Goal: Transaction & Acquisition: Purchase product/service

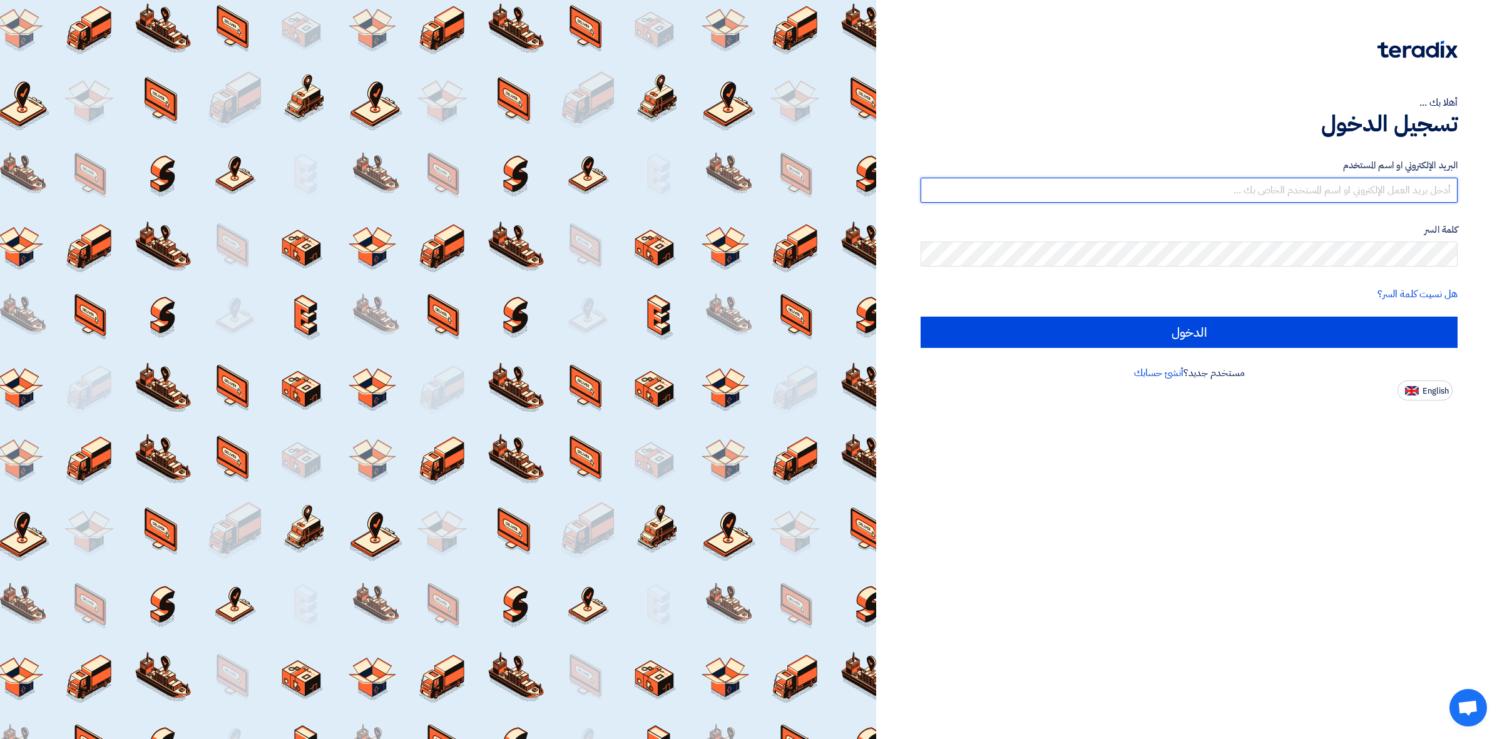
click at [1187, 179] on input "text" at bounding box center [1189, 190] width 537 height 25
type input "[PERSON_NAME][EMAIL_ADDRESS][PERSON_NAME][DOMAIN_NAME]"
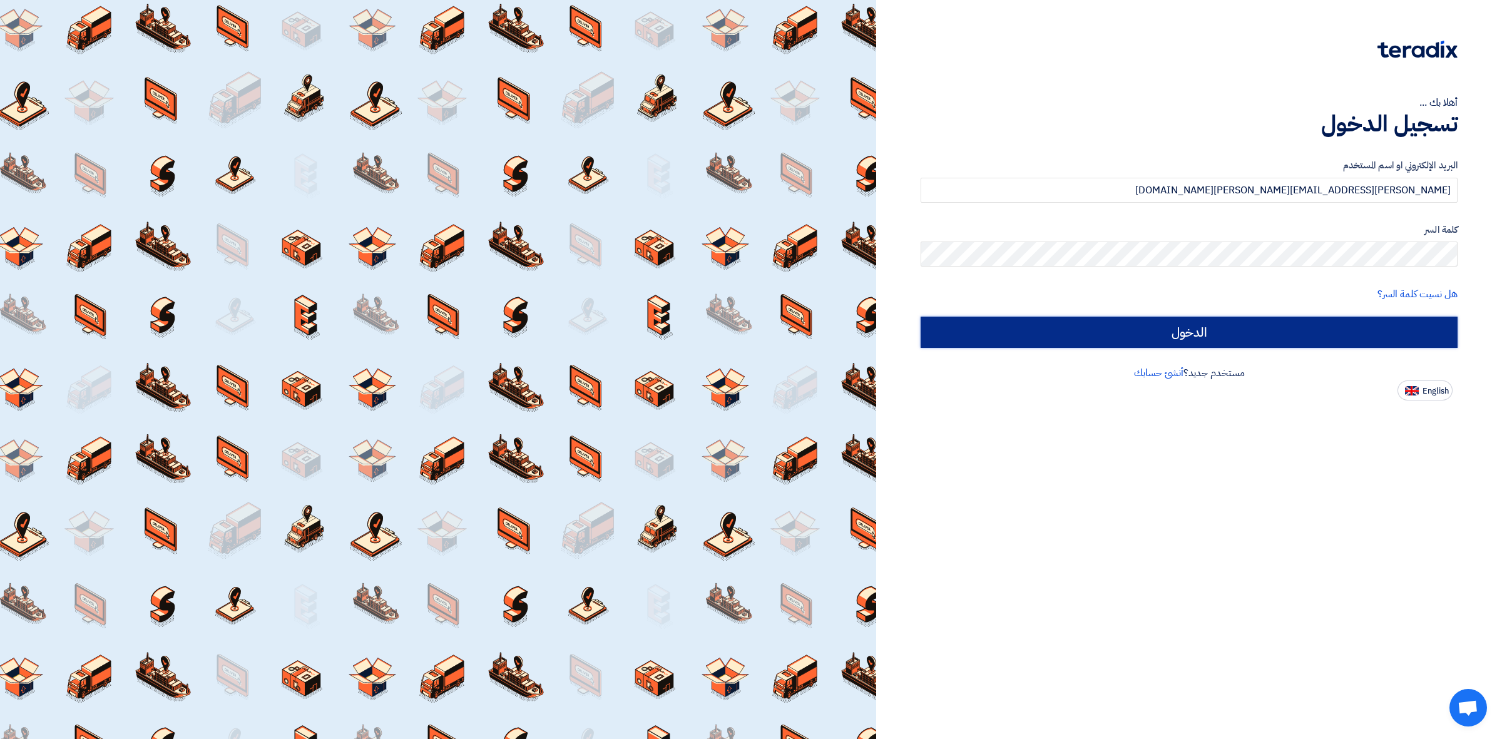
click at [968, 333] on input "الدخول" at bounding box center [1189, 332] width 537 height 31
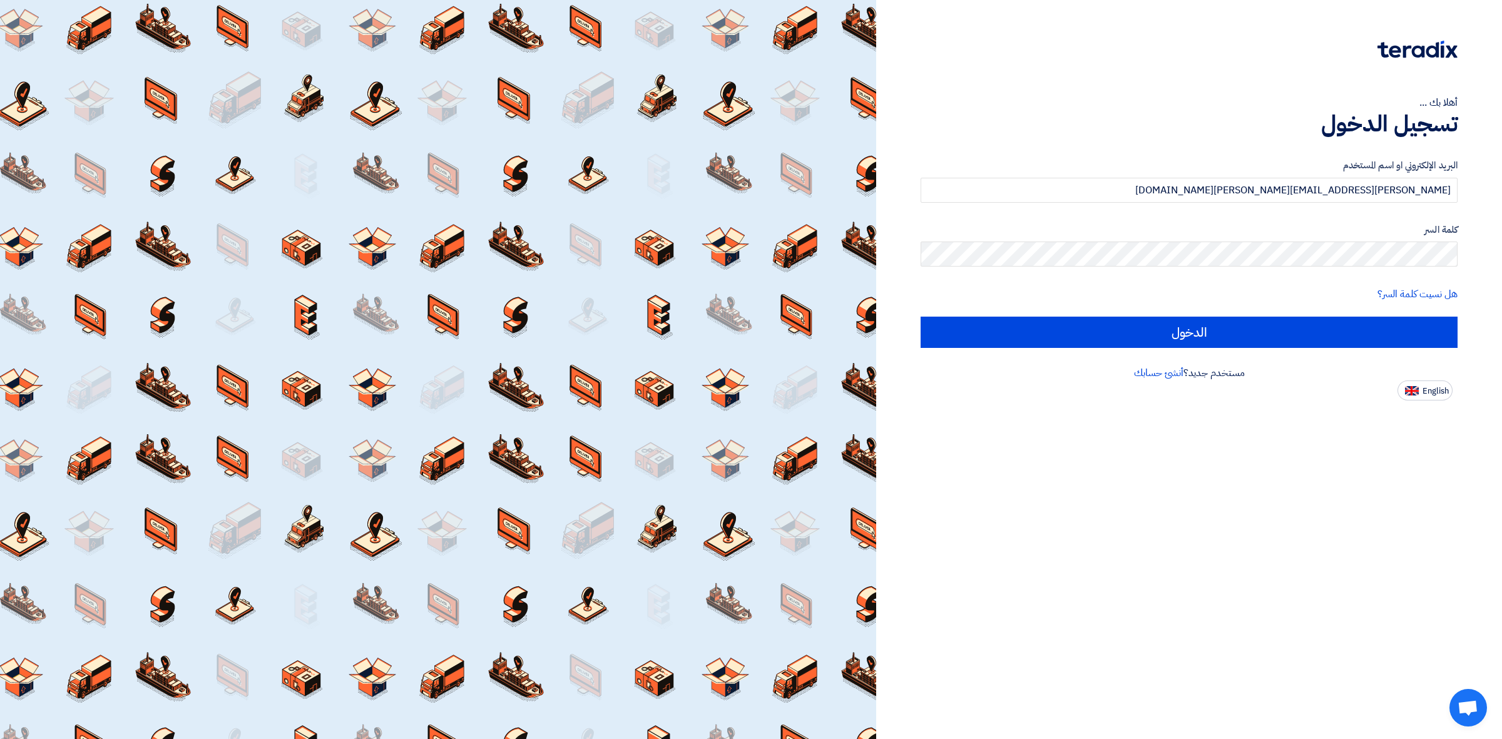
click at [368, 307] on div at bounding box center [438, 369] width 876 height 739
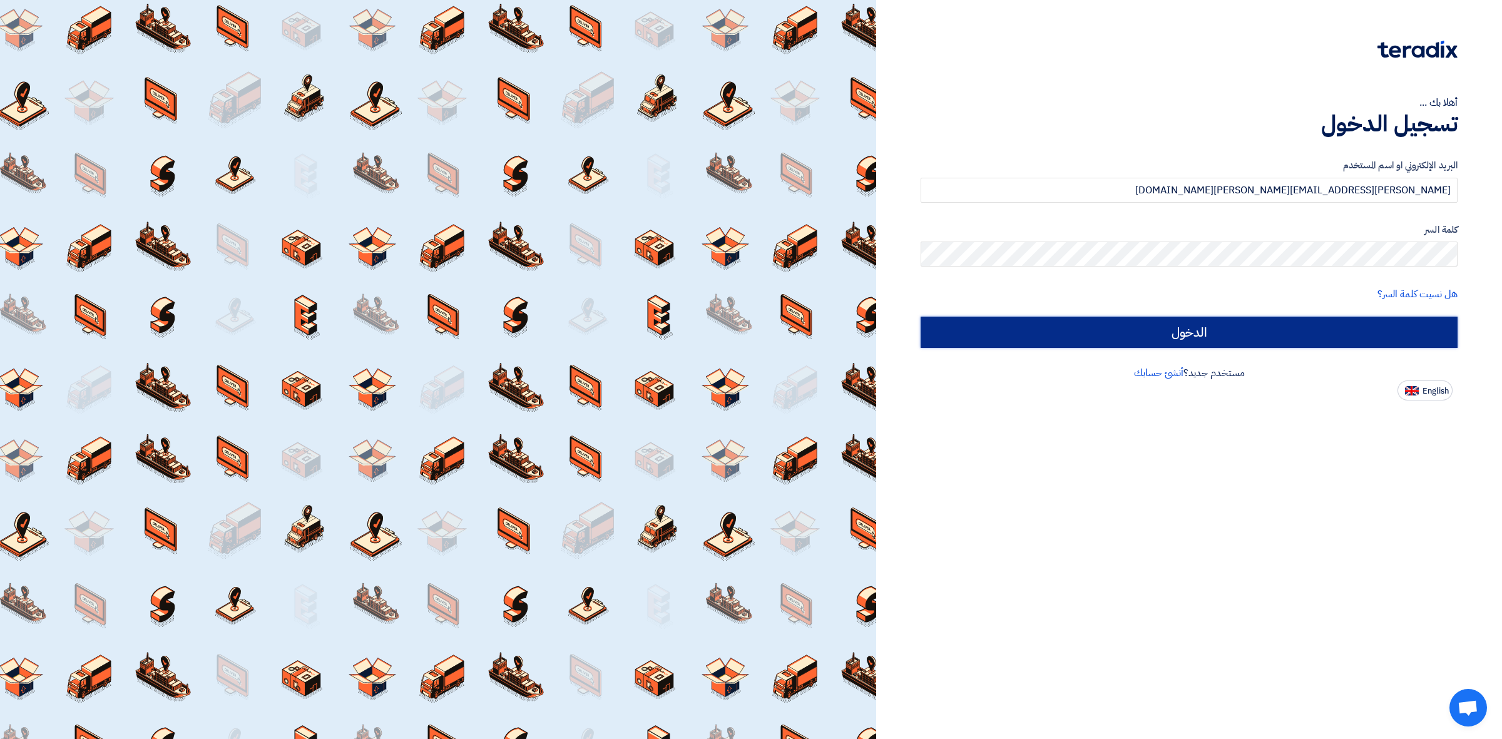
click at [1096, 327] on input "الدخول" at bounding box center [1189, 332] width 537 height 31
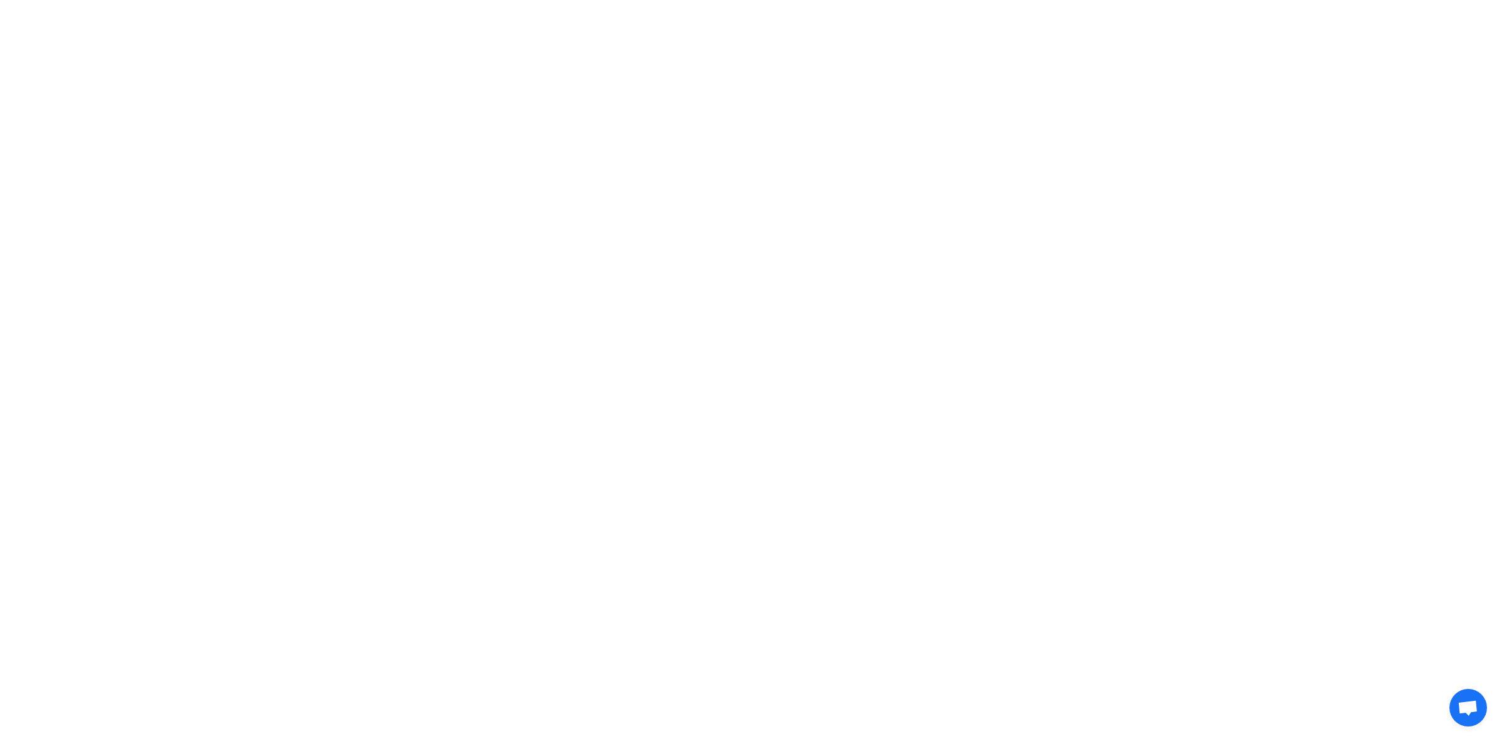
click at [993, 36] on html at bounding box center [751, 18] width 1502 height 36
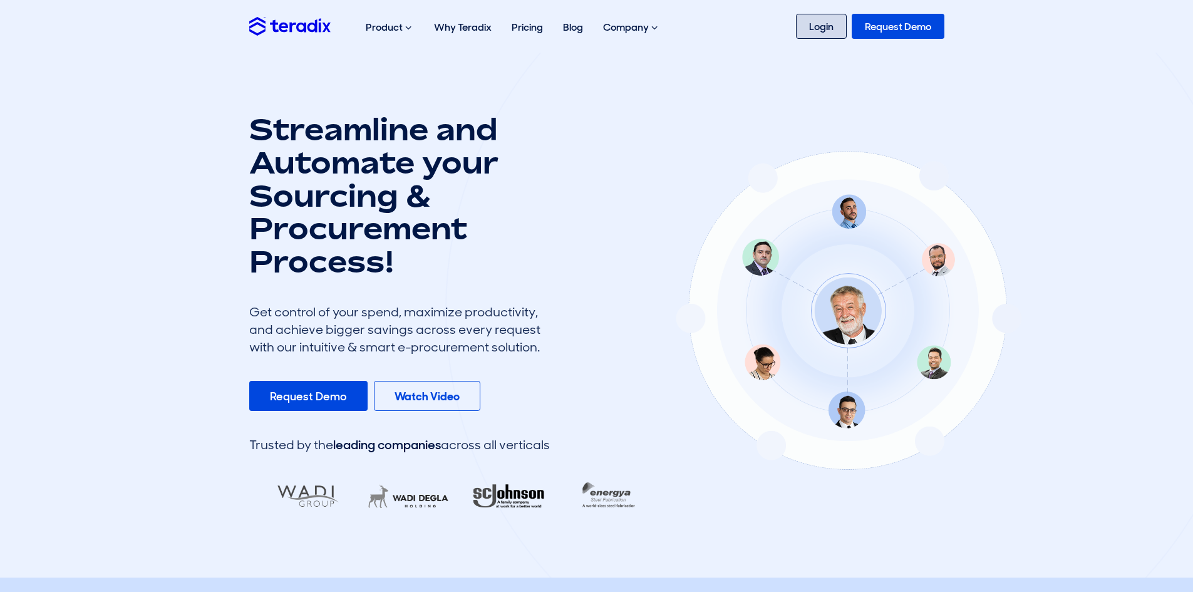
click at [814, 21] on link "Login" at bounding box center [821, 26] width 51 height 25
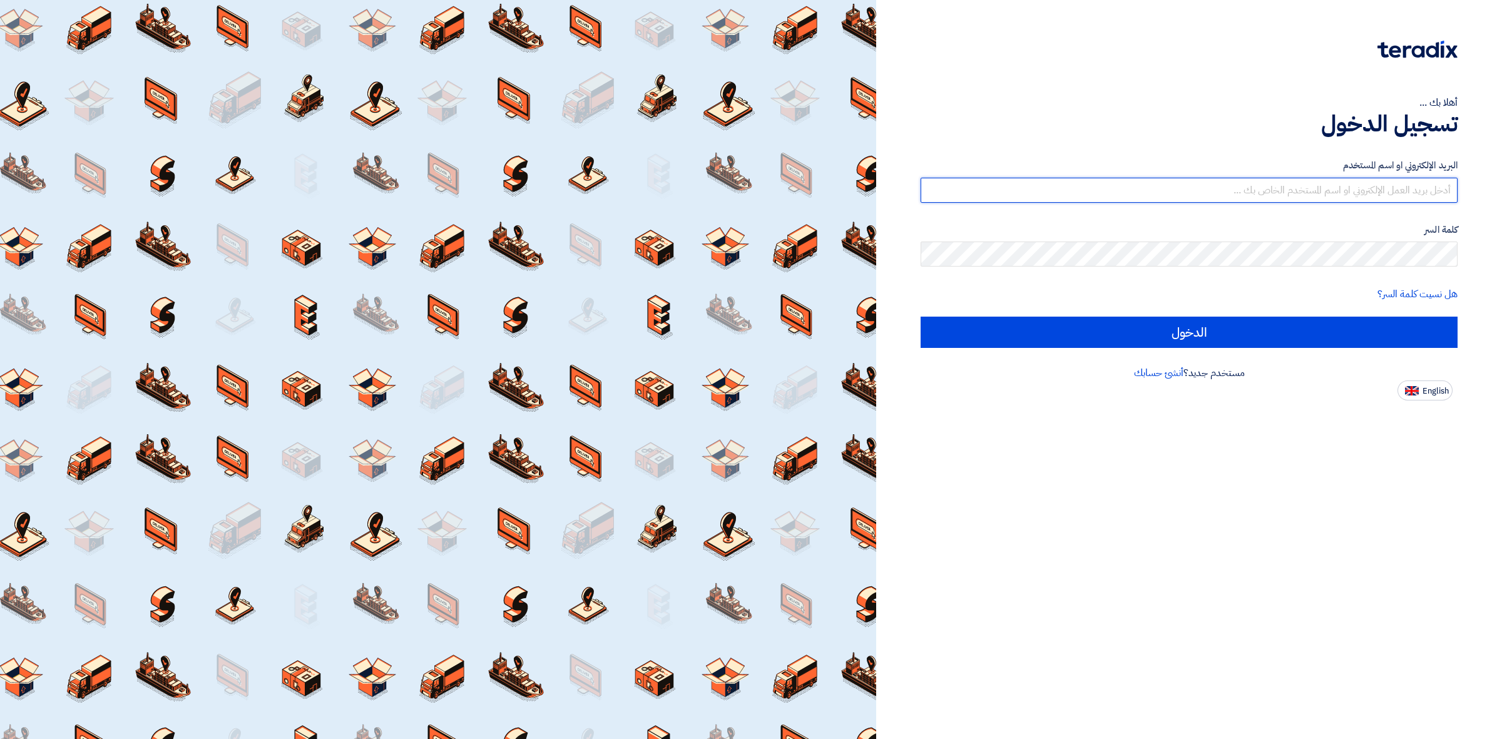
click at [1066, 202] on input "text" at bounding box center [1189, 190] width 537 height 25
type input "[PERSON_NAME][EMAIL_ADDRESS][PERSON_NAME][DOMAIN_NAME]"
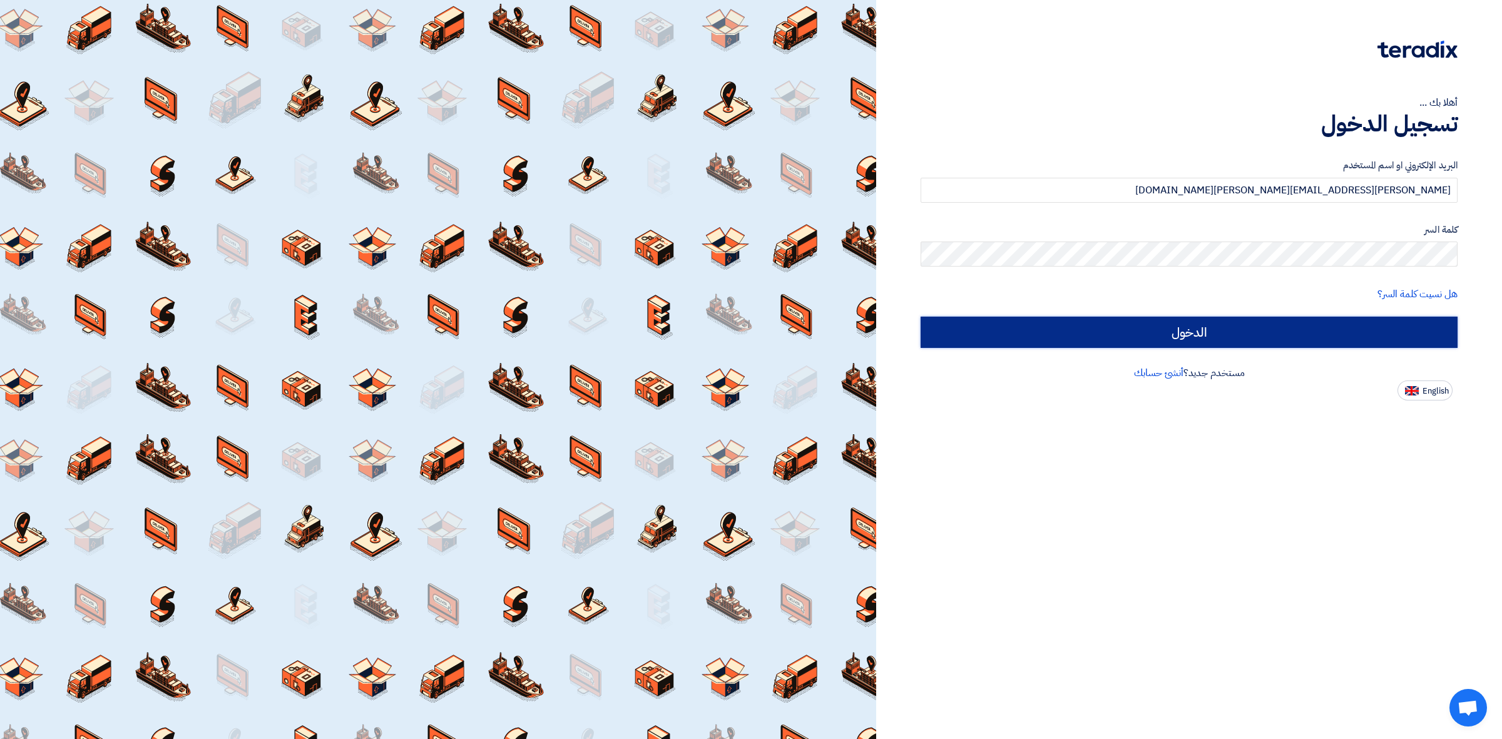
click at [960, 317] on input "الدخول" at bounding box center [1189, 332] width 537 height 31
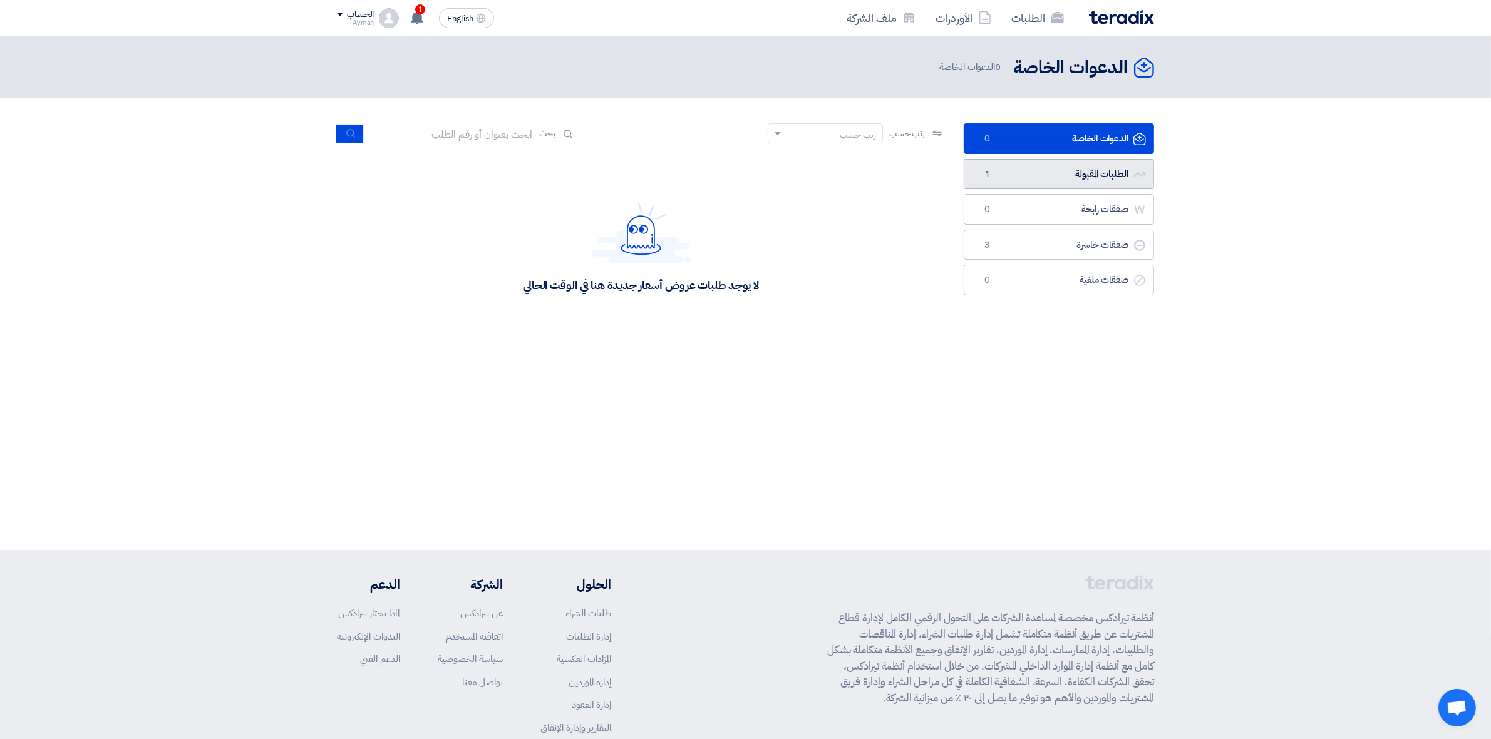
click at [993, 173] on span "1" at bounding box center [986, 174] width 15 height 13
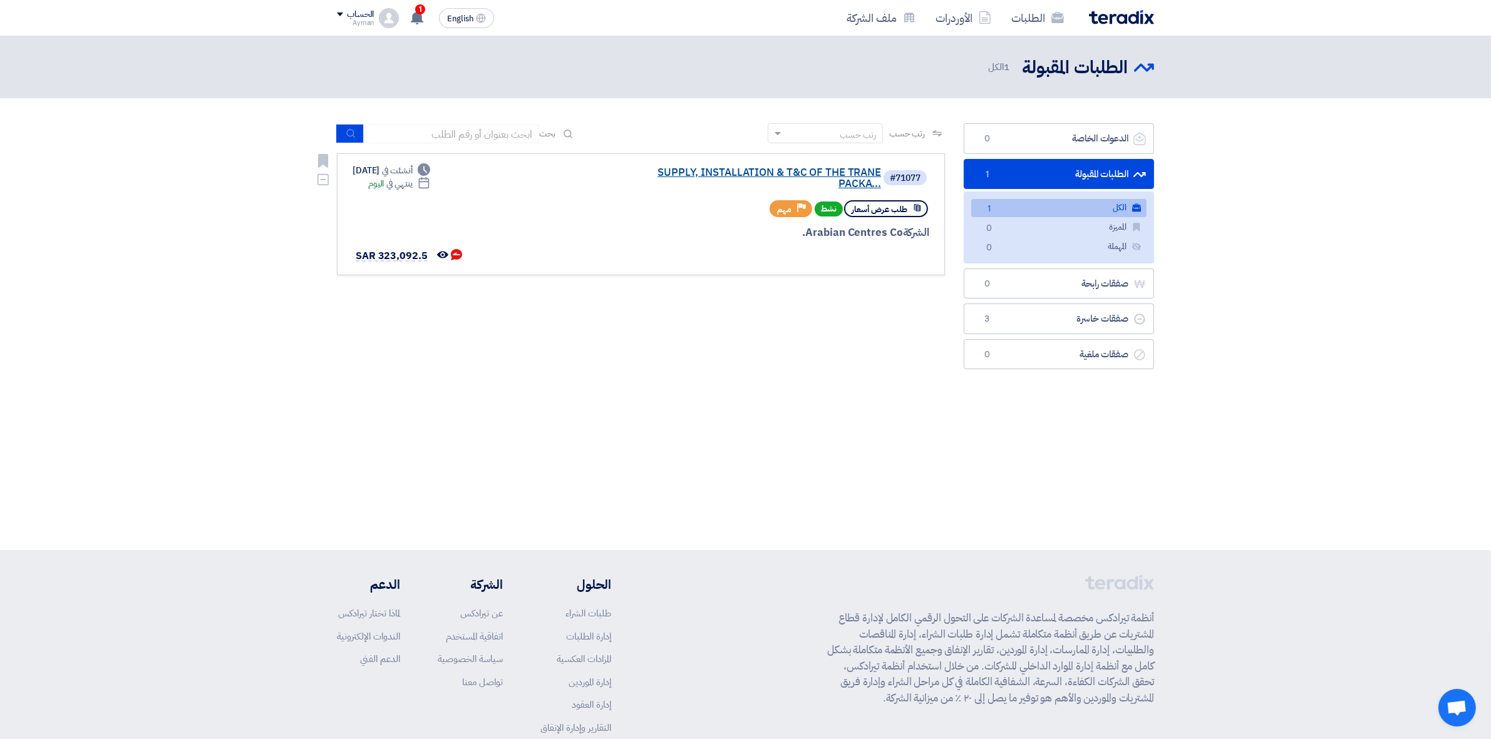
click at [748, 170] on link "SUPPLY, INSTALLATION & T&C OF THE TRANE PACKA..." at bounding box center [755, 178] width 250 height 23
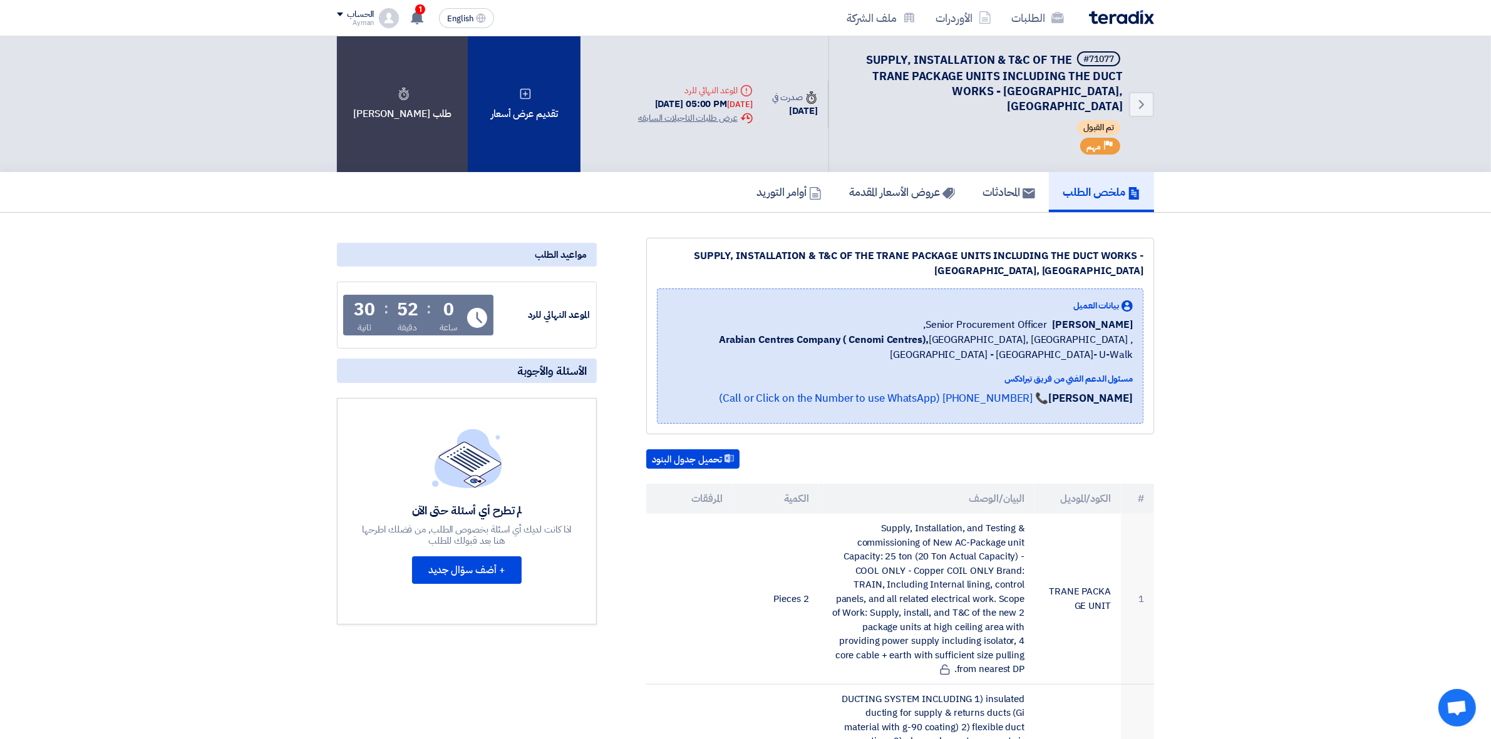
click at [533, 118] on div "تقديم عرض أسعار" at bounding box center [524, 104] width 113 height 136
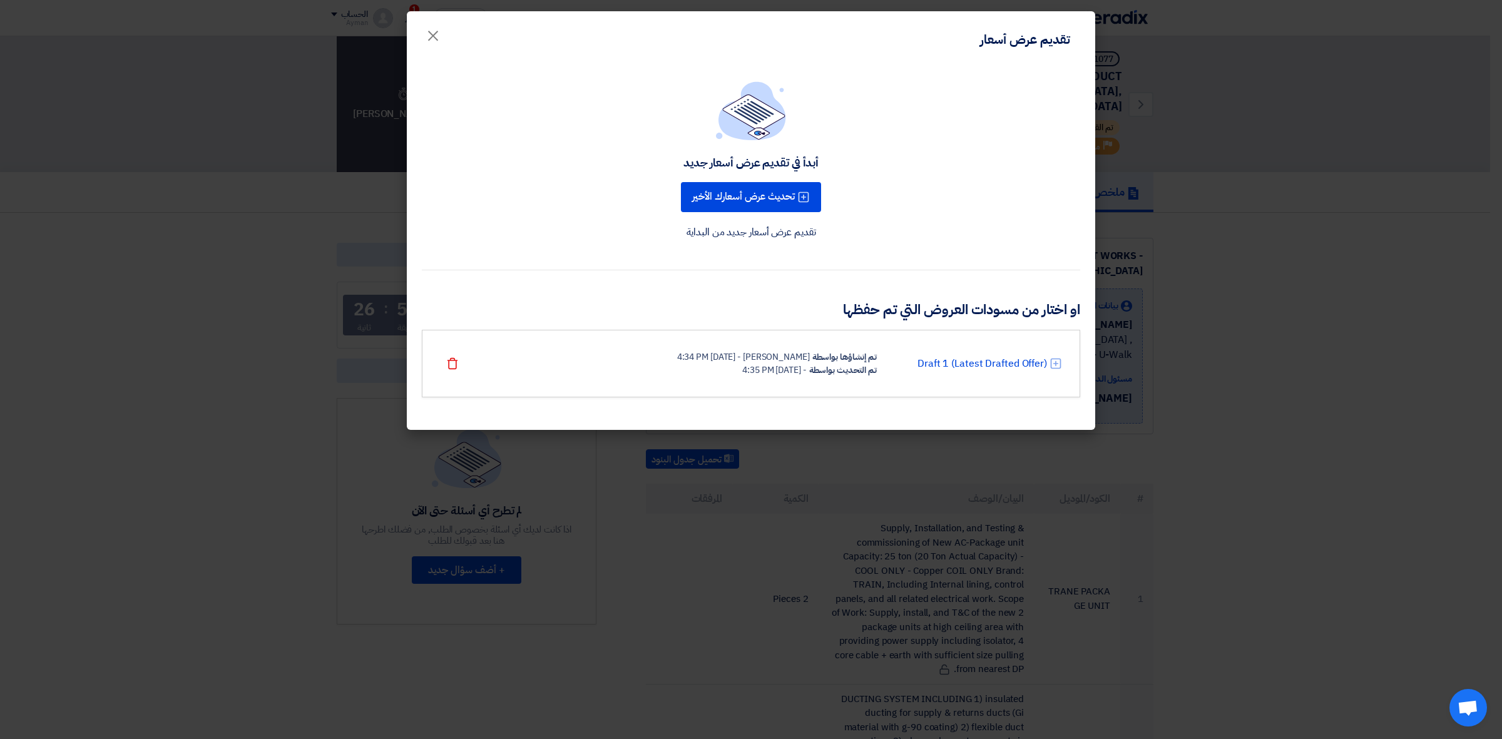
click at [761, 237] on link "تقديم عرض أسعار جديد من البداية" at bounding box center [752, 232] width 130 height 15
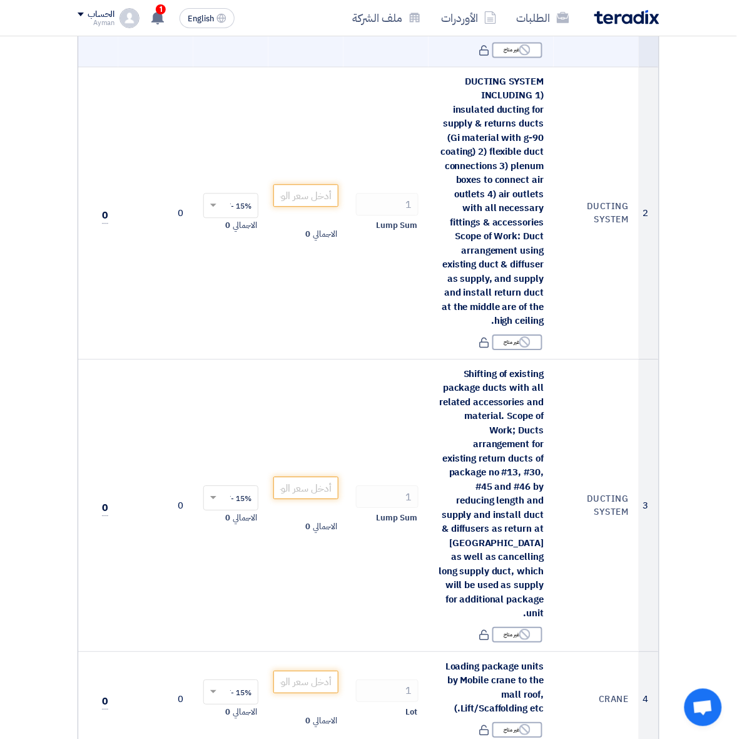
scroll to position [626, 0]
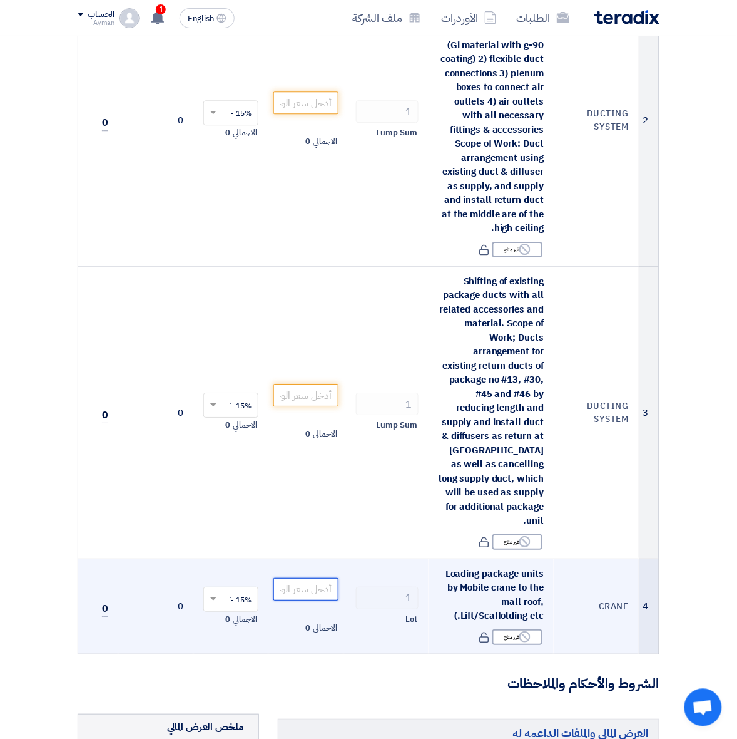
click at [321, 580] on input "number" at bounding box center [306, 589] width 65 height 23
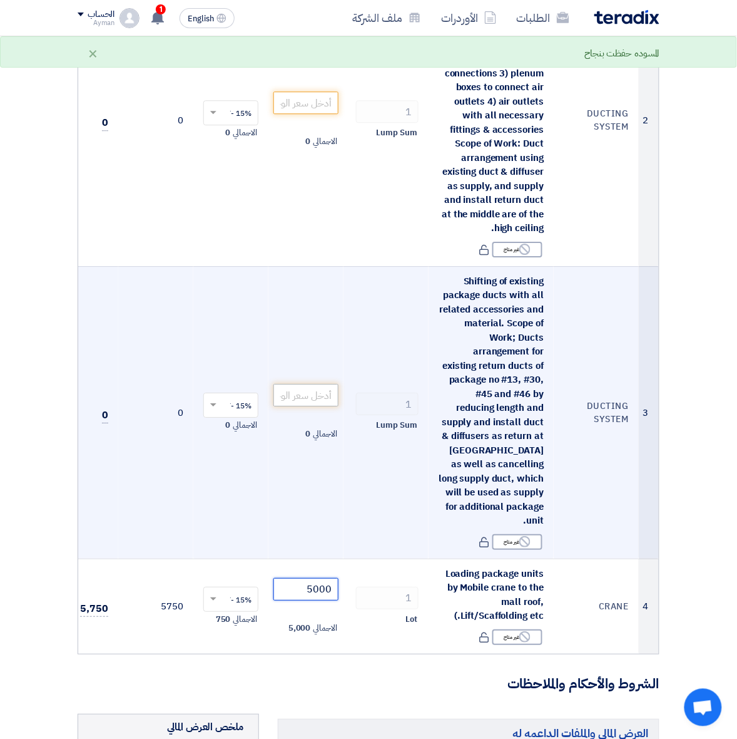
type input "5000"
click at [300, 390] on input "number" at bounding box center [306, 395] width 65 height 23
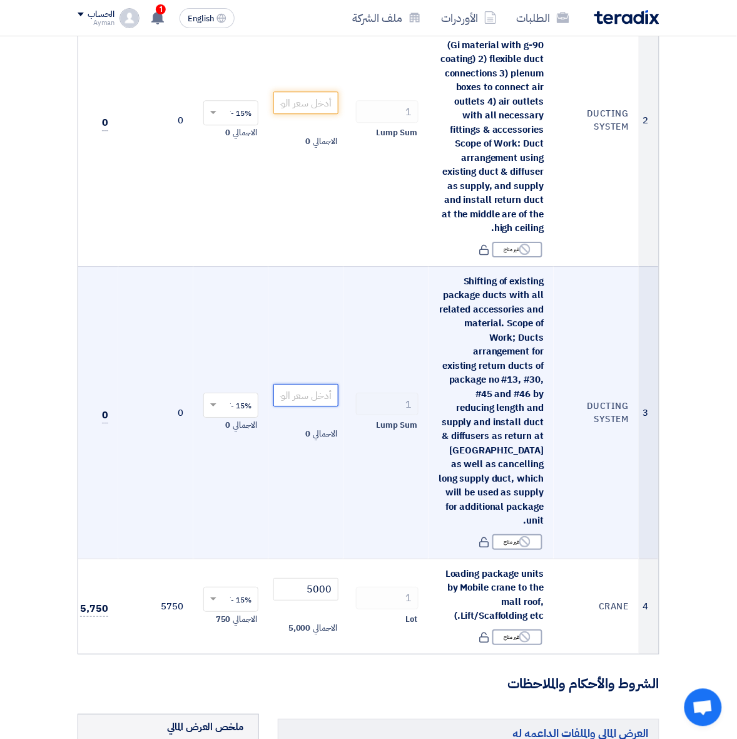
click at [277, 395] on input "number" at bounding box center [306, 395] width 65 height 23
type input "38500"
click at [342, 294] on td "38500 الاجمالي 38,500" at bounding box center [306, 412] width 75 height 292
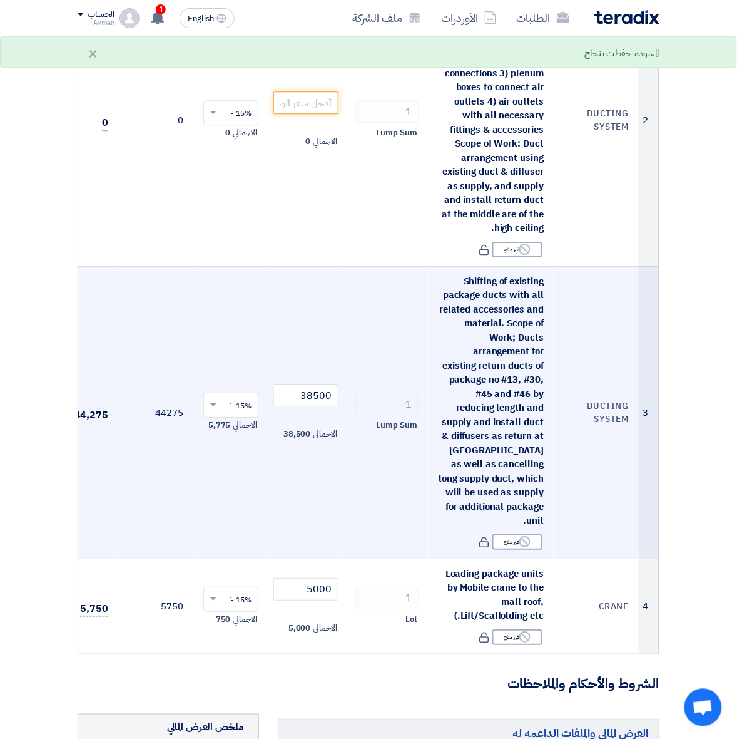
scroll to position [470, 0]
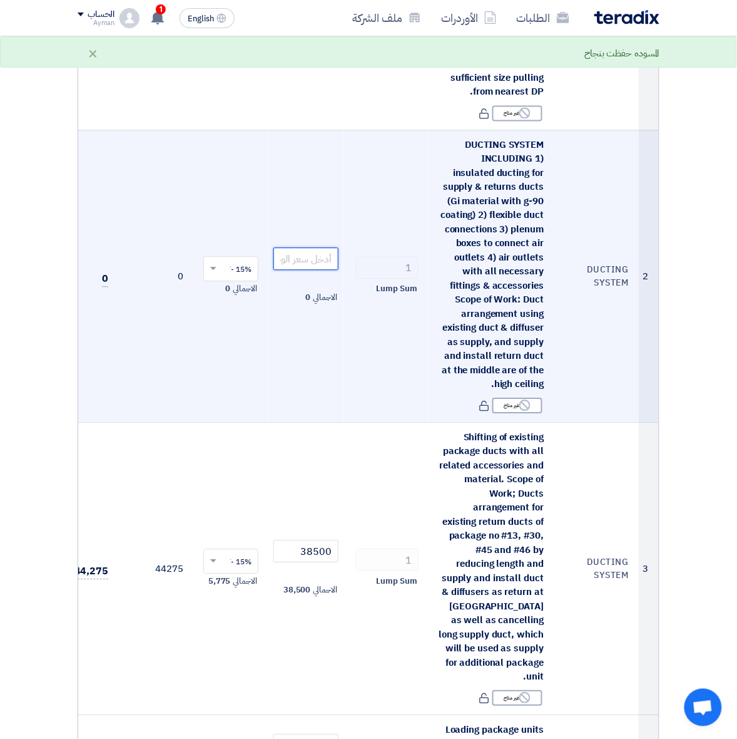
click at [308, 257] on input "number" at bounding box center [306, 259] width 65 height 23
type input "58000"
click at [324, 176] on td "58000 الاجمالي 58,000" at bounding box center [306, 276] width 75 height 292
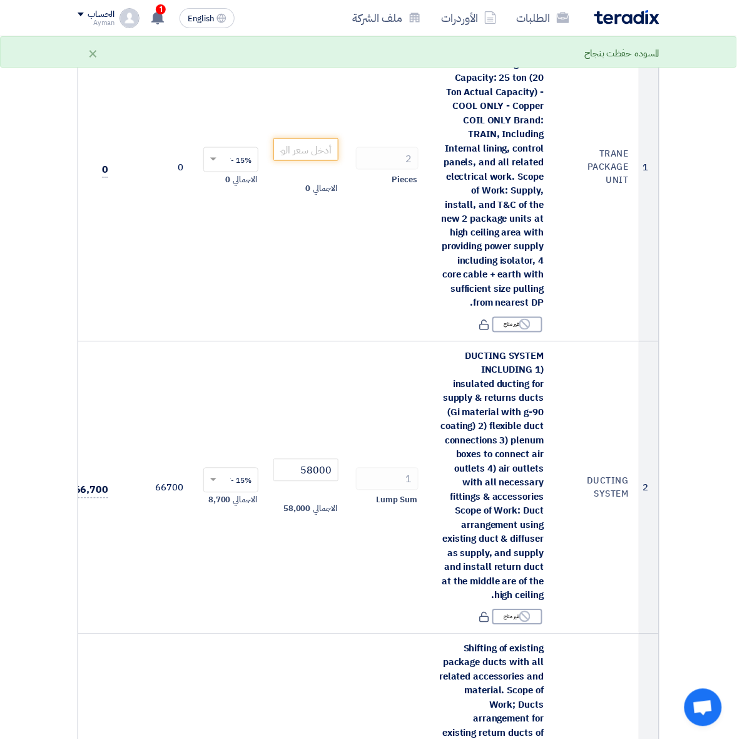
scroll to position [235, 0]
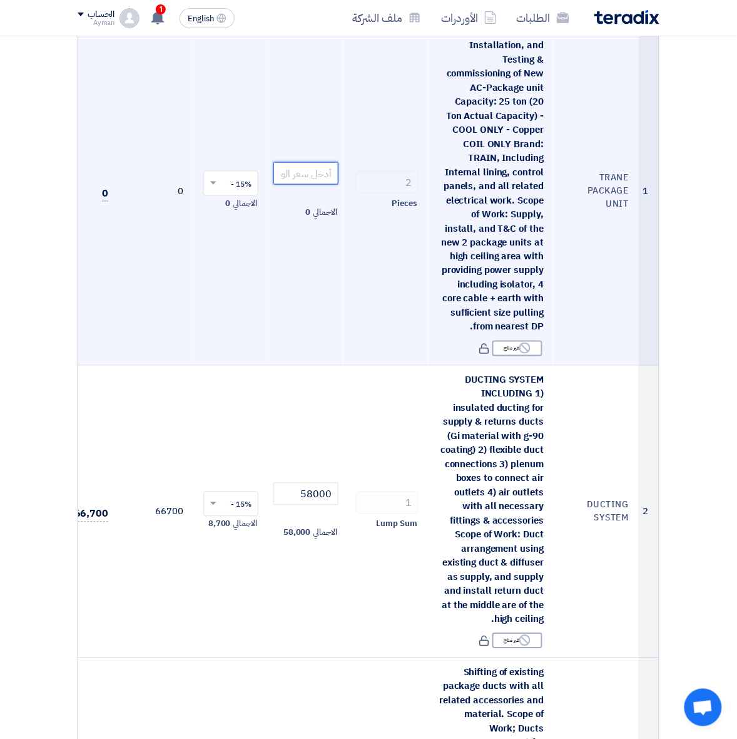
click at [311, 167] on input "number" at bounding box center [306, 173] width 65 height 23
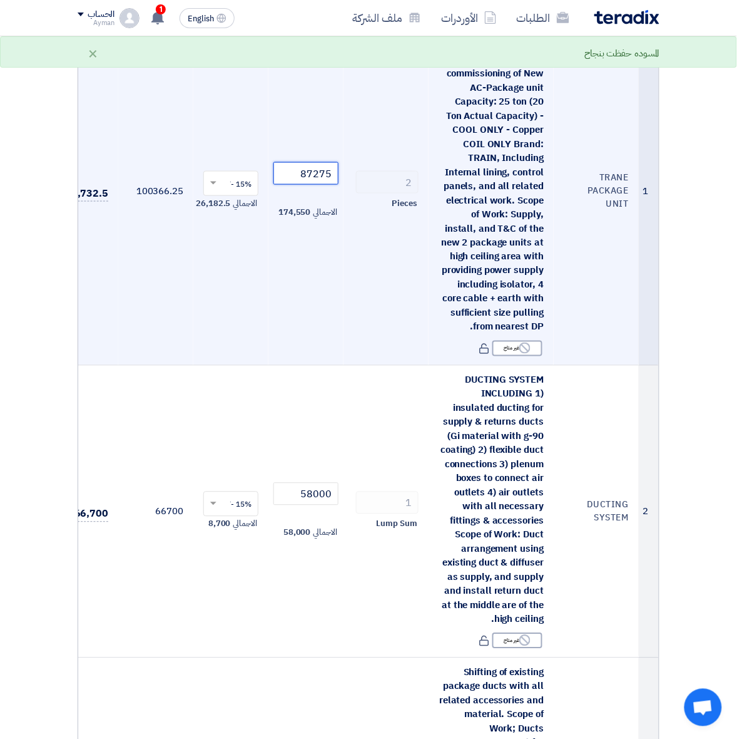
type input "87275"
click at [318, 261] on td "87275 الاجمالي 174,550" at bounding box center [306, 191] width 75 height 349
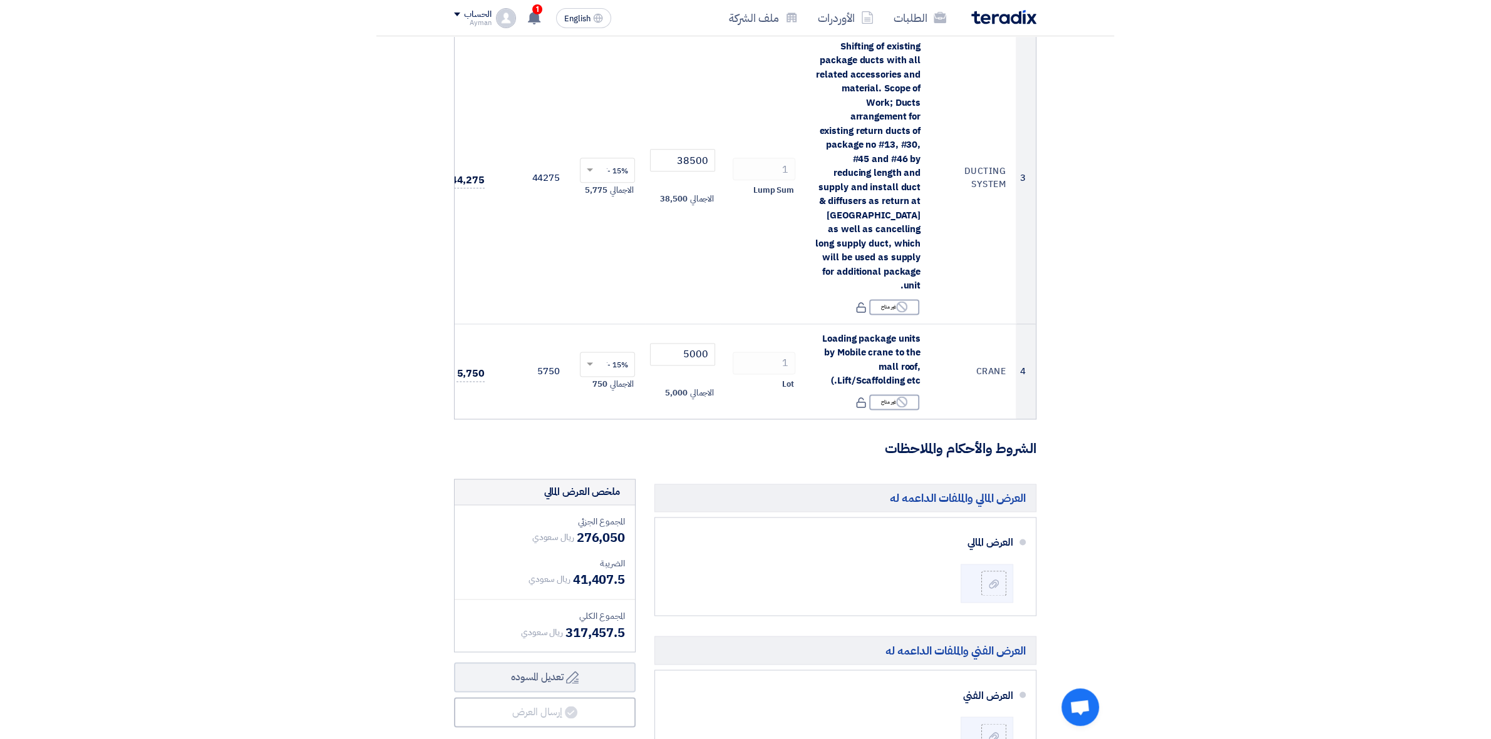
scroll to position [1017, 0]
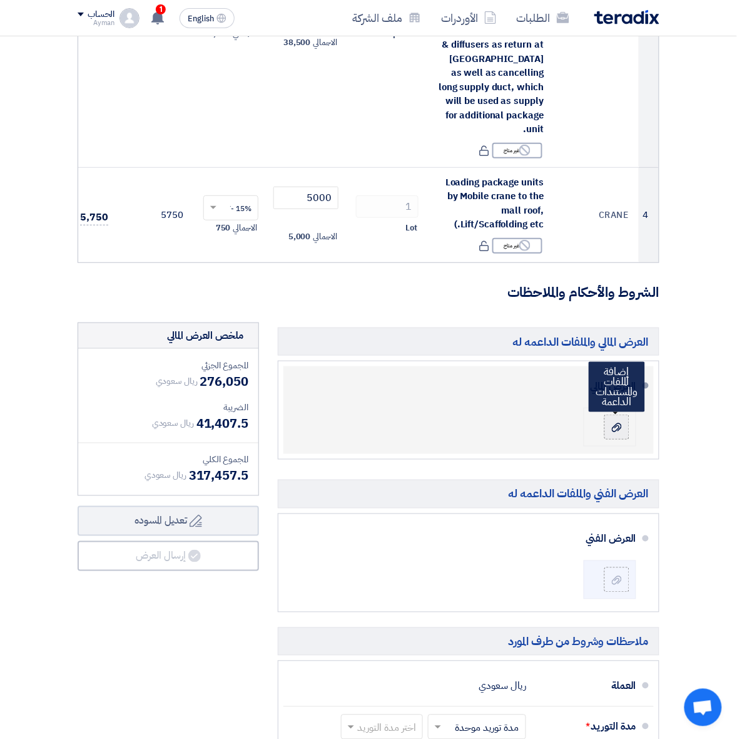
click at [610, 421] on div at bounding box center [617, 427] width 15 height 13
click at [0, 0] on input "file" at bounding box center [0, 0] width 0 height 0
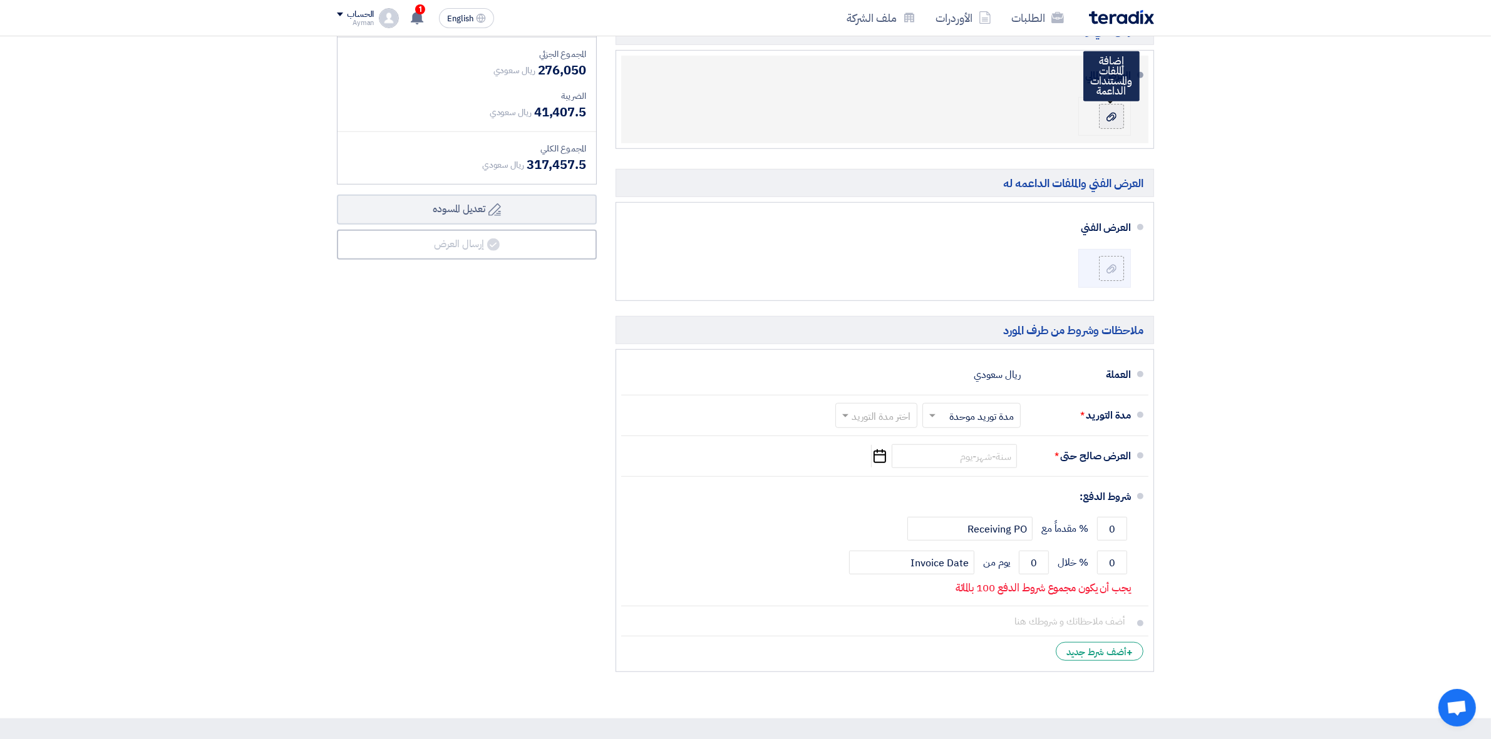
click at [1115, 116] on use at bounding box center [1111, 116] width 10 height 9
click at [0, 0] on input "file" at bounding box center [0, 0] width 0 height 0
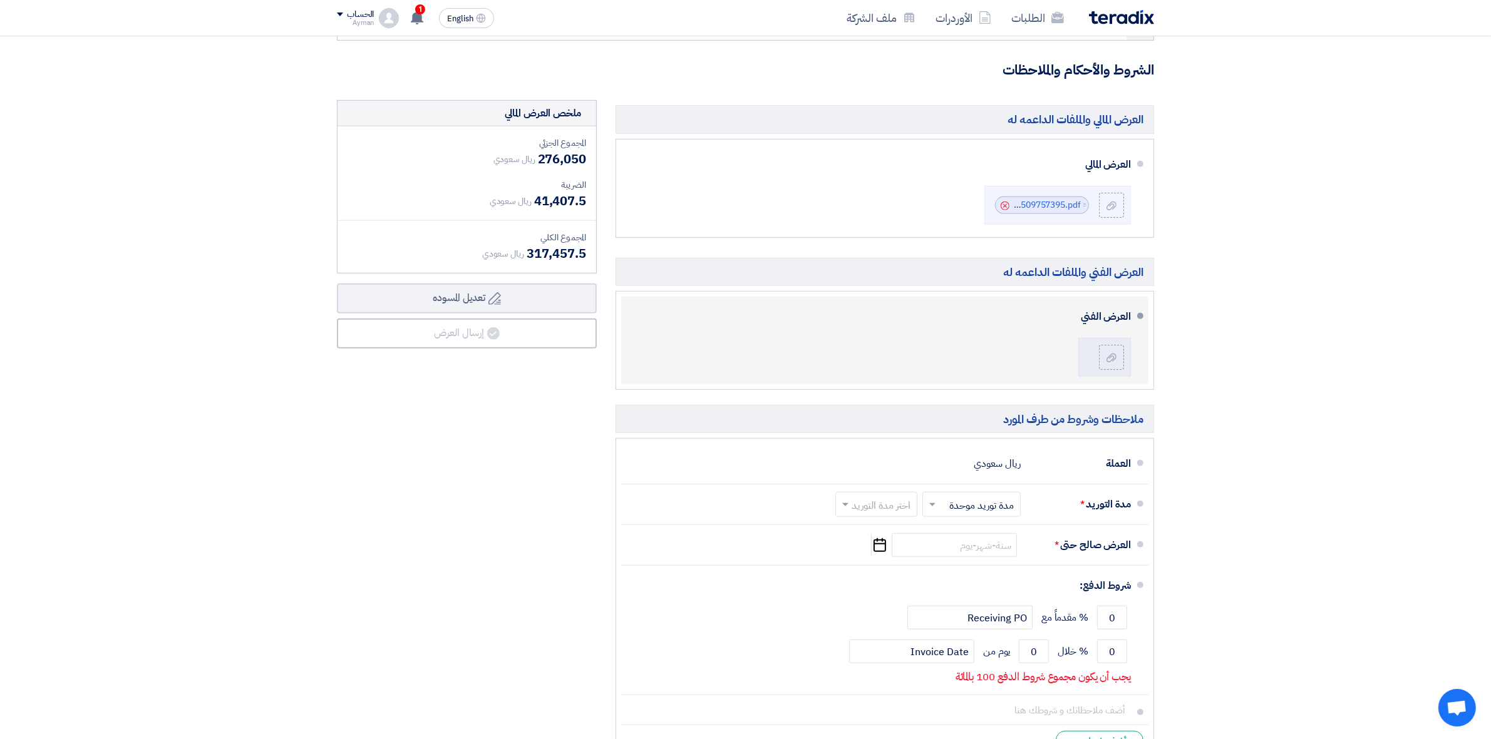
scroll to position [861, 0]
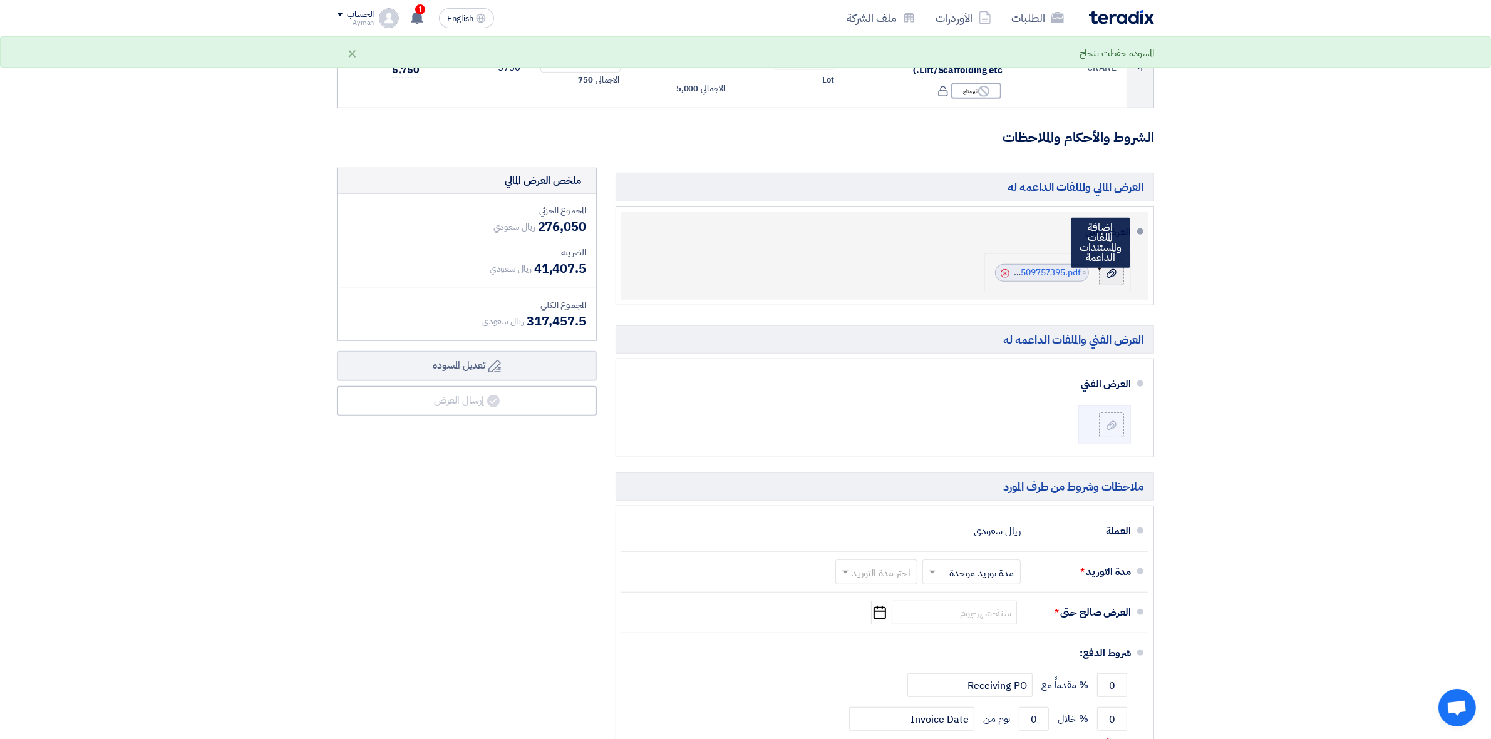
click at [1107, 273] on icon at bounding box center [1111, 274] width 10 height 10
click at [0, 0] on input "file" at bounding box center [0, 0] width 0 height 0
drag, startPoint x: 1024, startPoint y: 267, endPoint x: 939, endPoint y: 296, distance: 89.3
click at [939, 296] on li "العرض المالي File Cancel" at bounding box center [884, 256] width 527 height 88
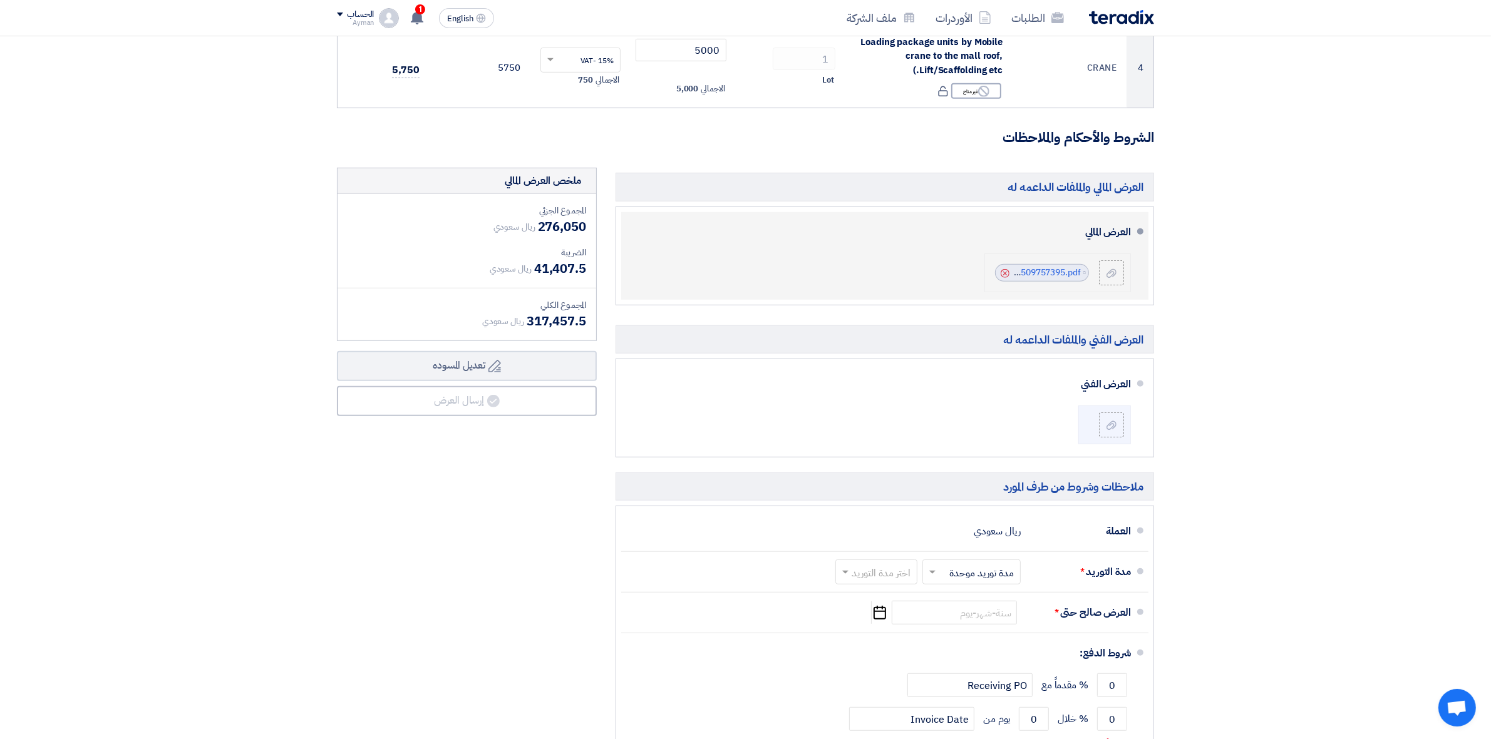
click at [1002, 274] on icon "Cancel" at bounding box center [1004, 273] width 9 height 9
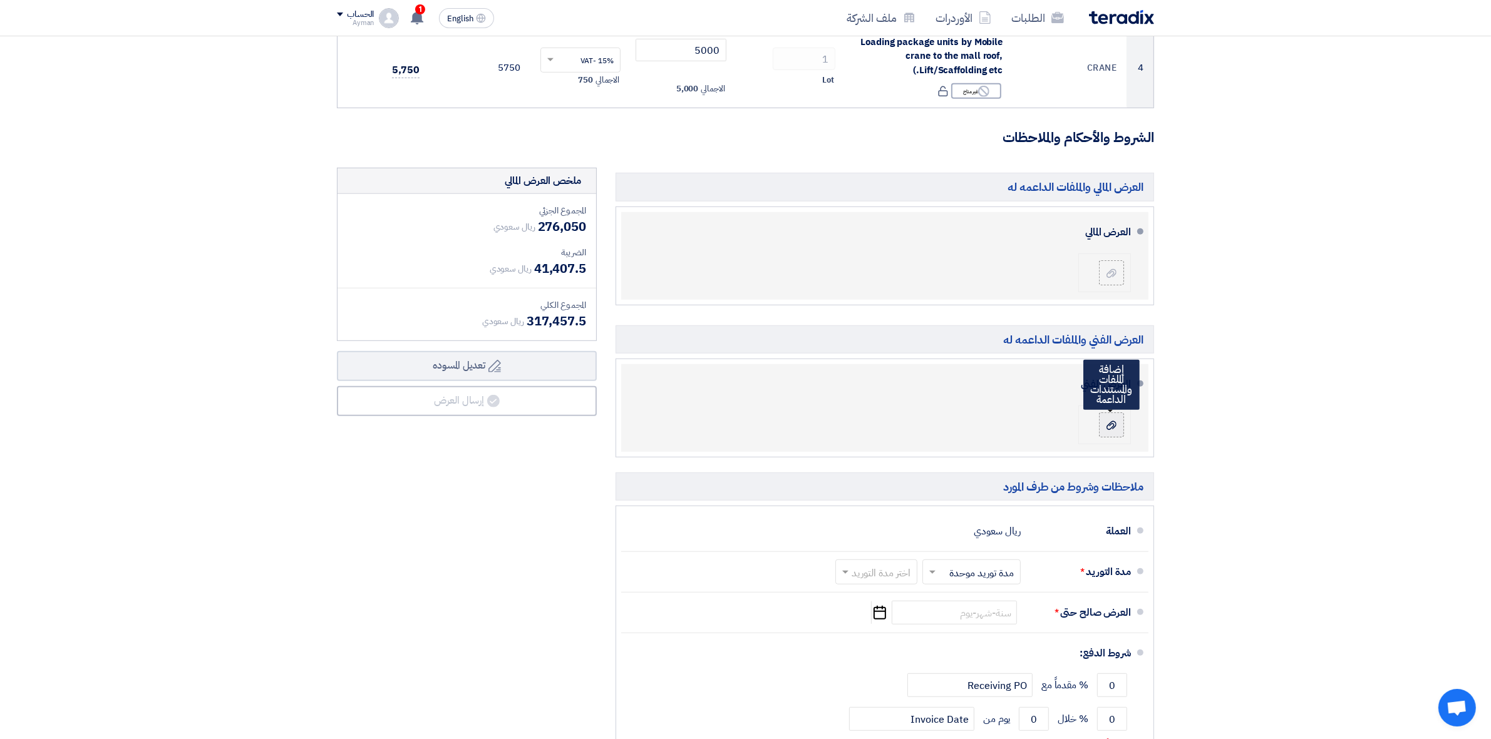
click at [1109, 426] on use at bounding box center [1111, 425] width 10 height 9
click at [0, 0] on input "file" at bounding box center [0, 0] width 0 height 0
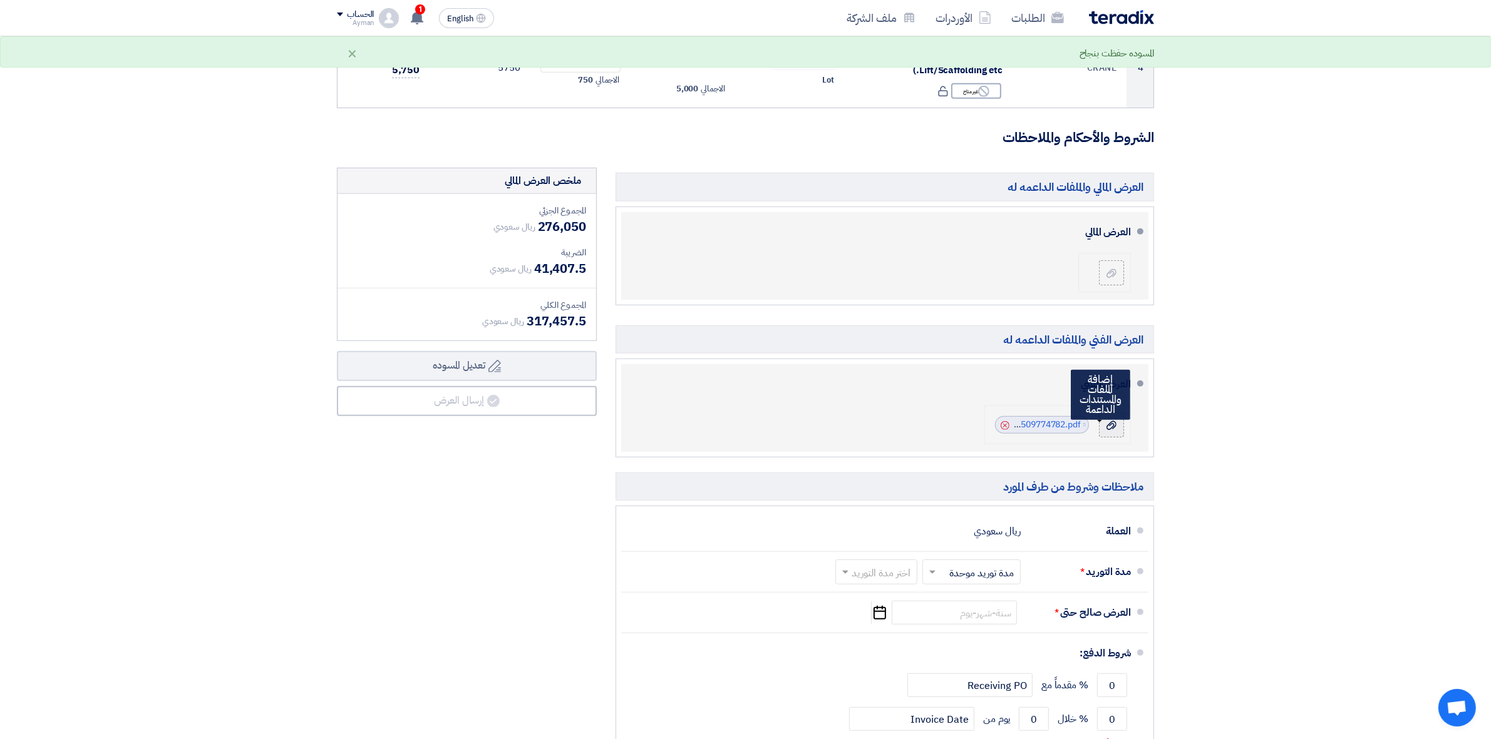
click at [1121, 436] on label at bounding box center [1111, 425] width 25 height 25
click at [0, 0] on input "file" at bounding box center [0, 0] width 0 height 0
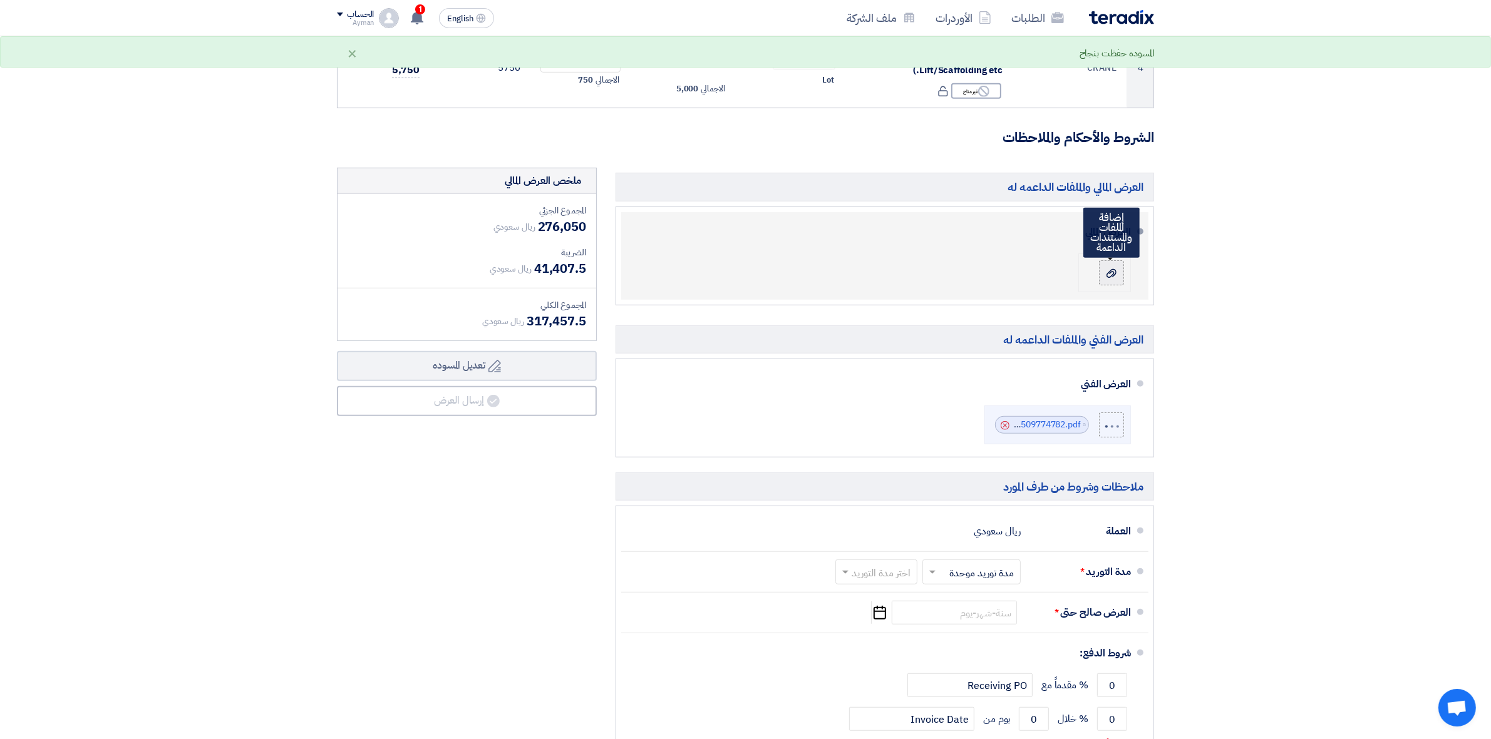
click at [1111, 284] on label at bounding box center [1111, 272] width 25 height 25
click at [0, 0] on input "file" at bounding box center [0, 0] width 0 height 0
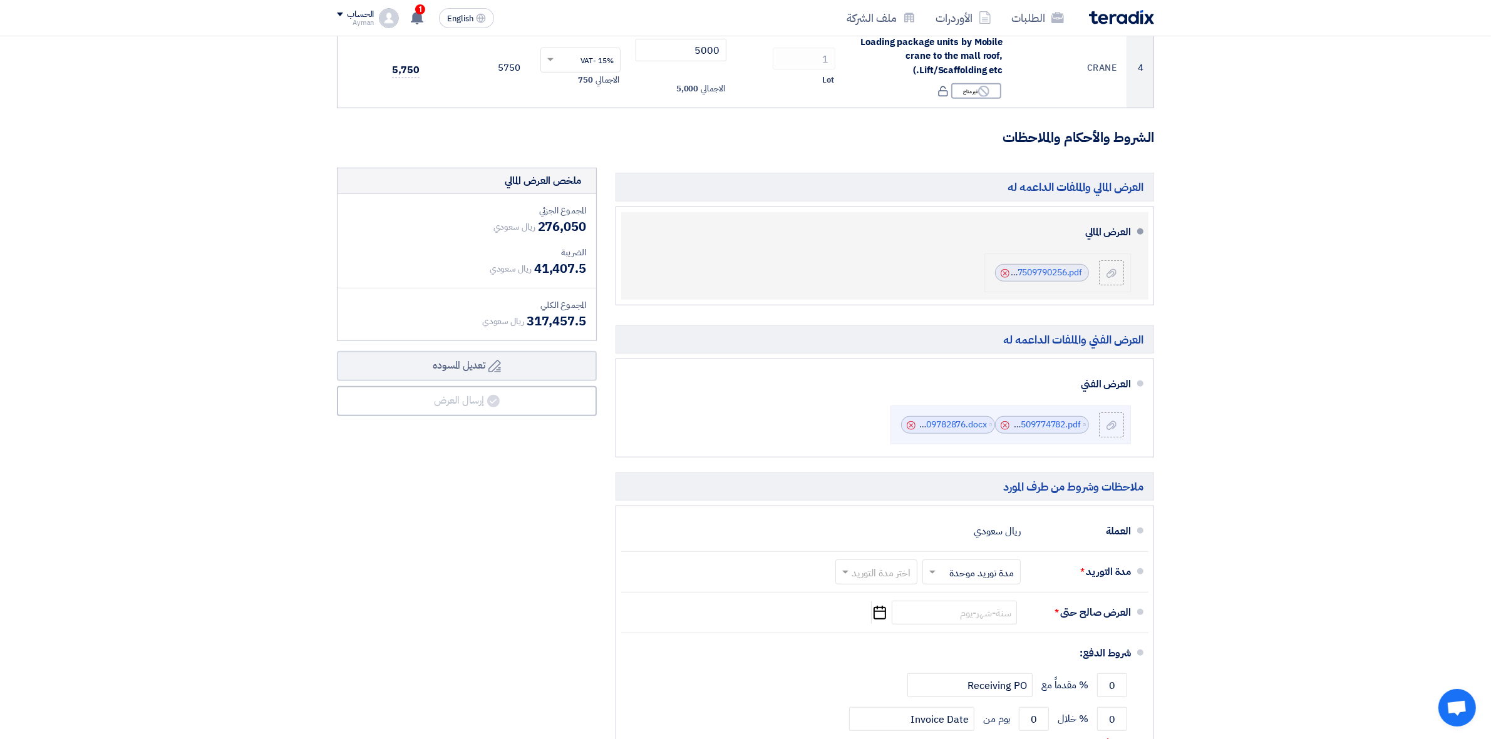
click at [1005, 272] on icon "Cancel" at bounding box center [1004, 273] width 9 height 9
click at [1112, 274] on icon at bounding box center [1111, 274] width 10 height 10
click at [0, 0] on input "file" at bounding box center [0, 0] width 0 height 0
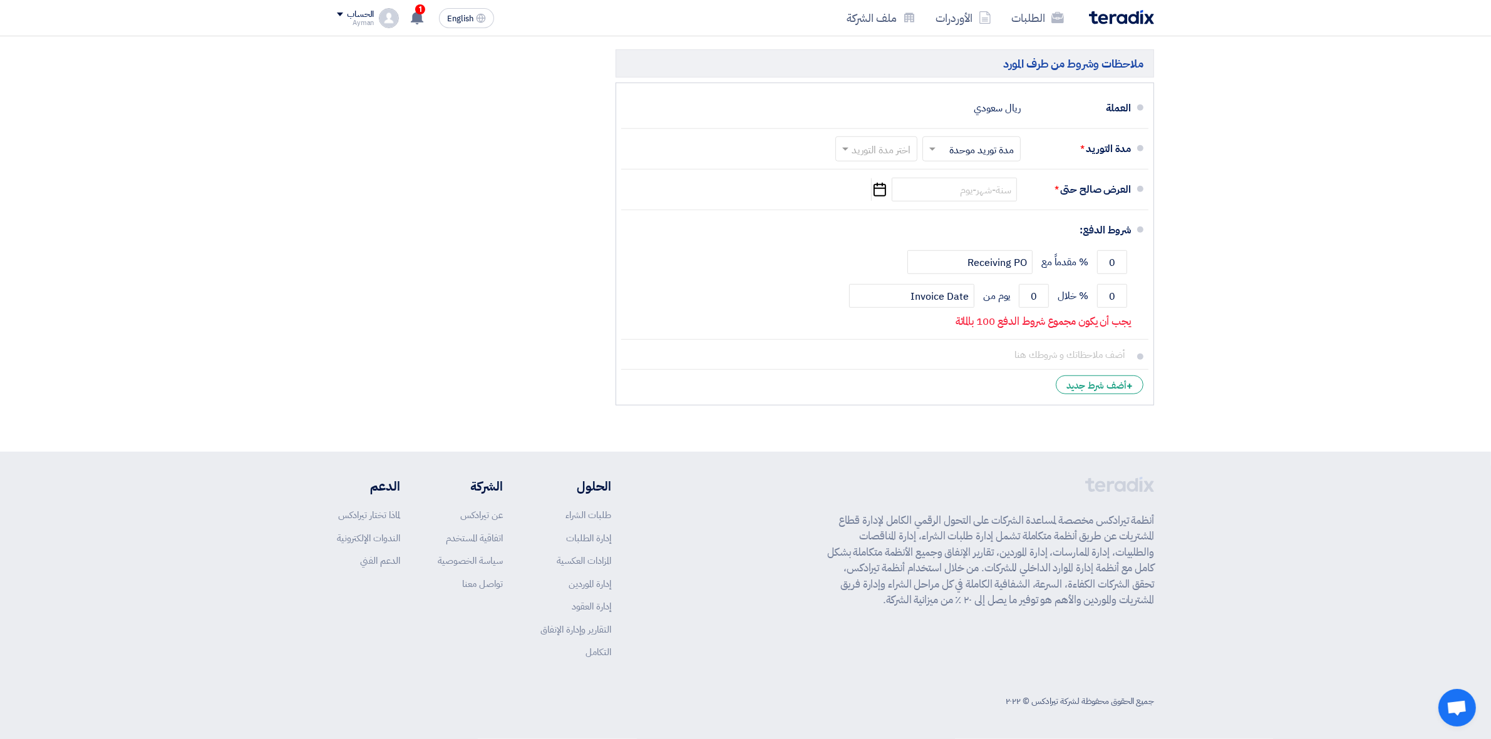
scroll to position [1052, 0]
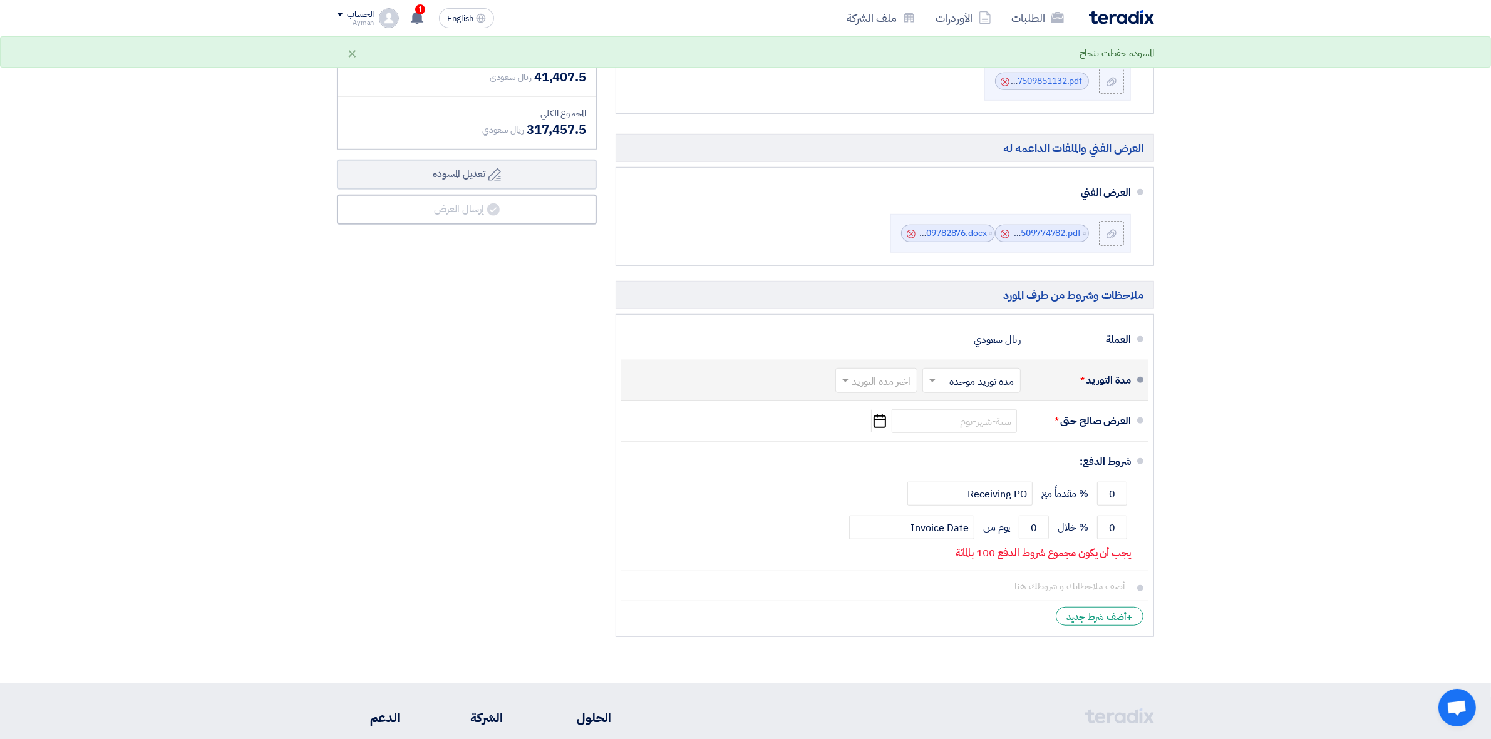
click at [972, 384] on input "text" at bounding box center [969, 382] width 92 height 18
click at [980, 429] on span "مدة توريد موحدة" at bounding box center [983, 430] width 66 height 15
click at [975, 391] on input "text" at bounding box center [969, 382] width 92 height 18
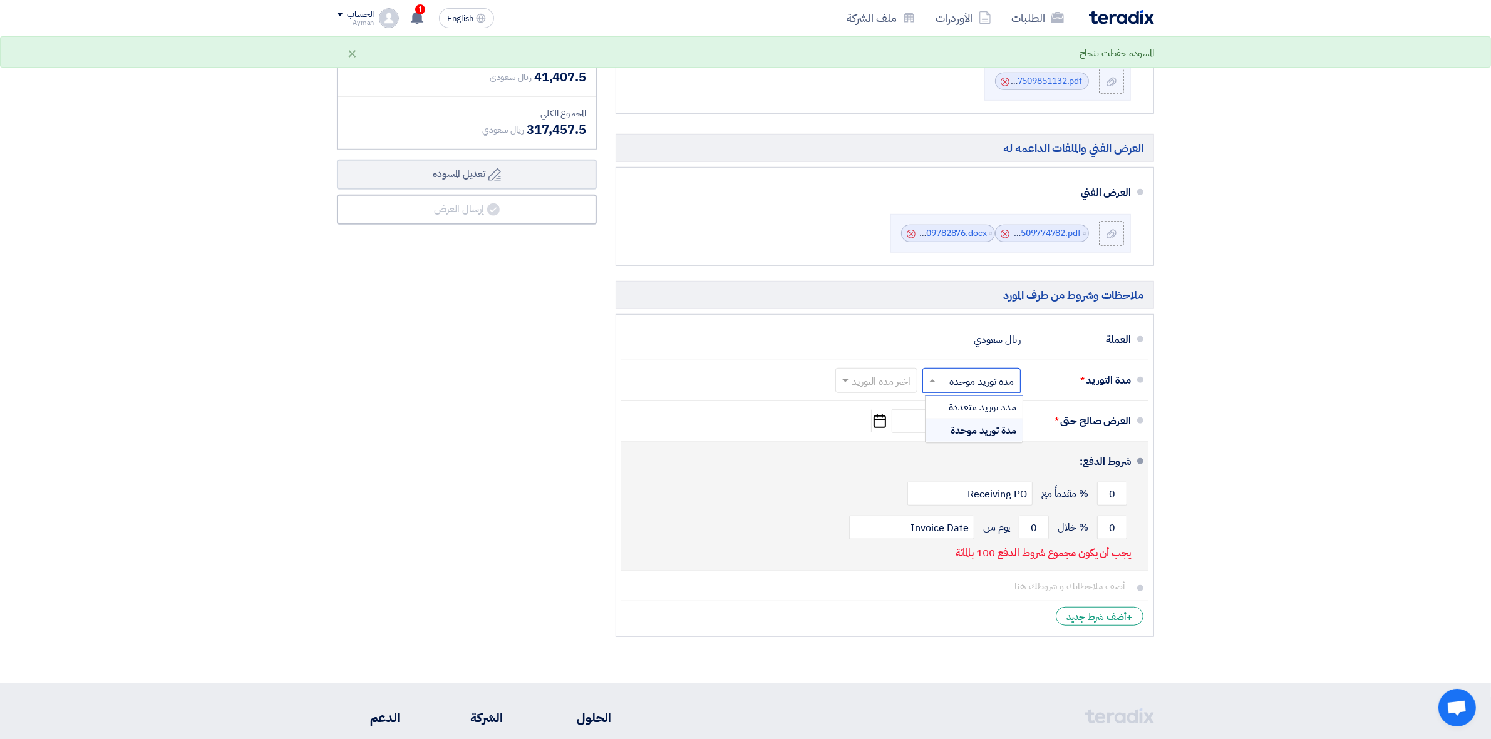
click at [861, 500] on div "0 % مقدماً مع Receiving PO" at bounding box center [881, 494] width 500 height 34
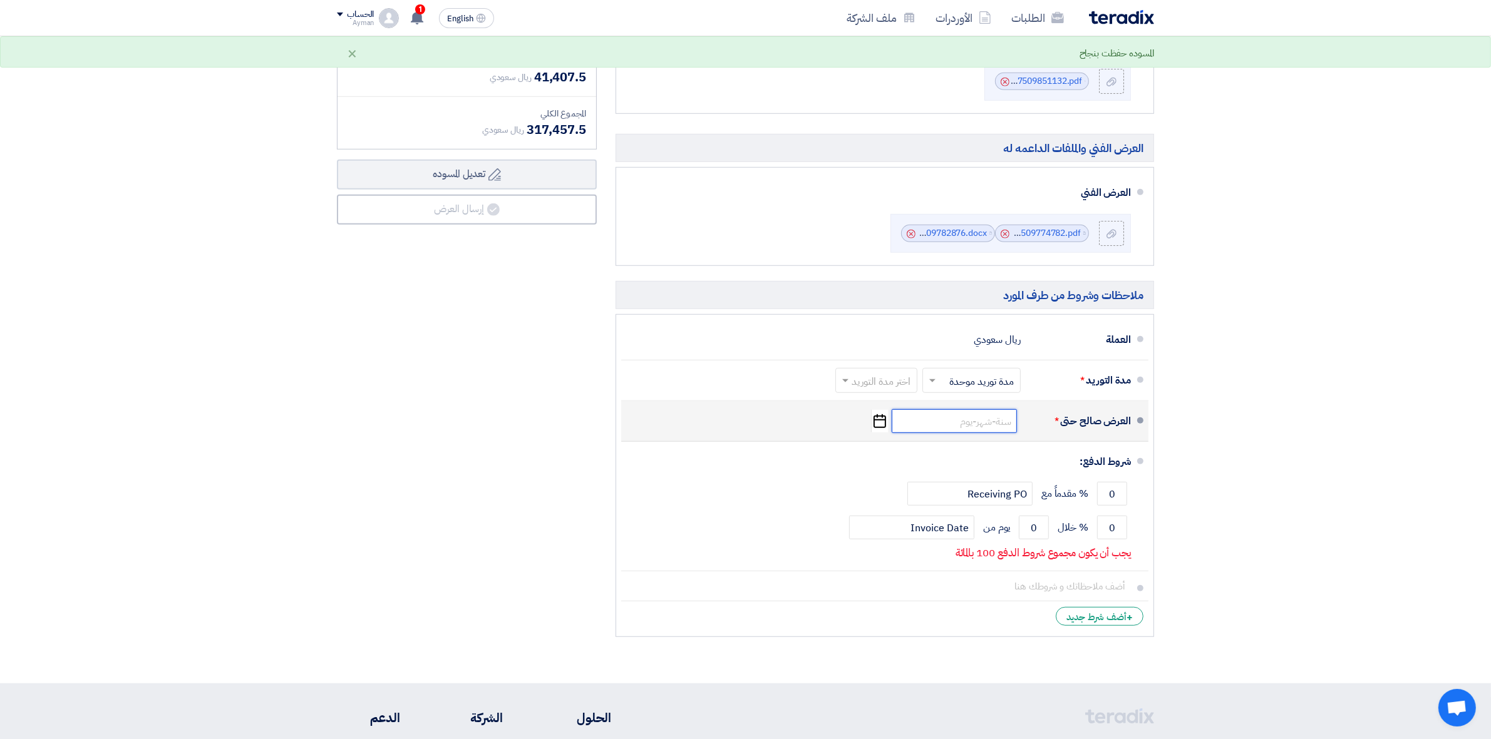
click at [958, 421] on input at bounding box center [953, 421] width 125 height 24
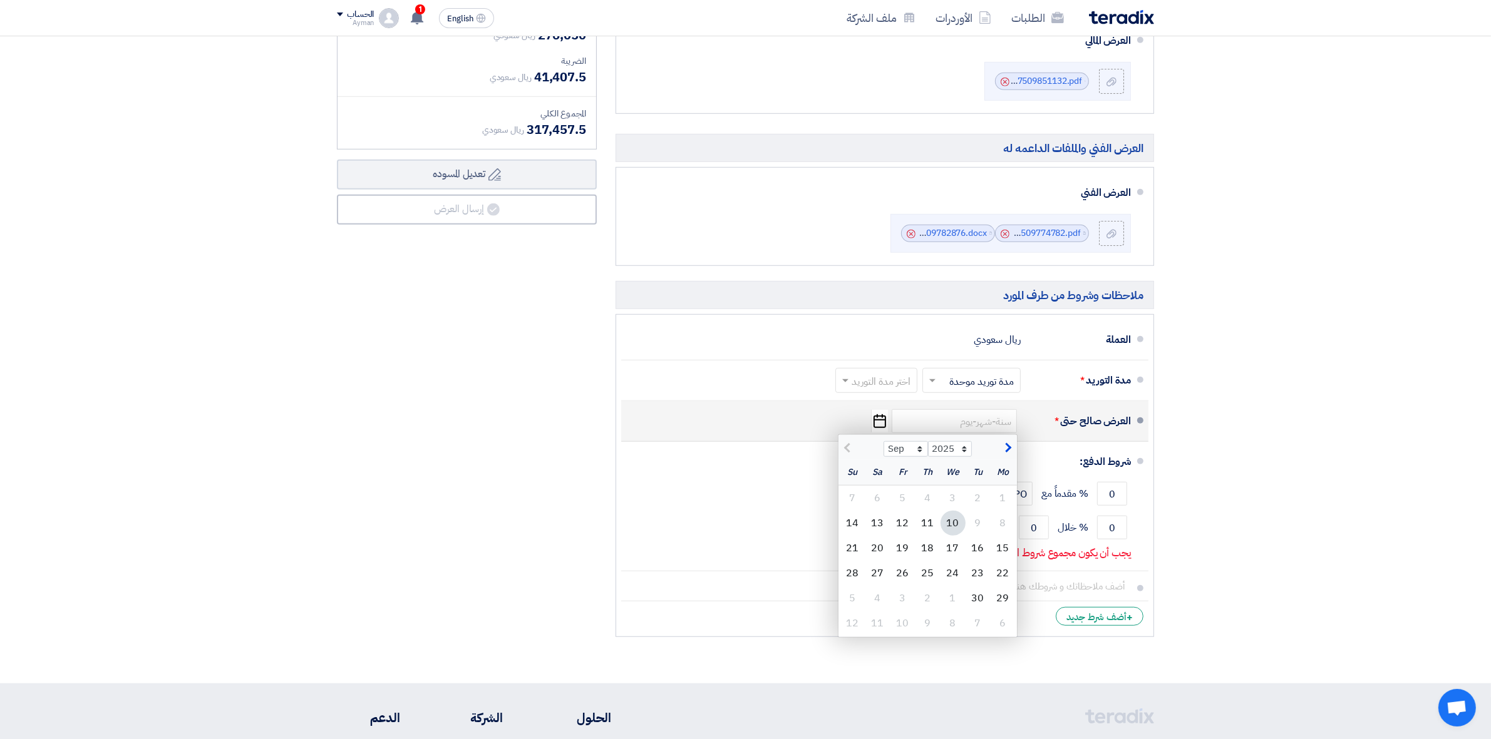
click at [1003, 444] on button "button" at bounding box center [1006, 447] width 21 height 13
select select "10"
click at [896, 524] on div "10" at bounding box center [902, 523] width 25 height 25
type input "10/10/2025"
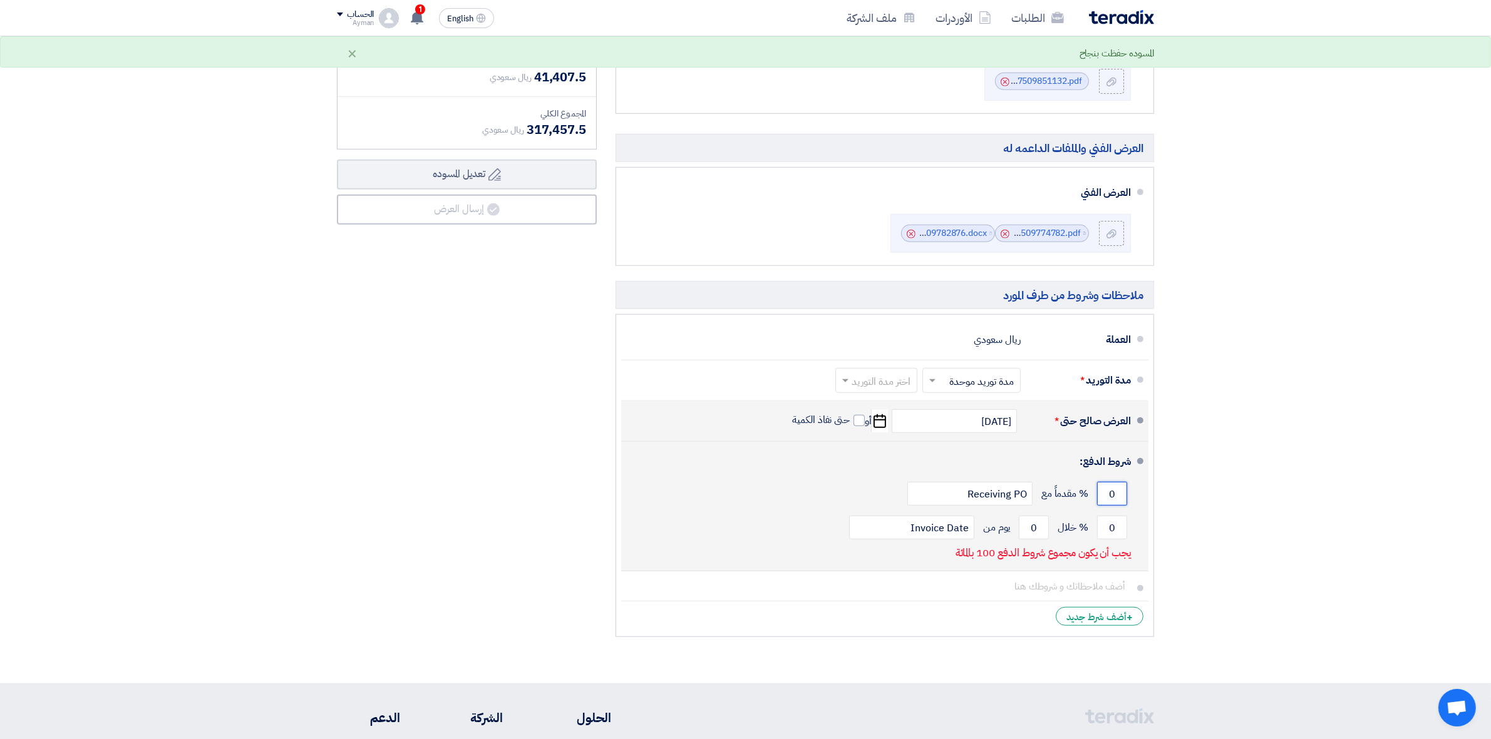
drag, startPoint x: 1102, startPoint y: 500, endPoint x: 1117, endPoint y: 498, distance: 15.7
click at [1117, 498] on input "0" at bounding box center [1112, 494] width 30 height 24
drag, startPoint x: 1117, startPoint y: 498, endPoint x: 1110, endPoint y: 498, distance: 7.5
click at [1110, 498] on input "0" at bounding box center [1112, 494] width 30 height 24
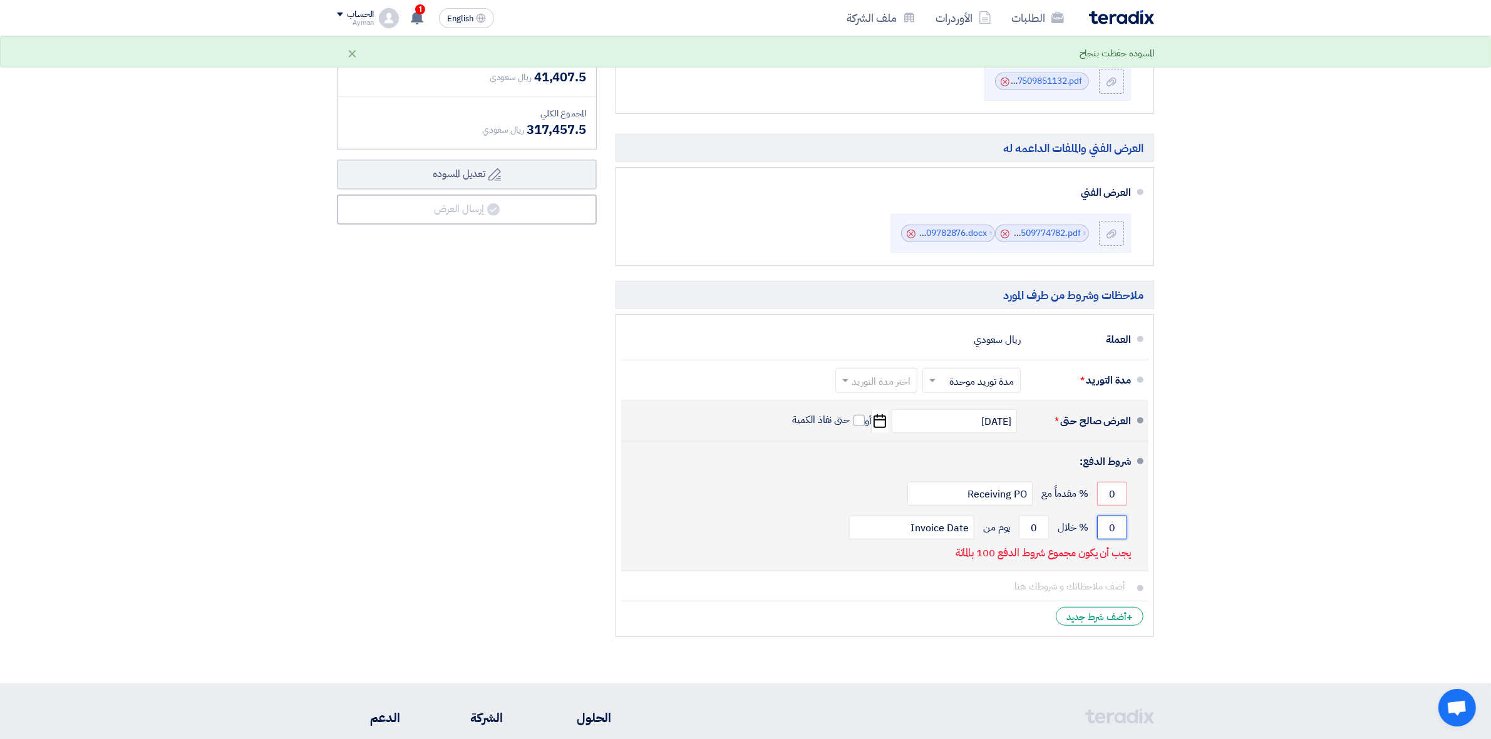
drag, startPoint x: 1109, startPoint y: 532, endPoint x: 1130, endPoint y: 527, distance: 21.9
click at [1130, 527] on div "0 % خلال 0 يوم من Invoice Date" at bounding box center [881, 528] width 500 height 34
type input "100"
drag, startPoint x: 1038, startPoint y: 528, endPoint x: 1022, endPoint y: 530, distance: 16.4
click at [1022, 530] on input "0" at bounding box center [1034, 528] width 30 height 24
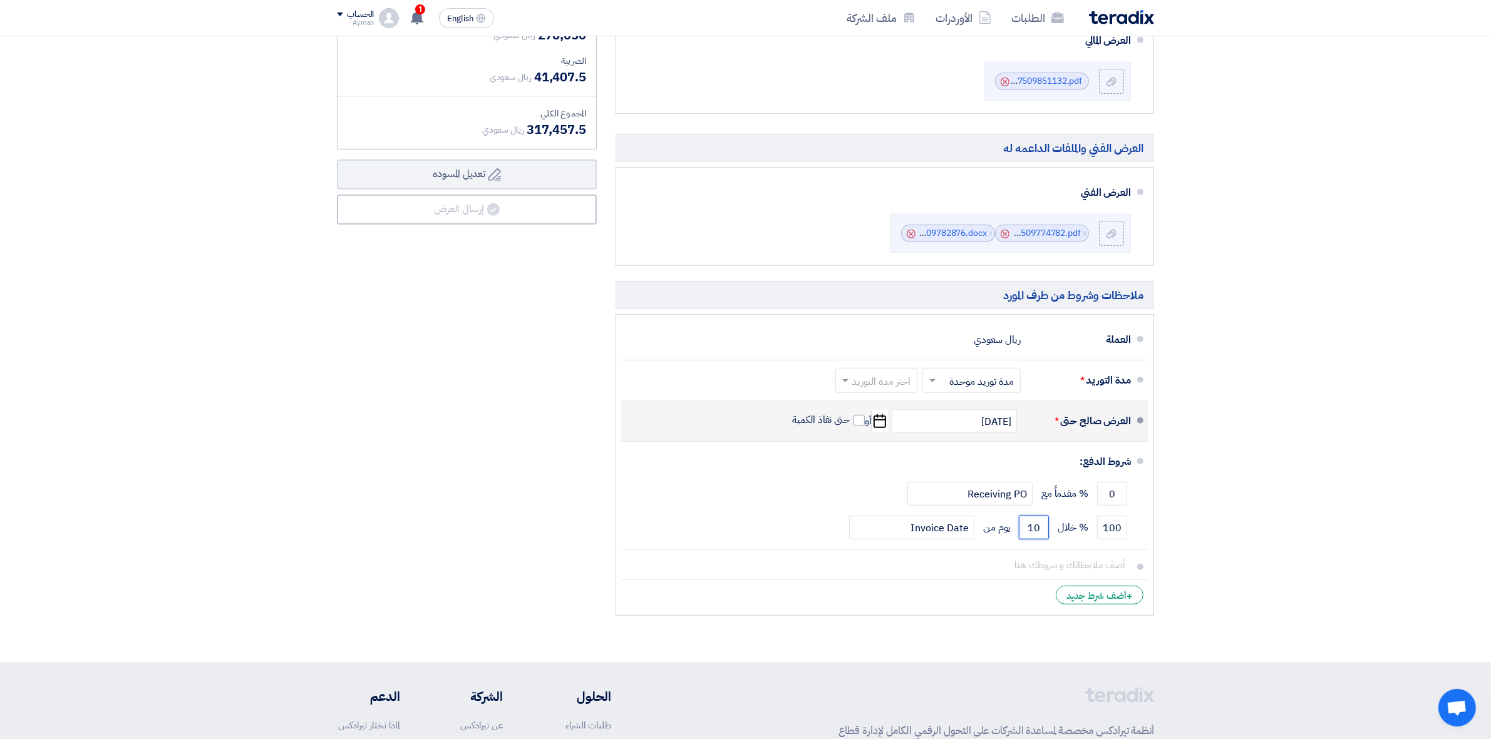
type input "10"
click at [512, 461] on div "ملخص العرض المالي المجموع الجزئي ريال سعودي 276,050 الضريبة" at bounding box center [466, 299] width 279 height 646
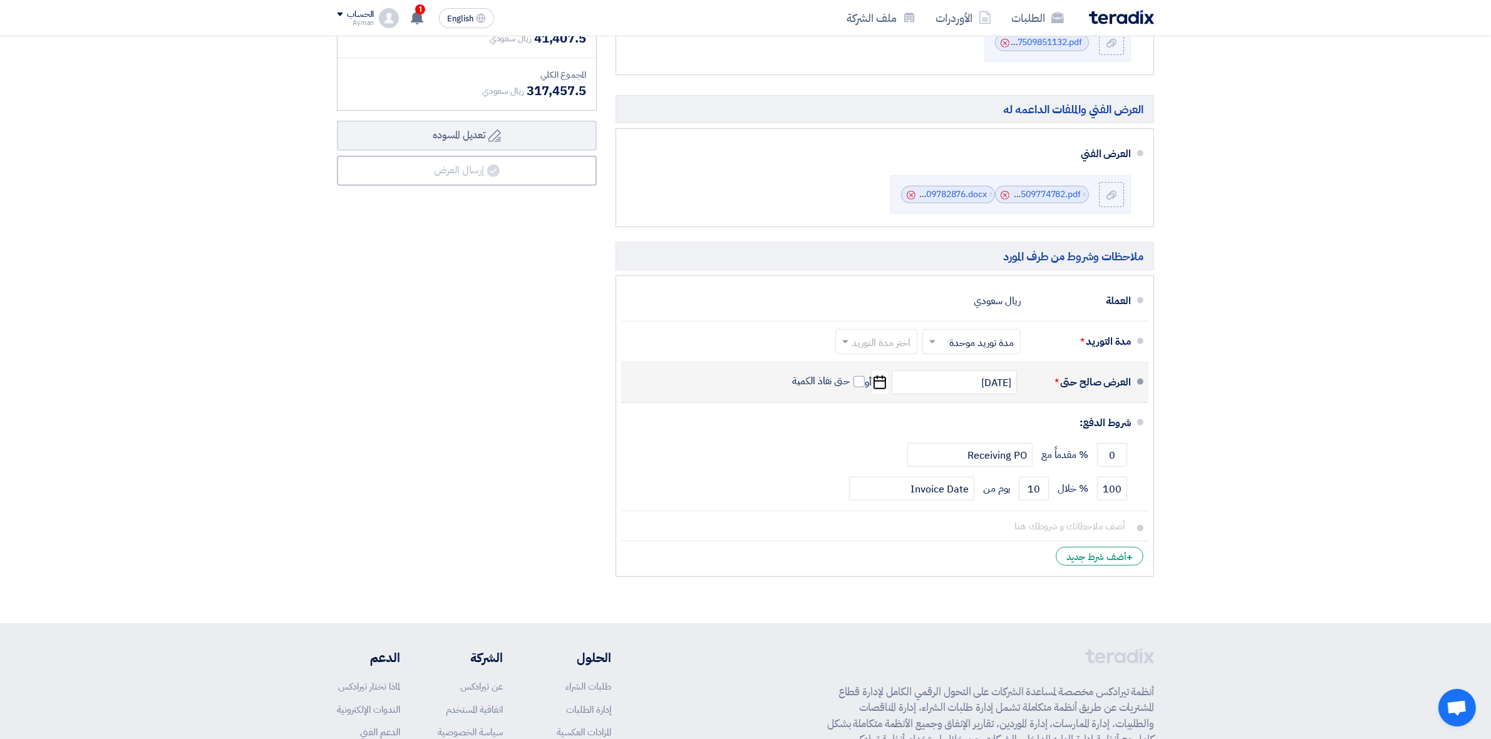
scroll to position [1096, 0]
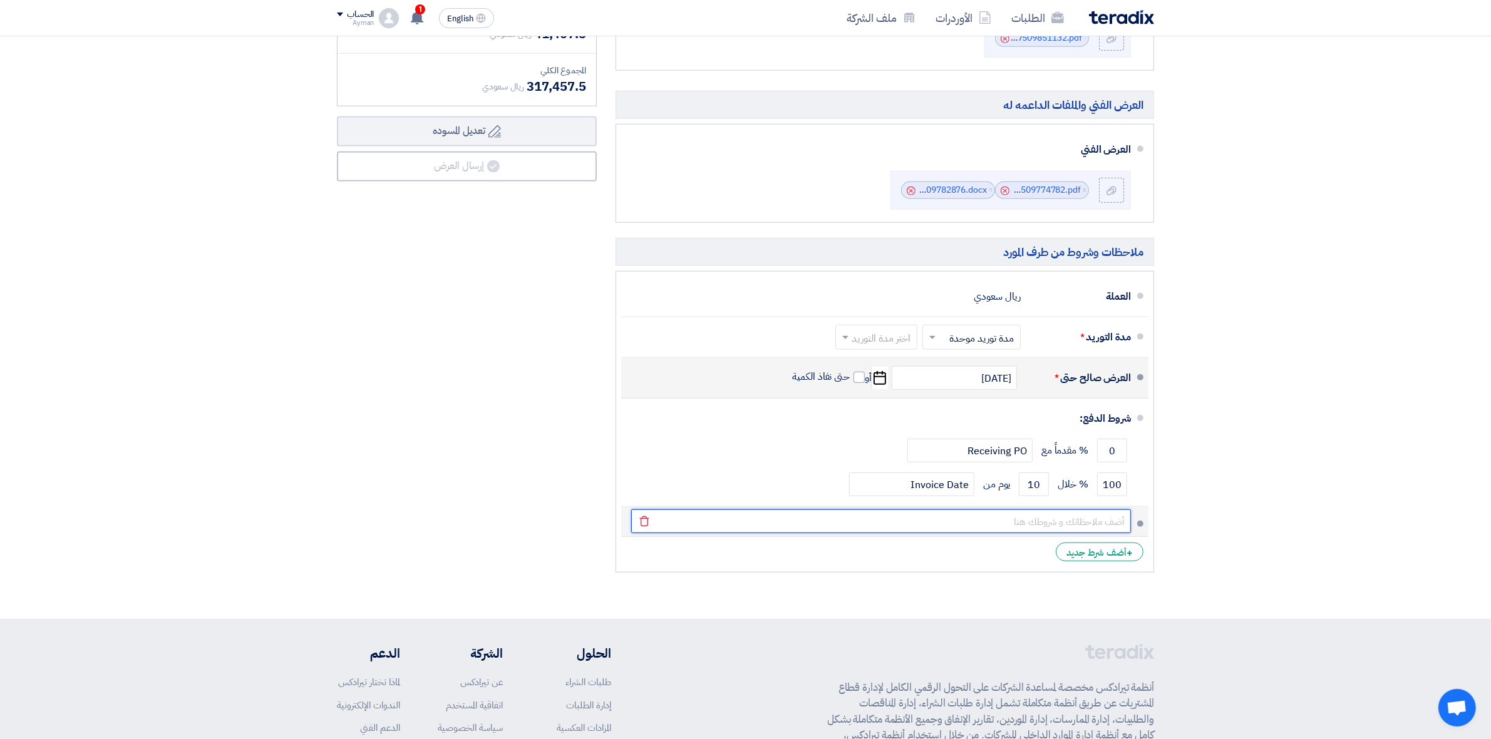
click at [1050, 533] on input "text" at bounding box center [881, 522] width 500 height 24
type input "The Package units brand is changed form Trane to Zamil as per site requirements."
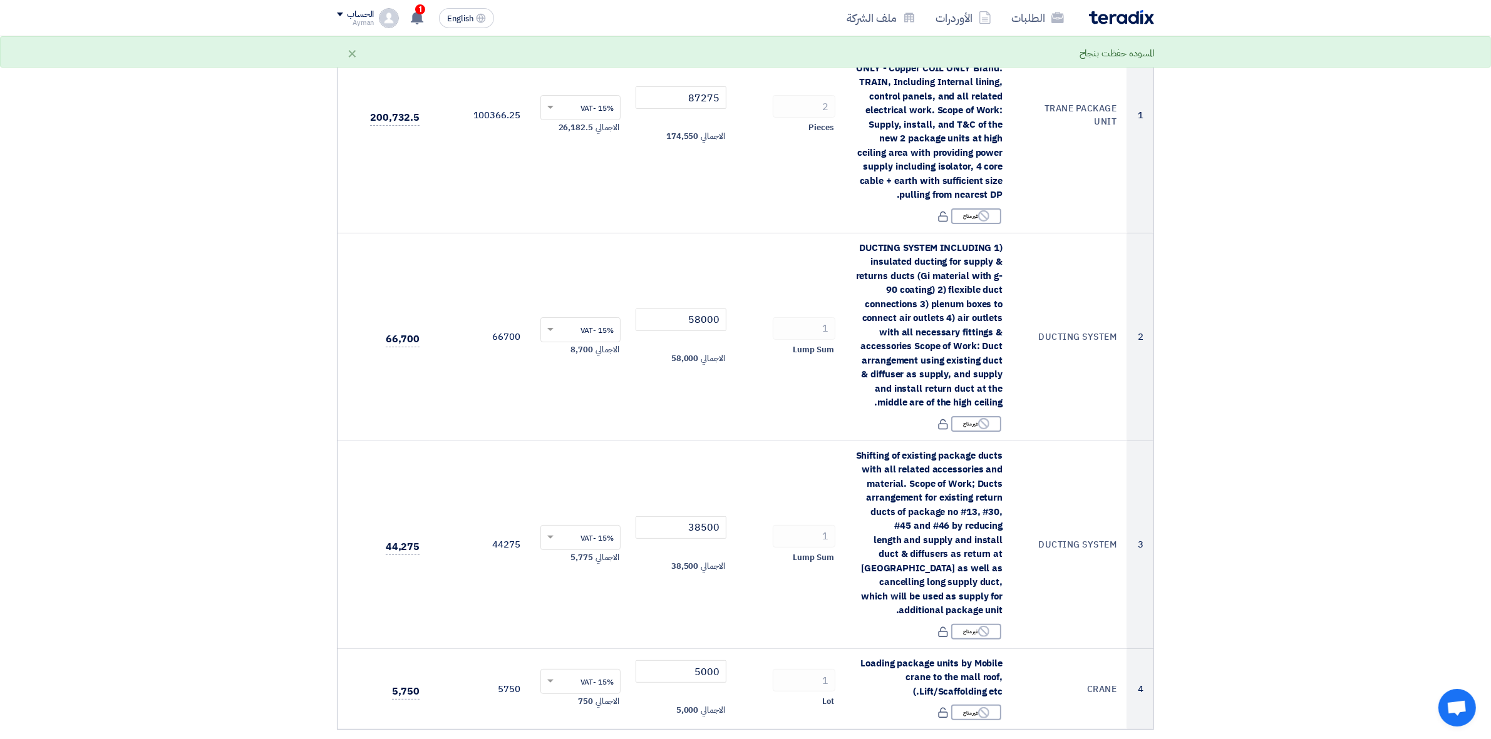
scroll to position [0, 0]
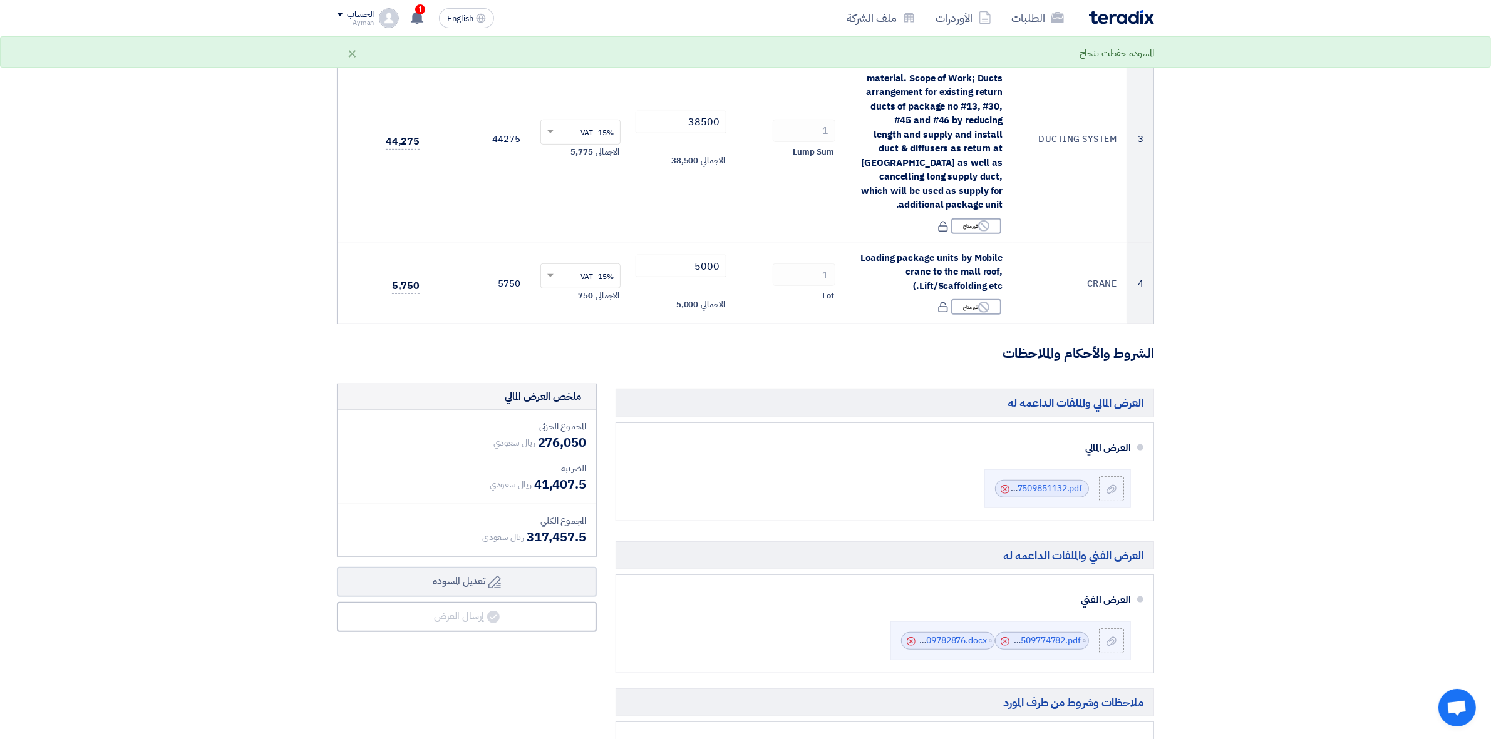
scroll to position [1096, 0]
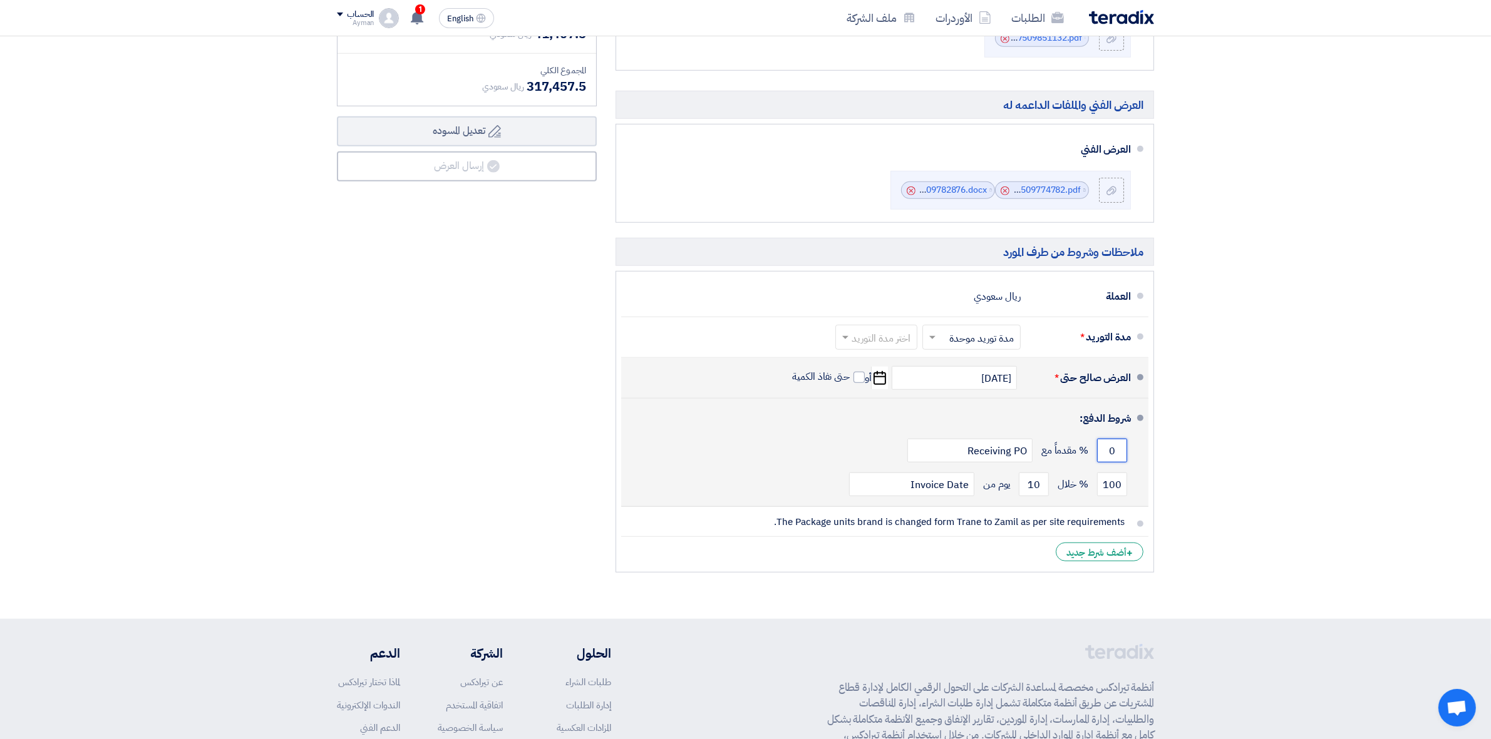
click at [1106, 451] on input "0" at bounding box center [1112, 451] width 30 height 24
drag, startPoint x: 1106, startPoint y: 451, endPoint x: 1143, endPoint y: 451, distance: 36.3
click at [1143, 451] on li "شروط الدفع: 0 % مقدماً مع Receiving PO 100 % خلال 10 Invoice Date" at bounding box center [884, 453] width 527 height 108
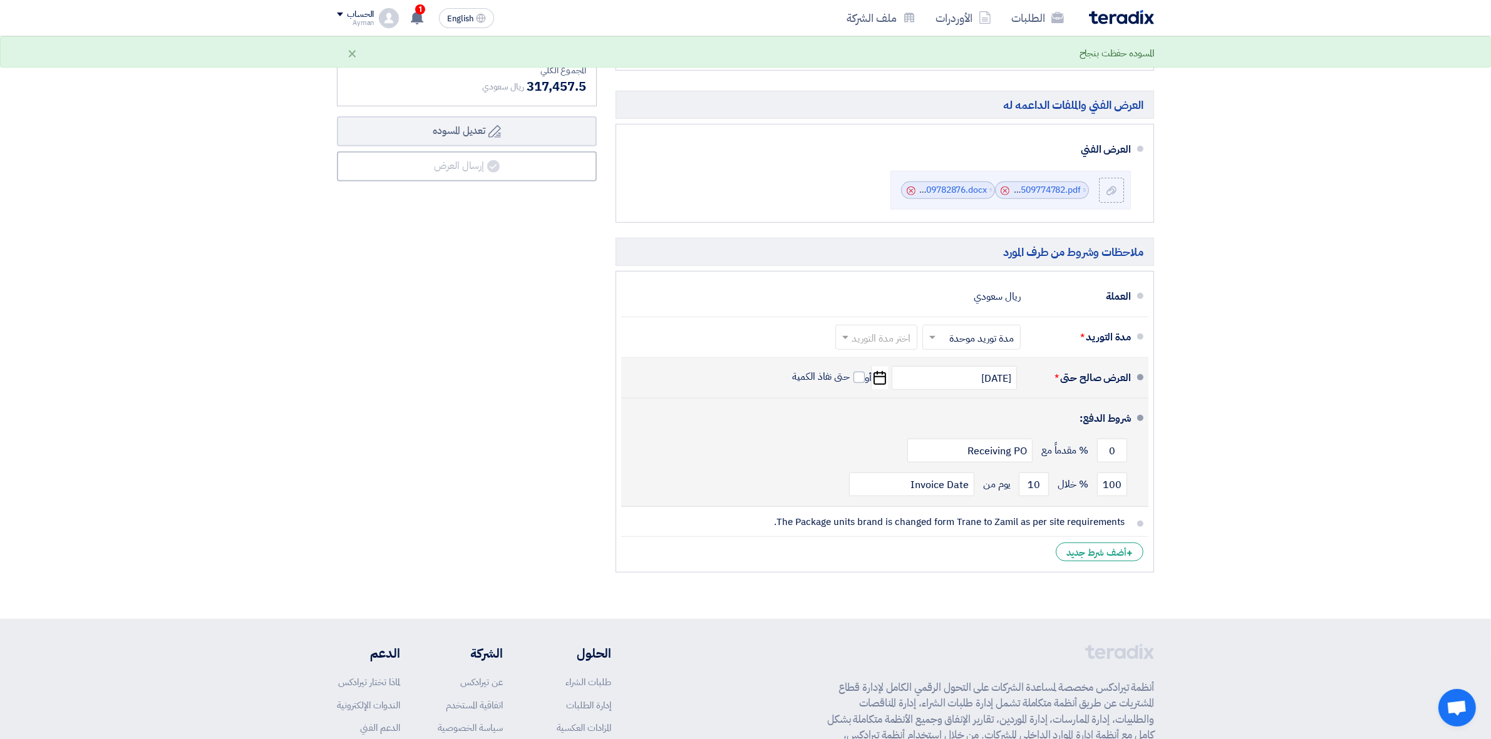
click at [905, 448] on div "0 % مقدماً مع Receiving PO" at bounding box center [881, 451] width 500 height 34
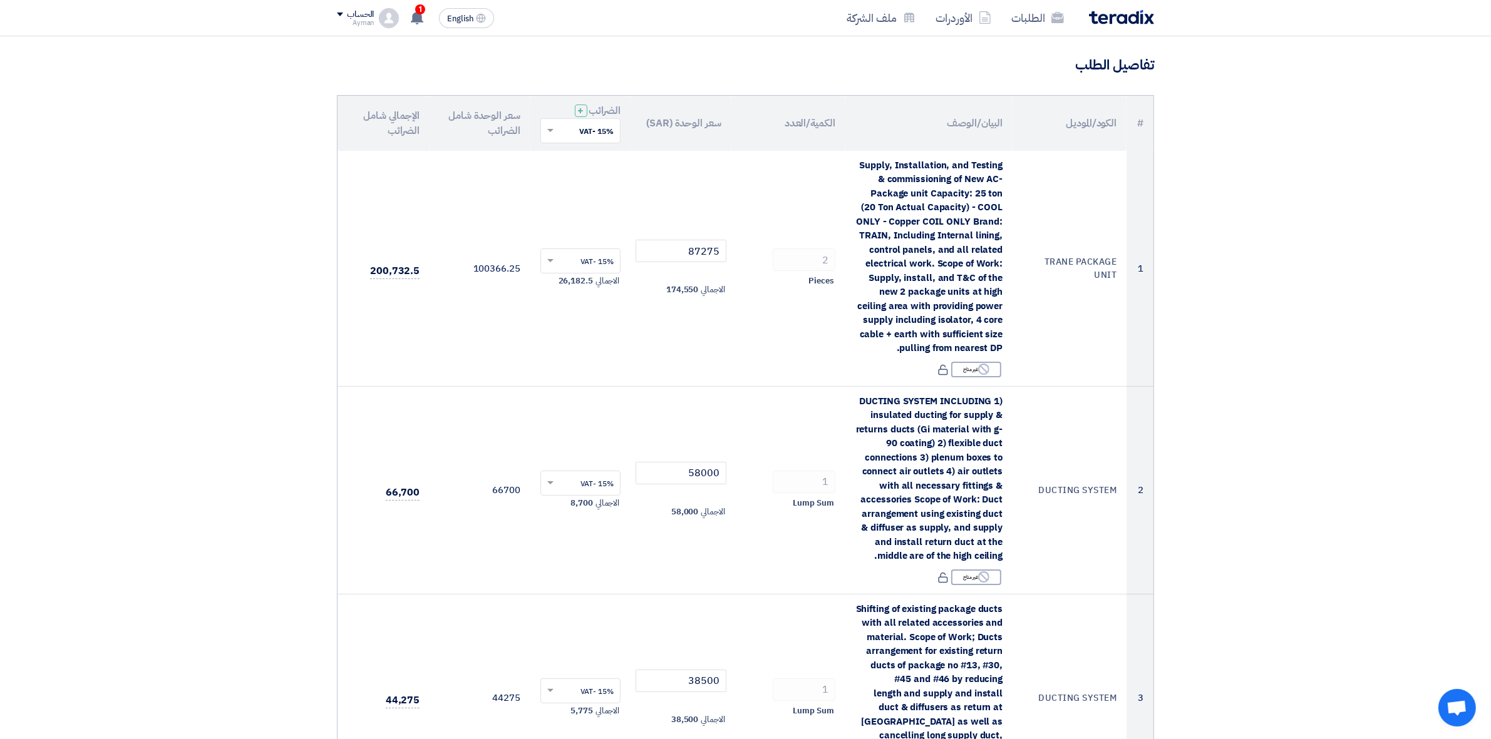
scroll to position [0, 0]
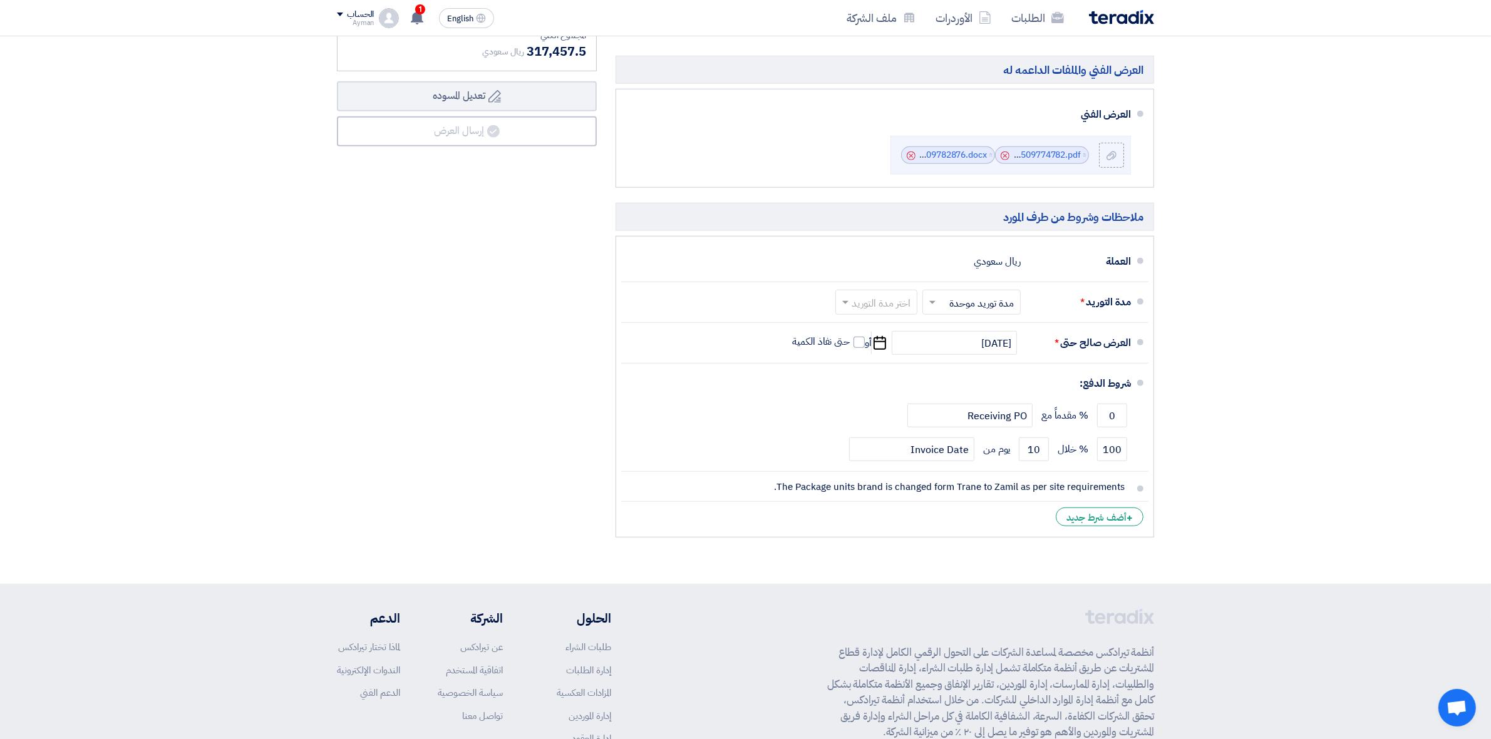
scroll to position [875, 0]
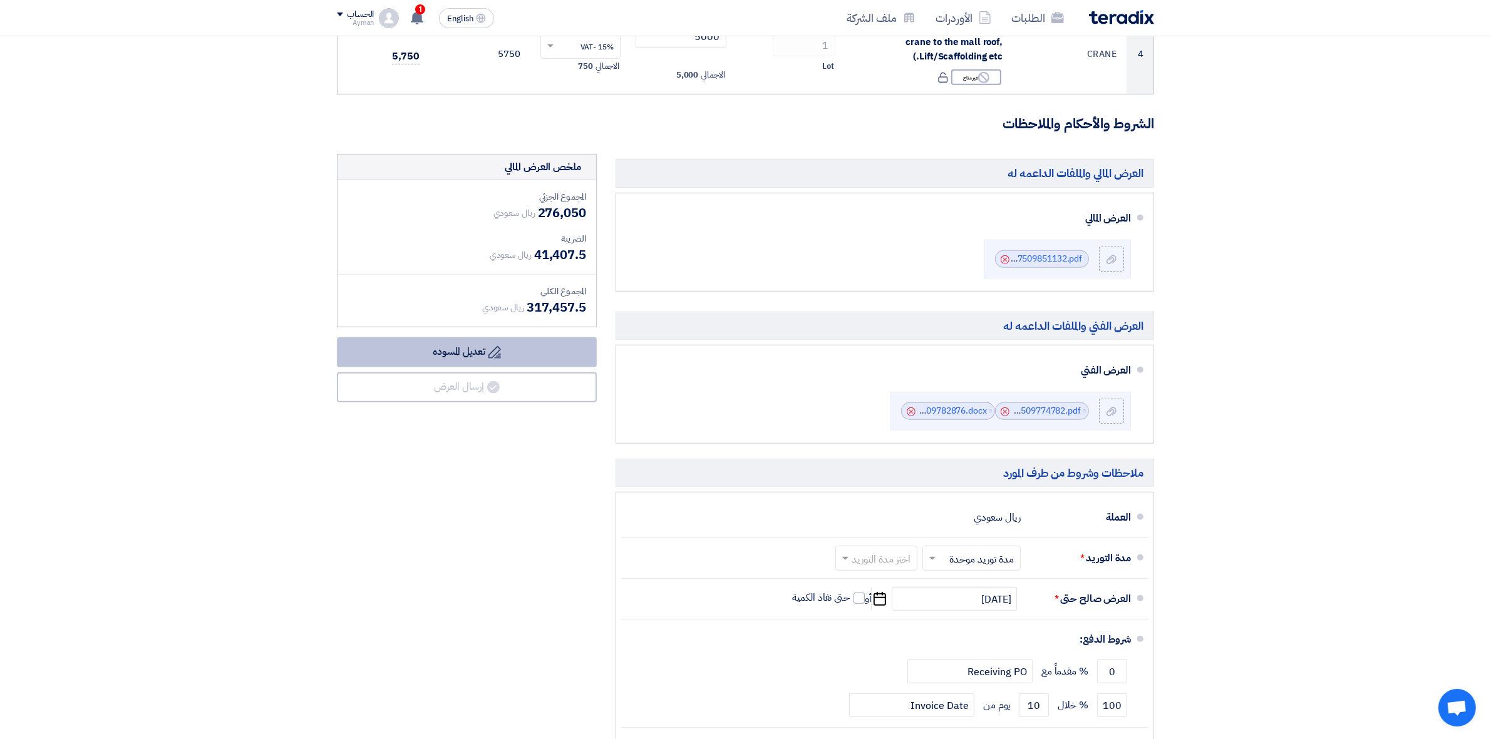
click at [521, 359] on button "Draft تعديل المسوده" at bounding box center [467, 352] width 260 height 30
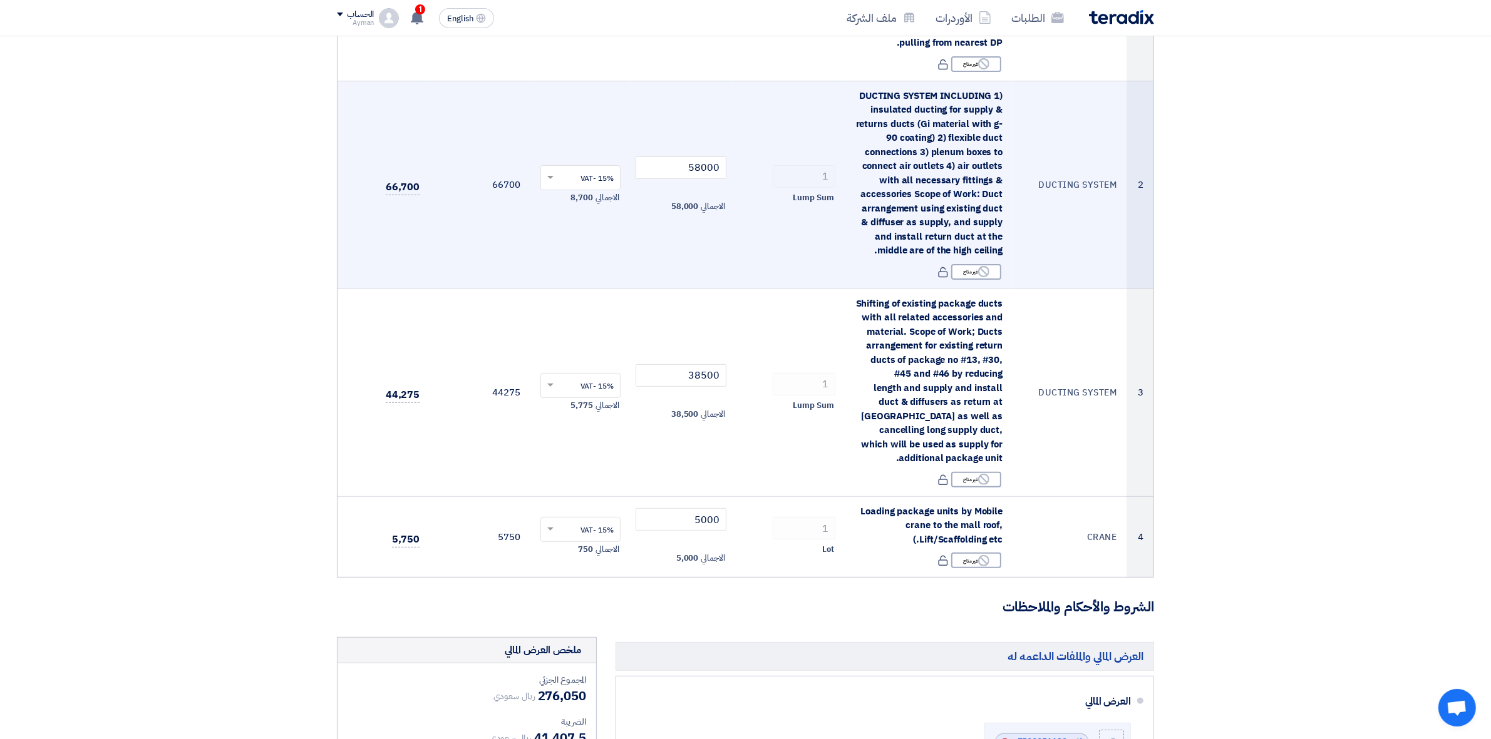
scroll to position [0, 0]
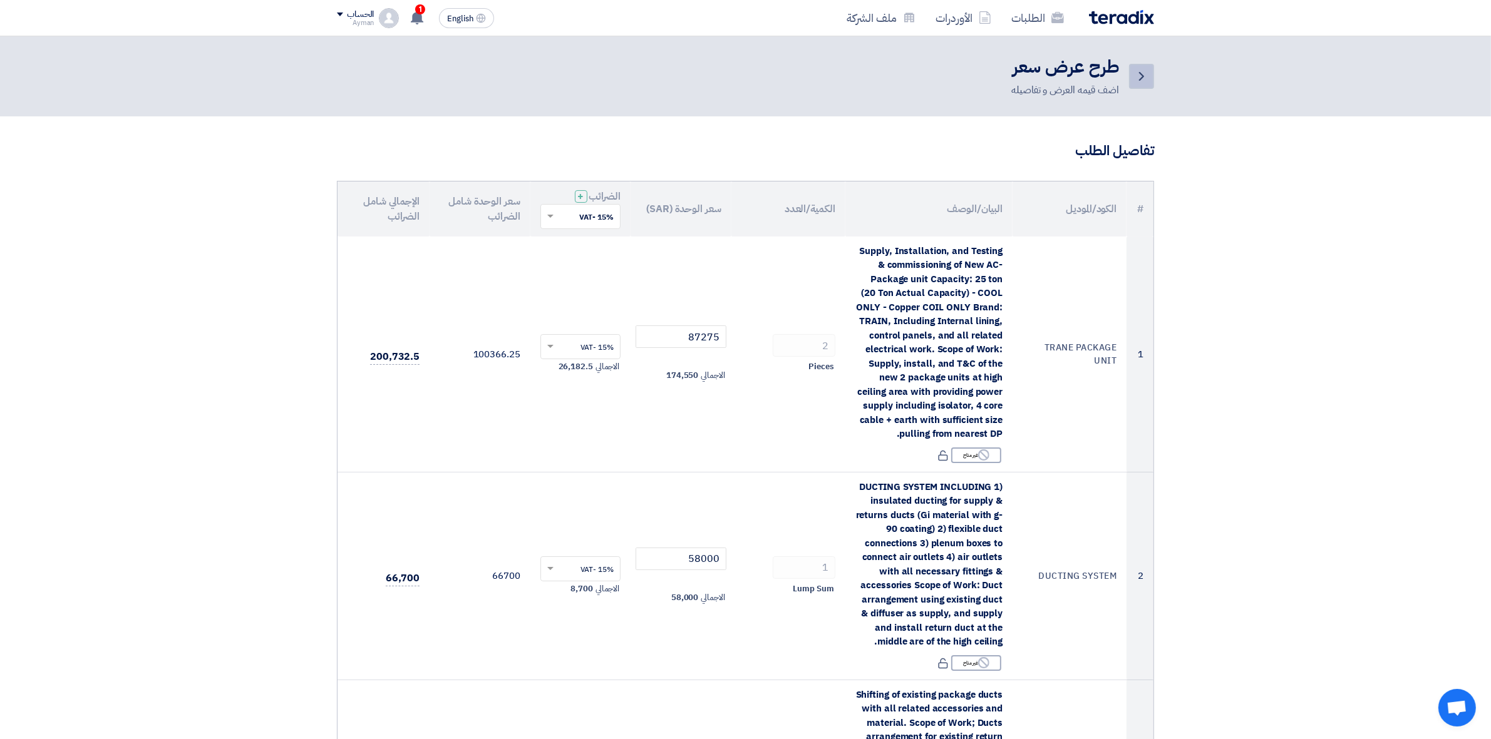
click at [1144, 73] on icon "Back" at bounding box center [1141, 76] width 15 height 15
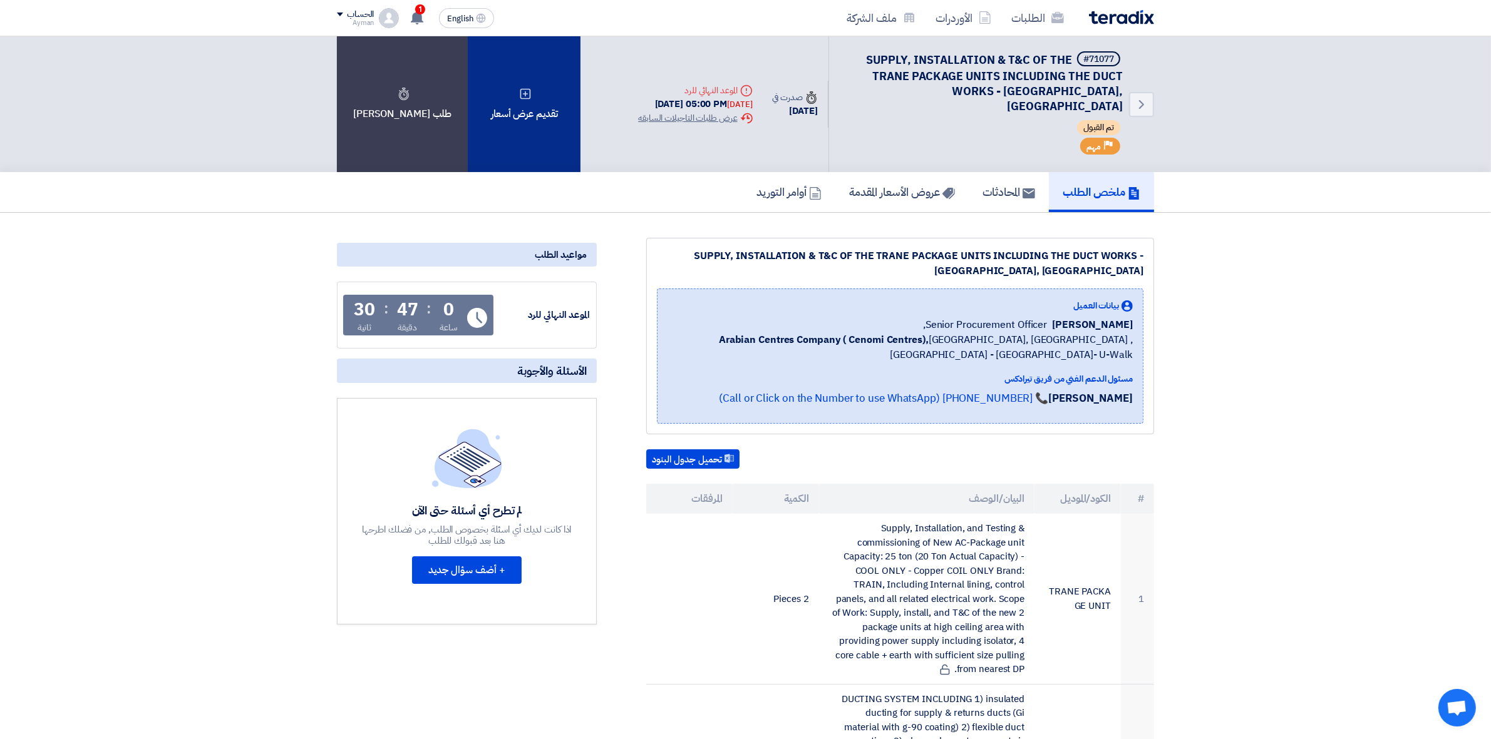
click at [520, 116] on div "تقديم عرض أسعار" at bounding box center [524, 104] width 113 height 136
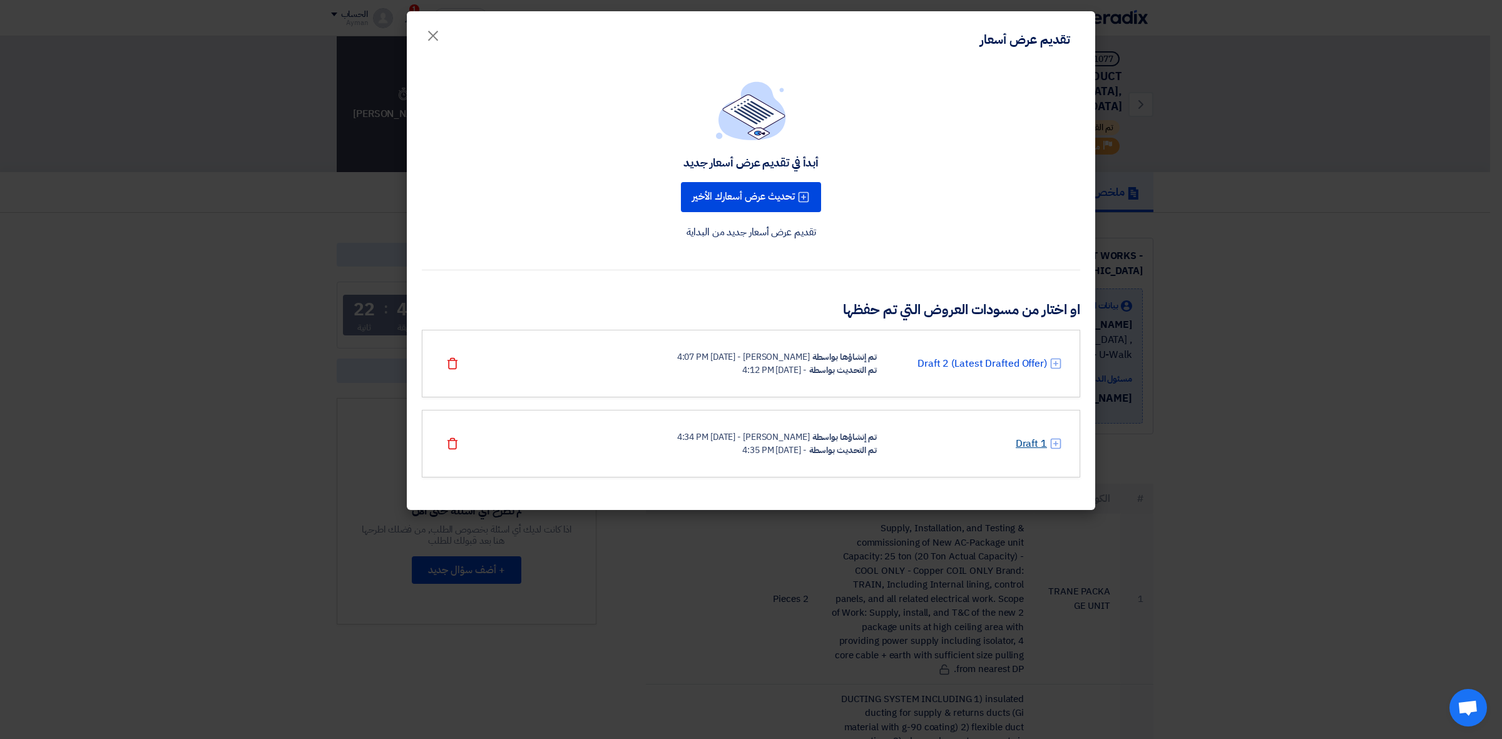
click at [1030, 442] on link "Draft 1" at bounding box center [1031, 443] width 31 height 15
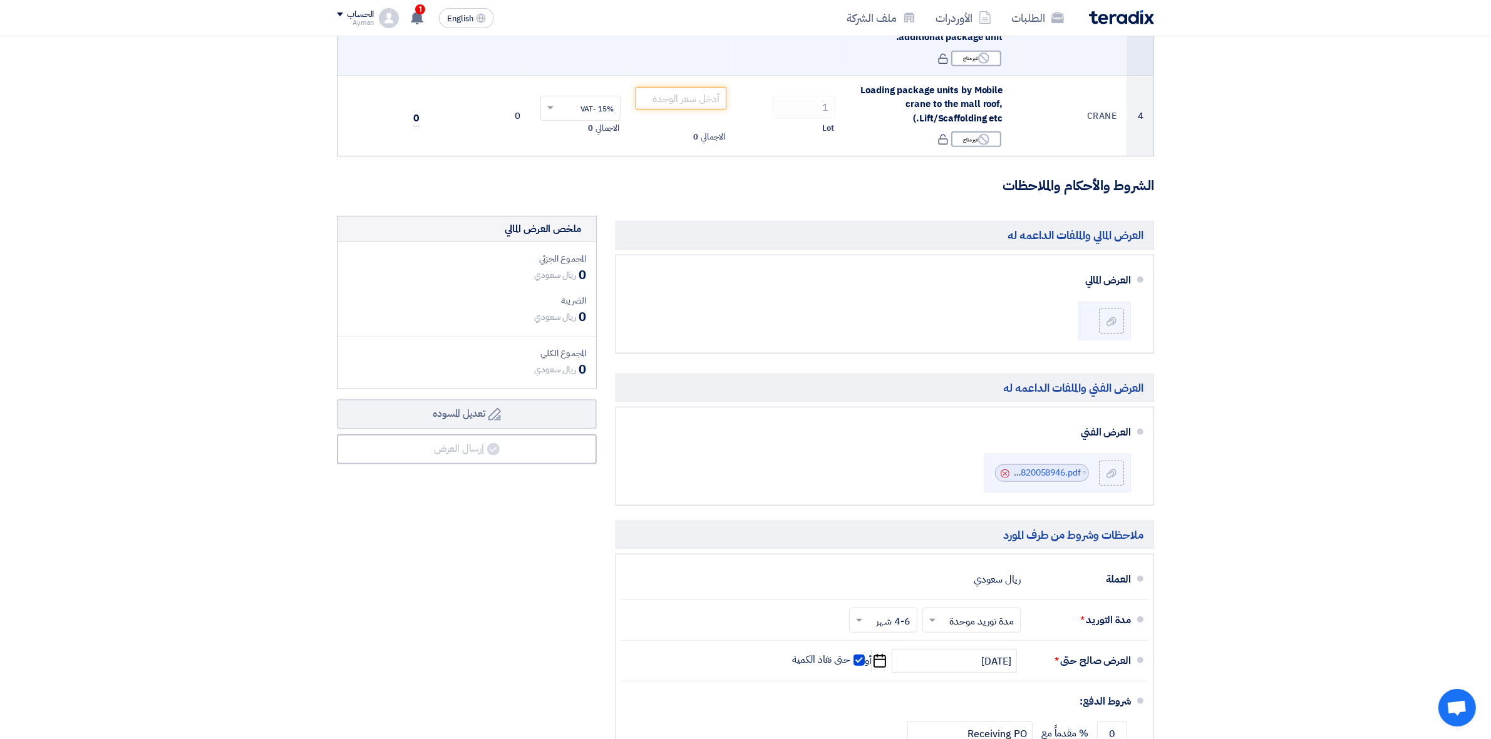
scroll to position [548, 0]
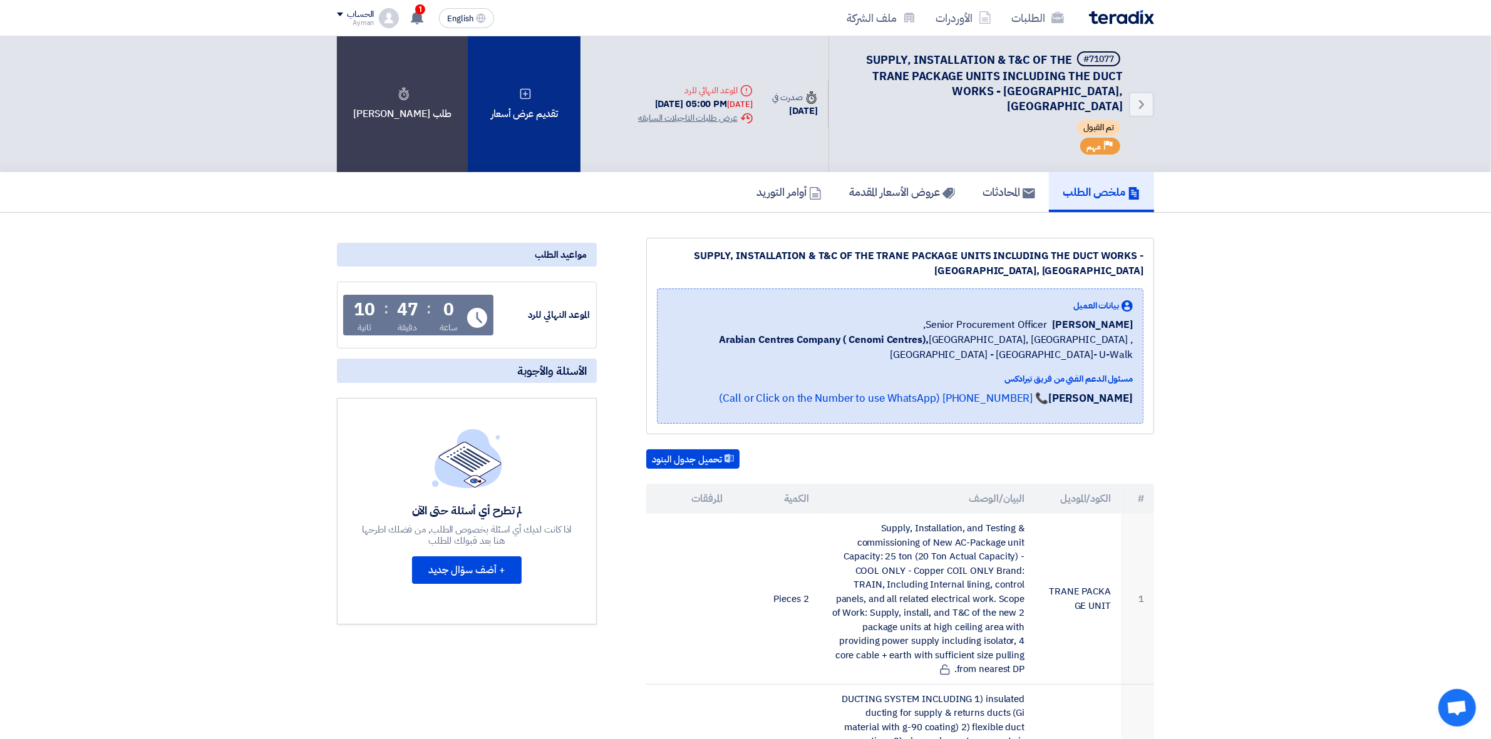
click at [506, 126] on div "تقديم عرض أسعار" at bounding box center [524, 104] width 113 height 136
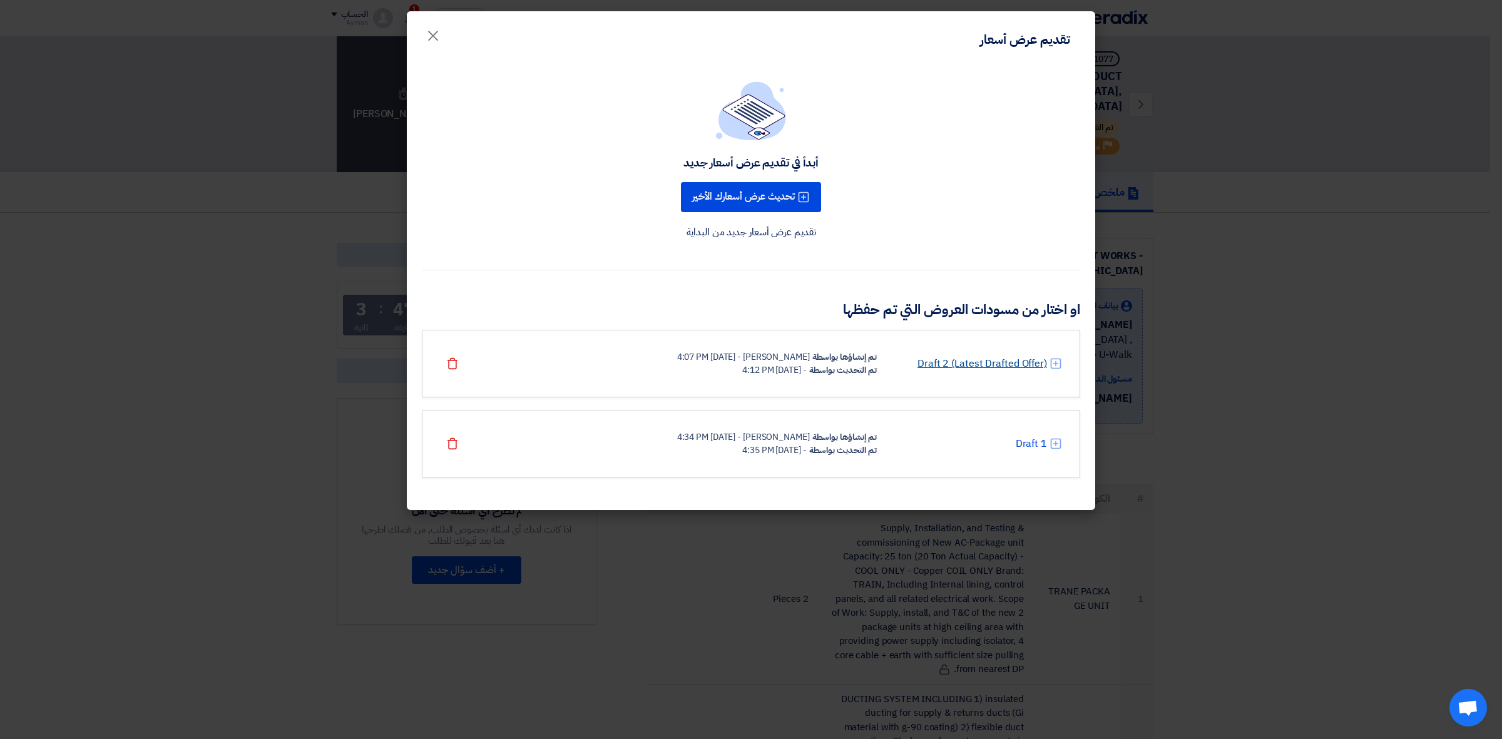
click at [1022, 365] on link "Draft 2 (Latest Drafted Offer)" at bounding box center [983, 363] width 130 height 15
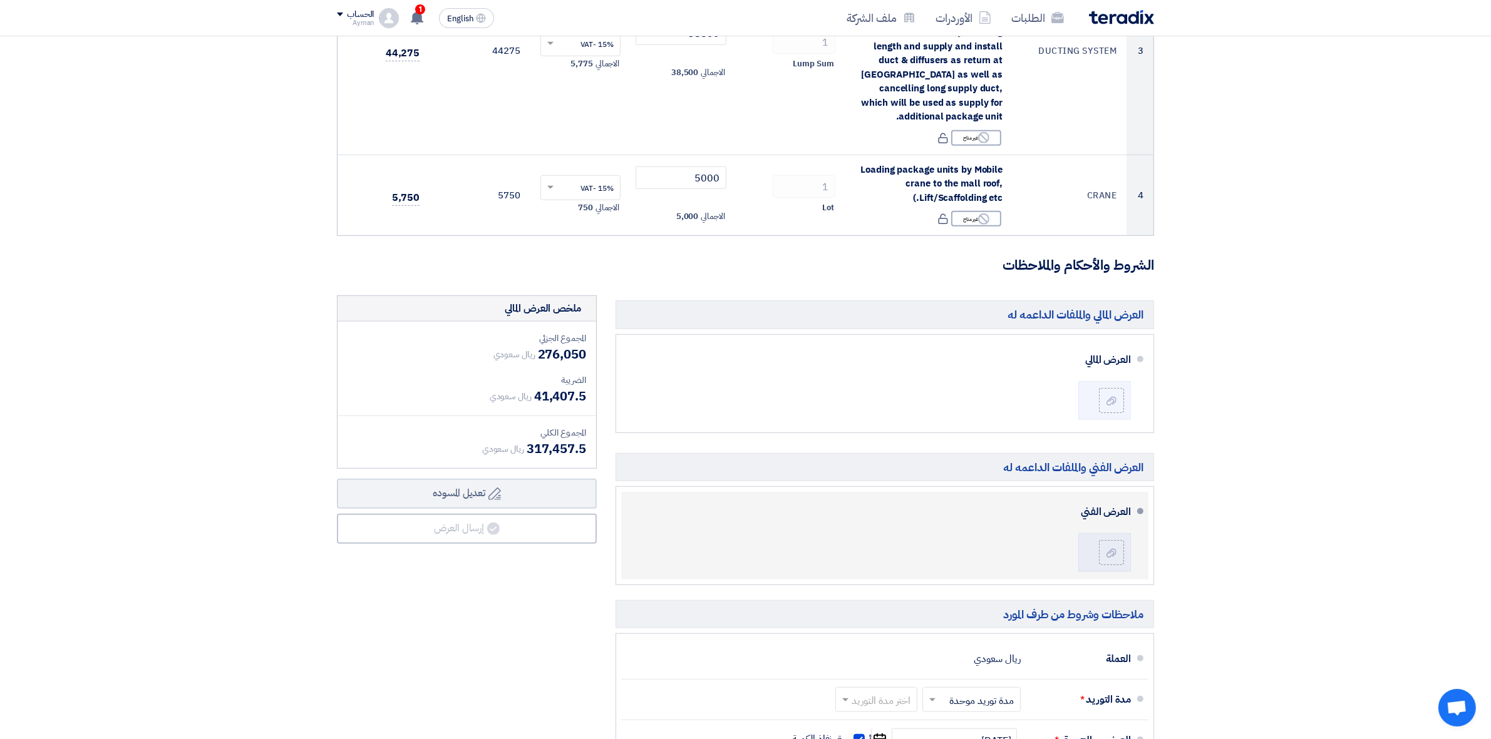
scroll to position [796, 0]
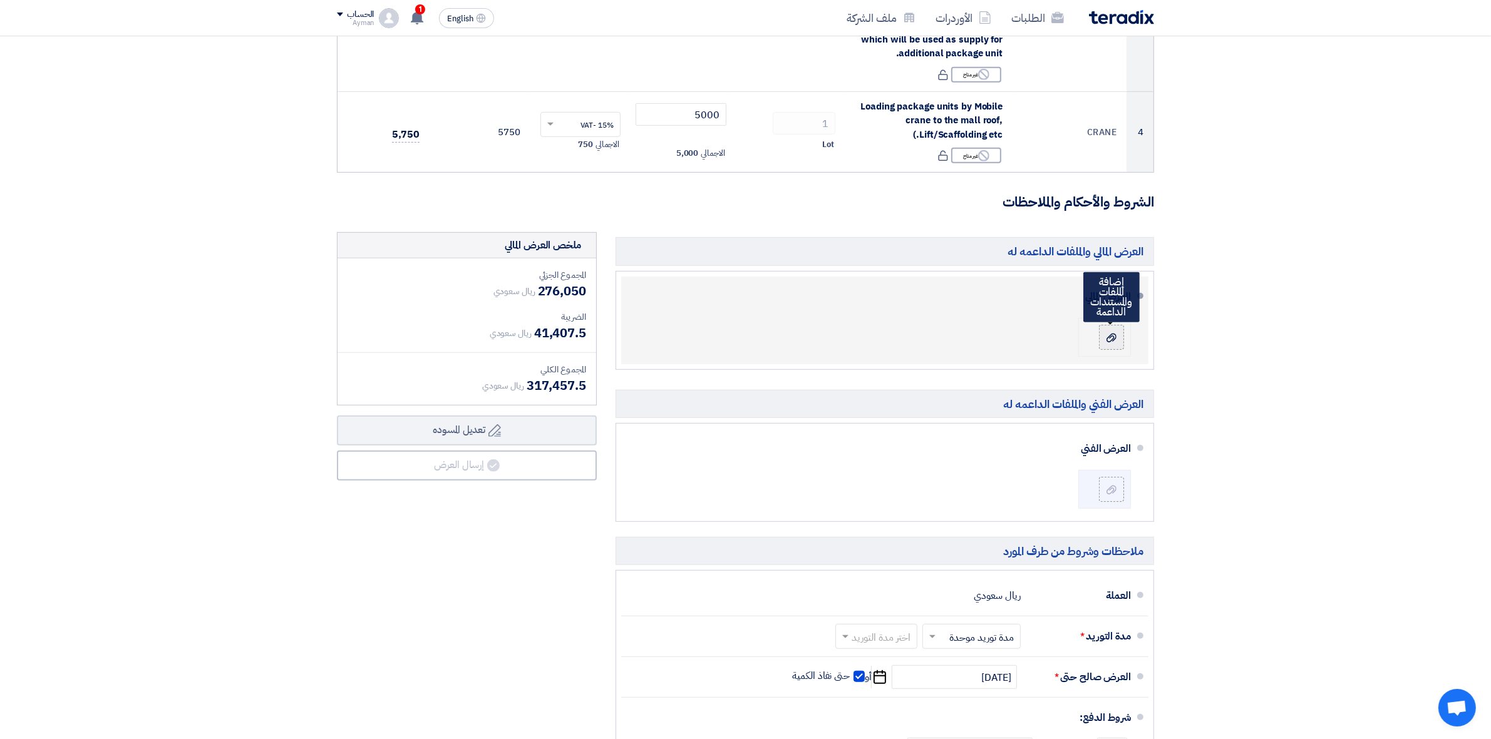
click at [1119, 337] on label at bounding box center [1111, 337] width 25 height 25
click at [0, 0] on input "file" at bounding box center [0, 0] width 0 height 0
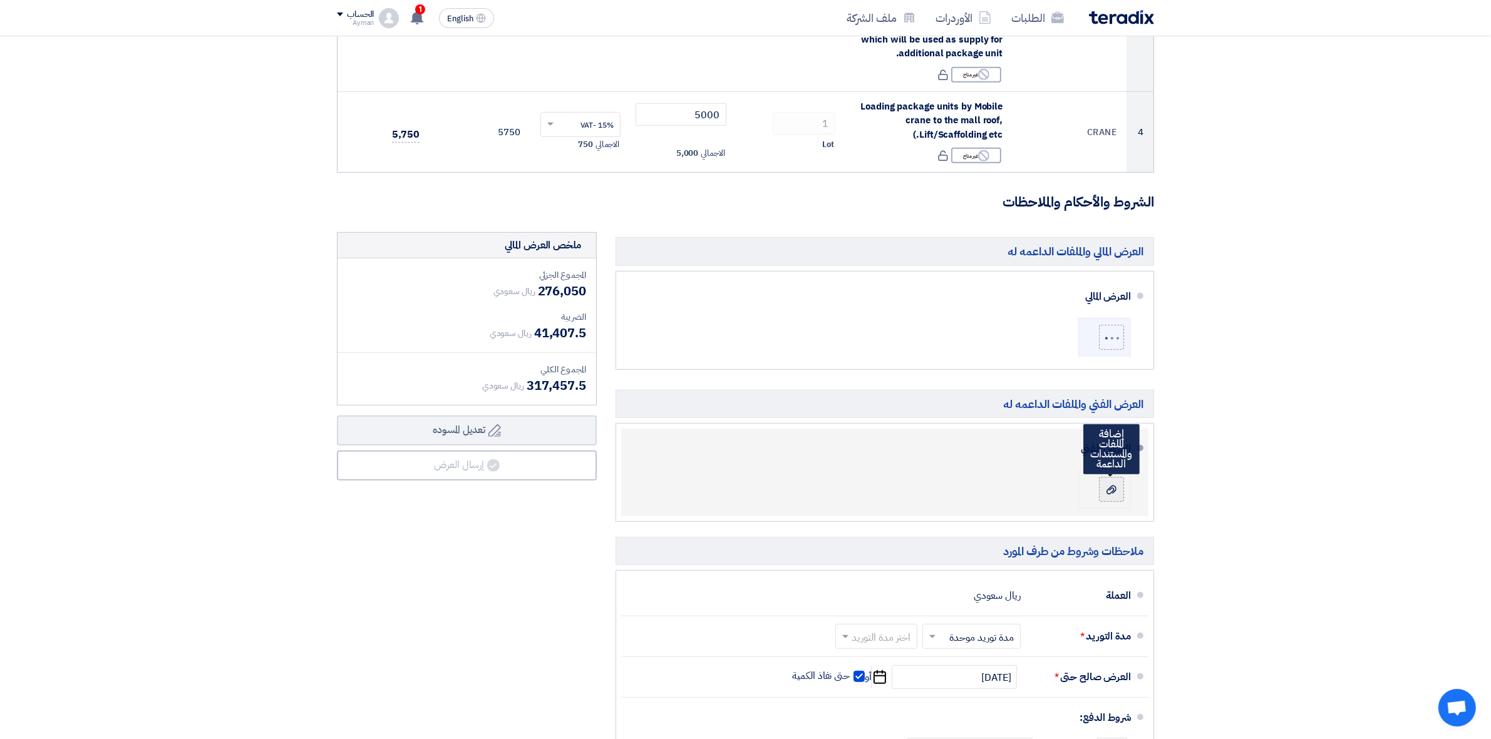
click at [1101, 491] on label at bounding box center [1111, 489] width 25 height 25
click at [0, 0] on input "file" at bounding box center [0, 0] width 0 height 0
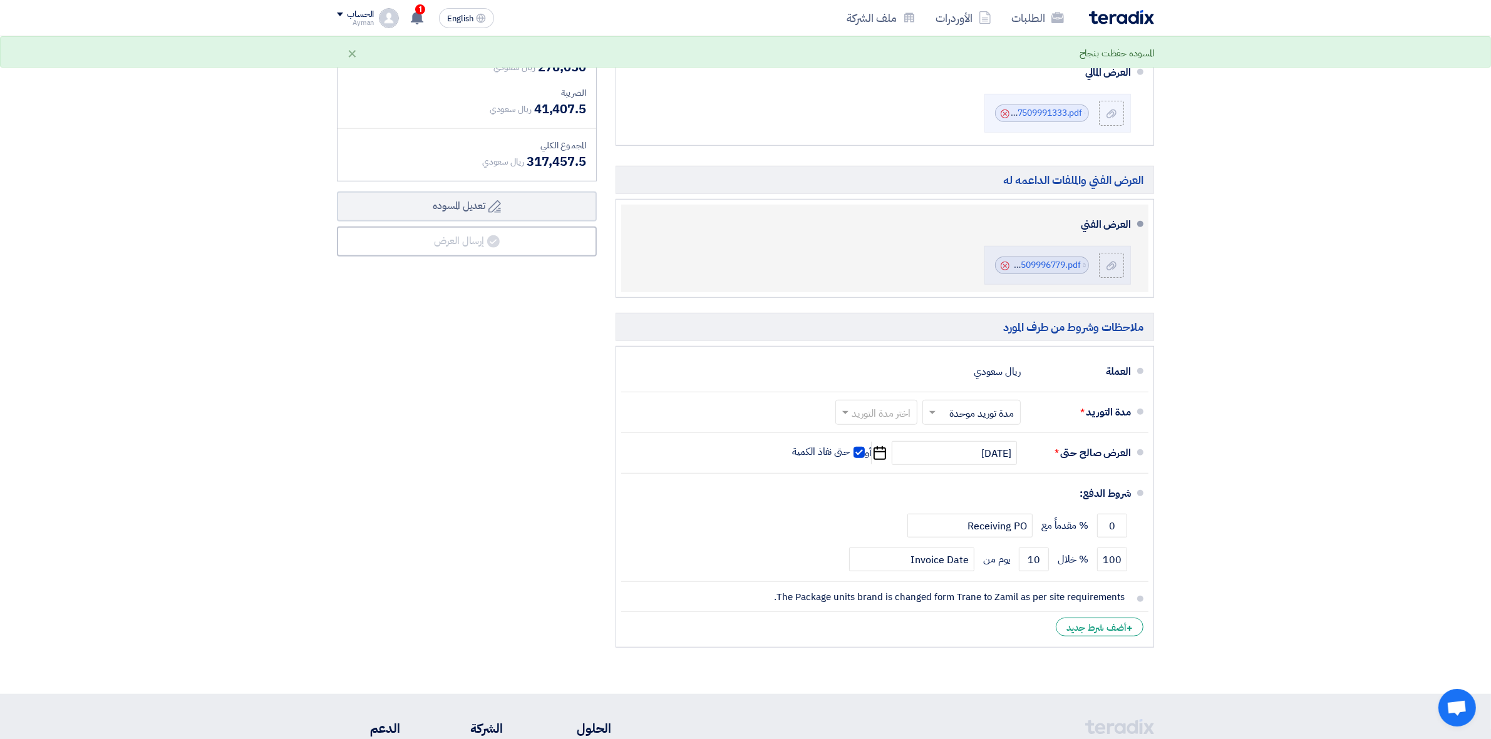
scroll to position [1031, 0]
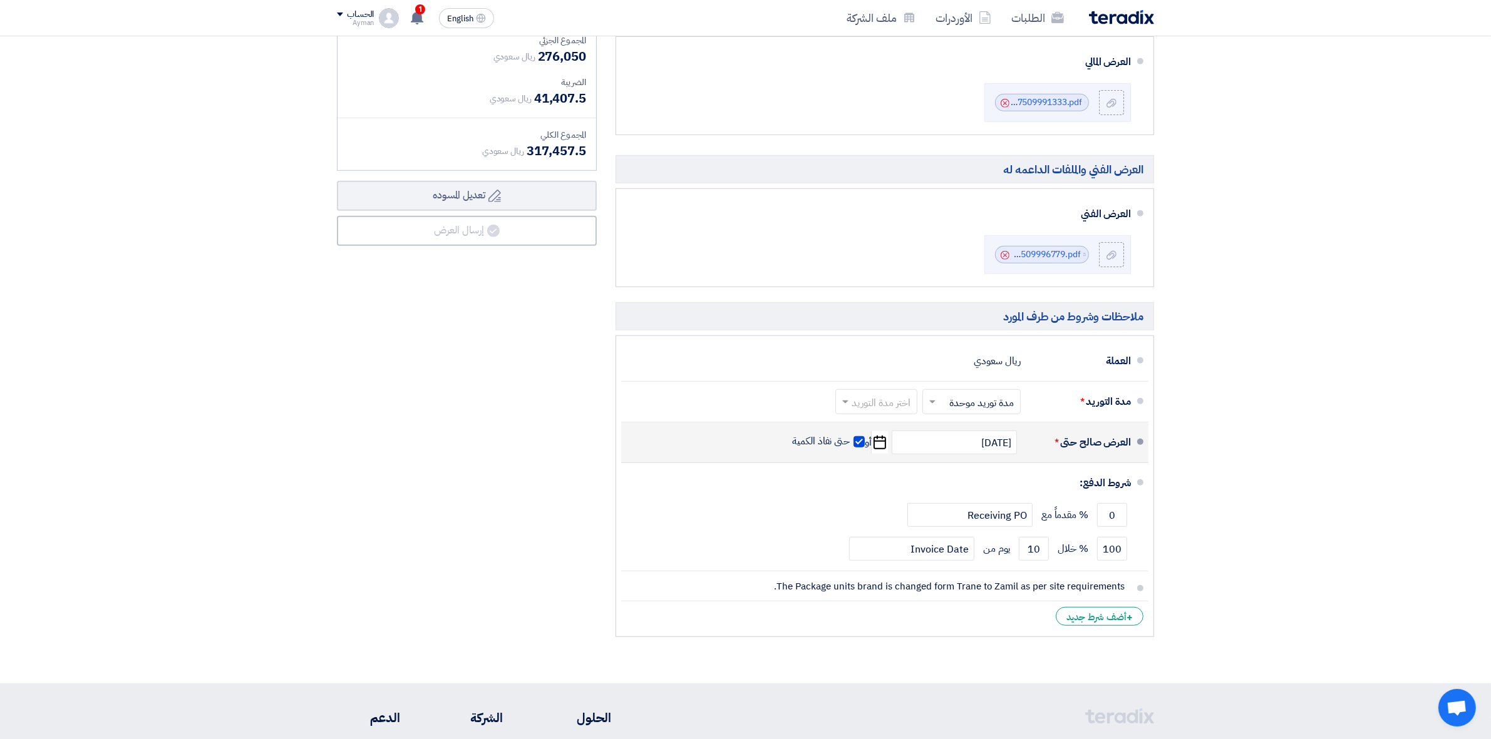
click at [851, 445] on label "حتى نفاذ الكمية" at bounding box center [829, 441] width 73 height 13
click at [850, 445] on input "حتى نفاذ الكمية" at bounding box center [820, 447] width 60 height 24
checkbox input "false"
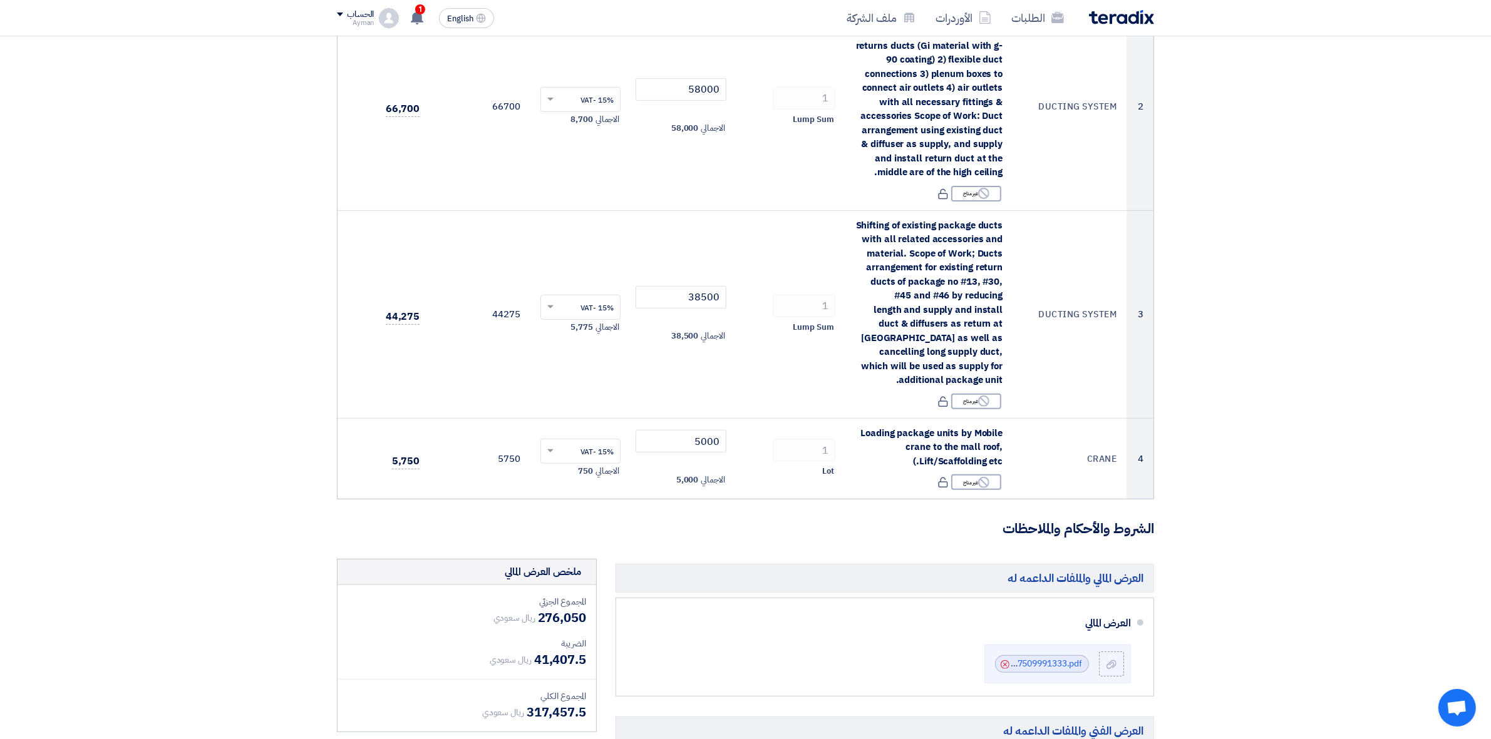
scroll to position [861, 0]
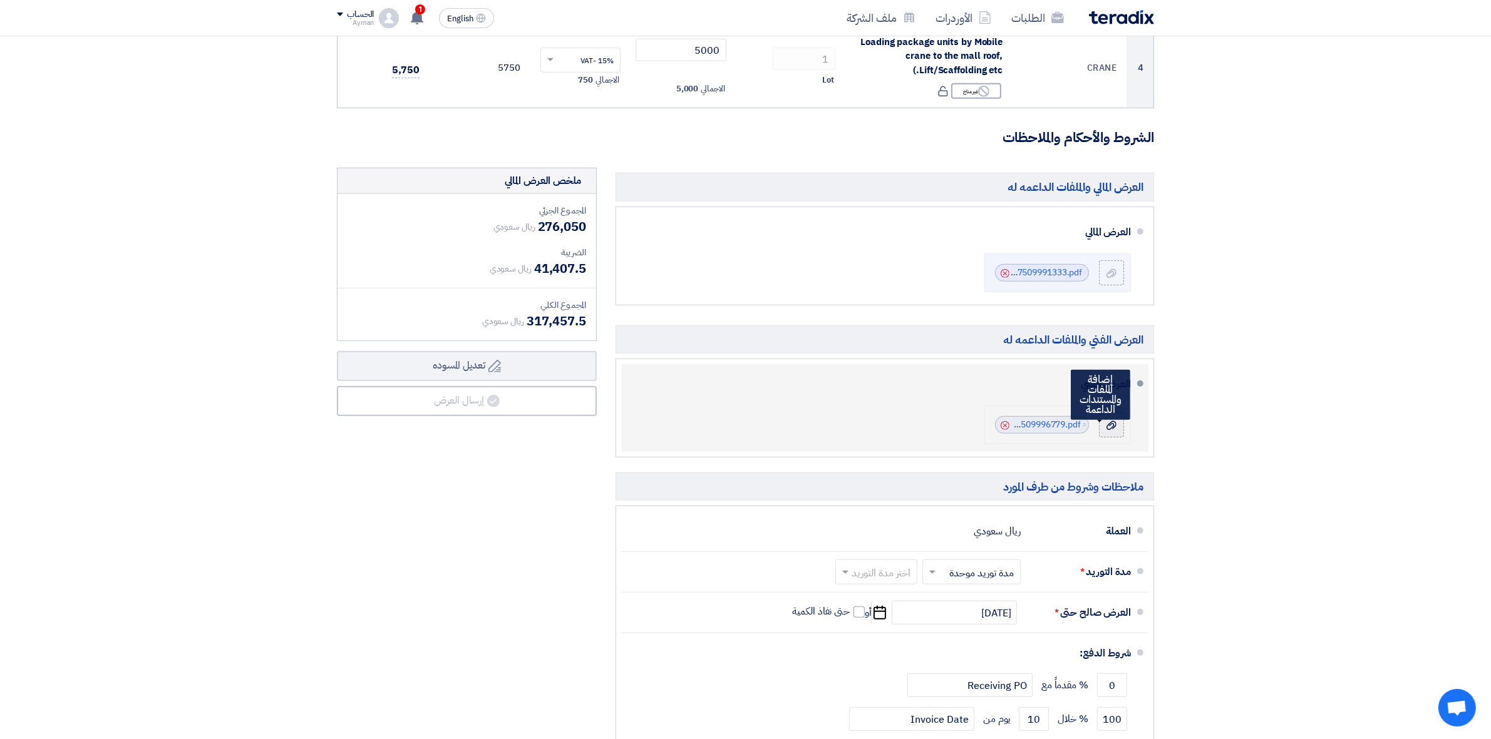
click at [1110, 429] on icon at bounding box center [1111, 426] width 10 height 10
click at [0, 0] on input "file" at bounding box center [0, 0] width 0 height 0
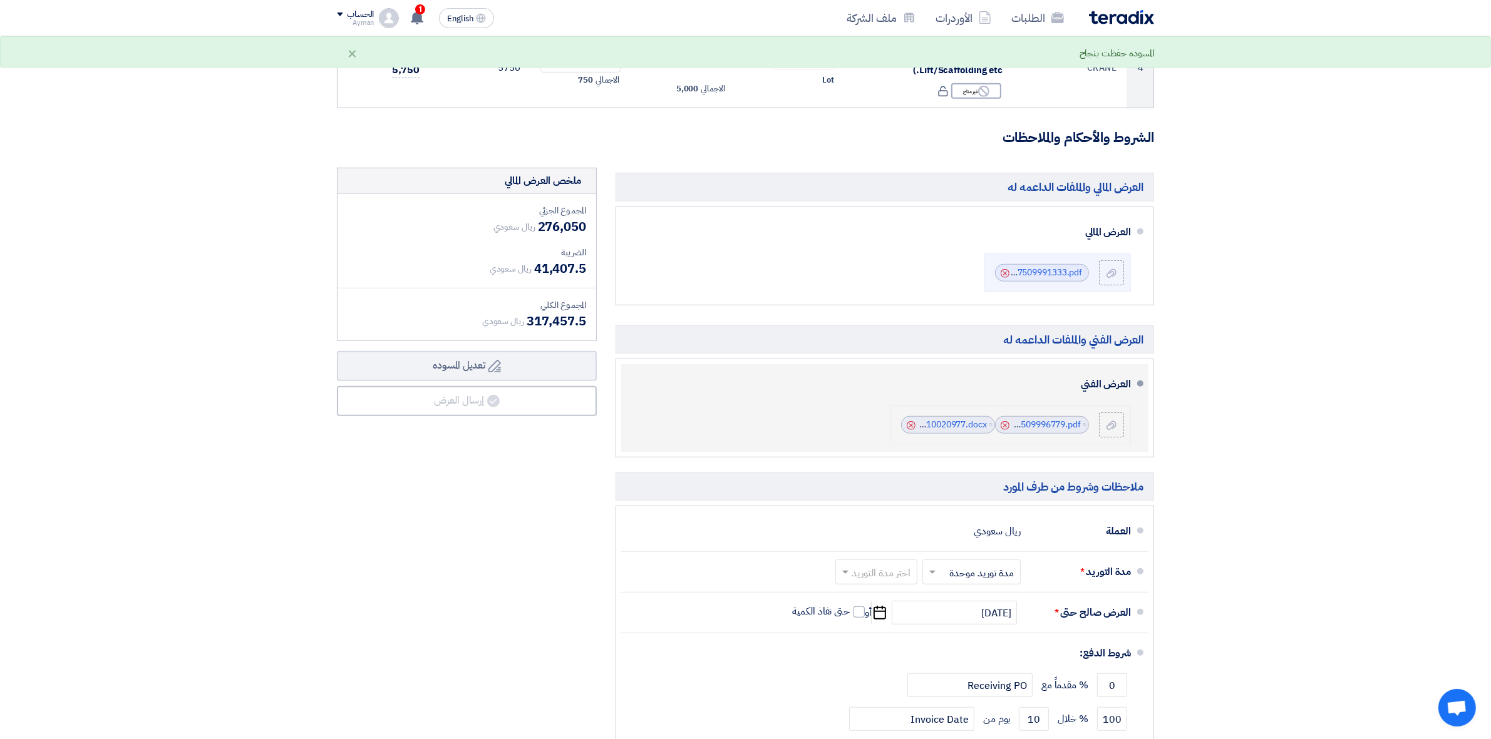
click at [909, 428] on icon "Cancel" at bounding box center [911, 425] width 9 height 9
drag, startPoint x: 1008, startPoint y: 426, endPoint x: 989, endPoint y: 427, distance: 18.8
click at [1008, 427] on icon "Cancel" at bounding box center [1004, 425] width 9 height 9
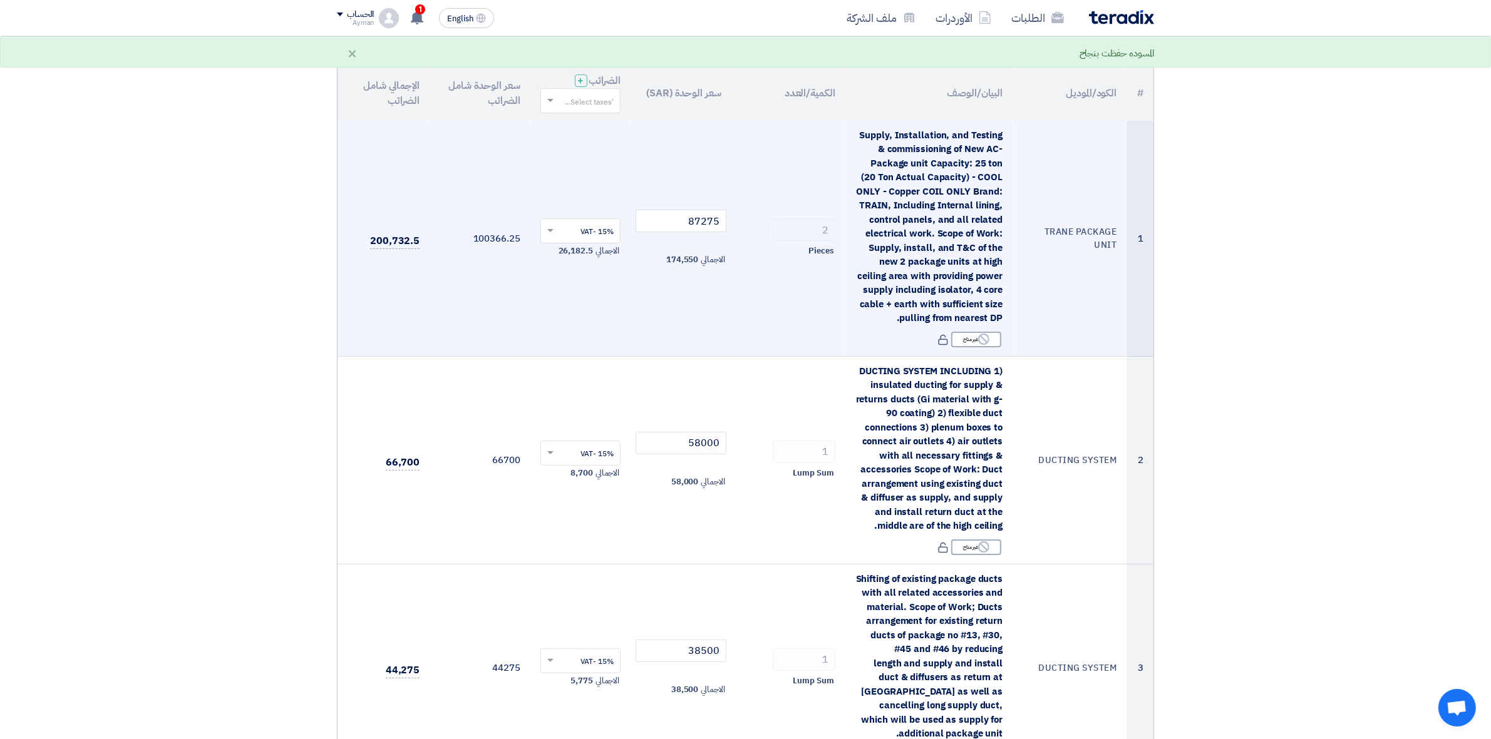
scroll to position [0, 0]
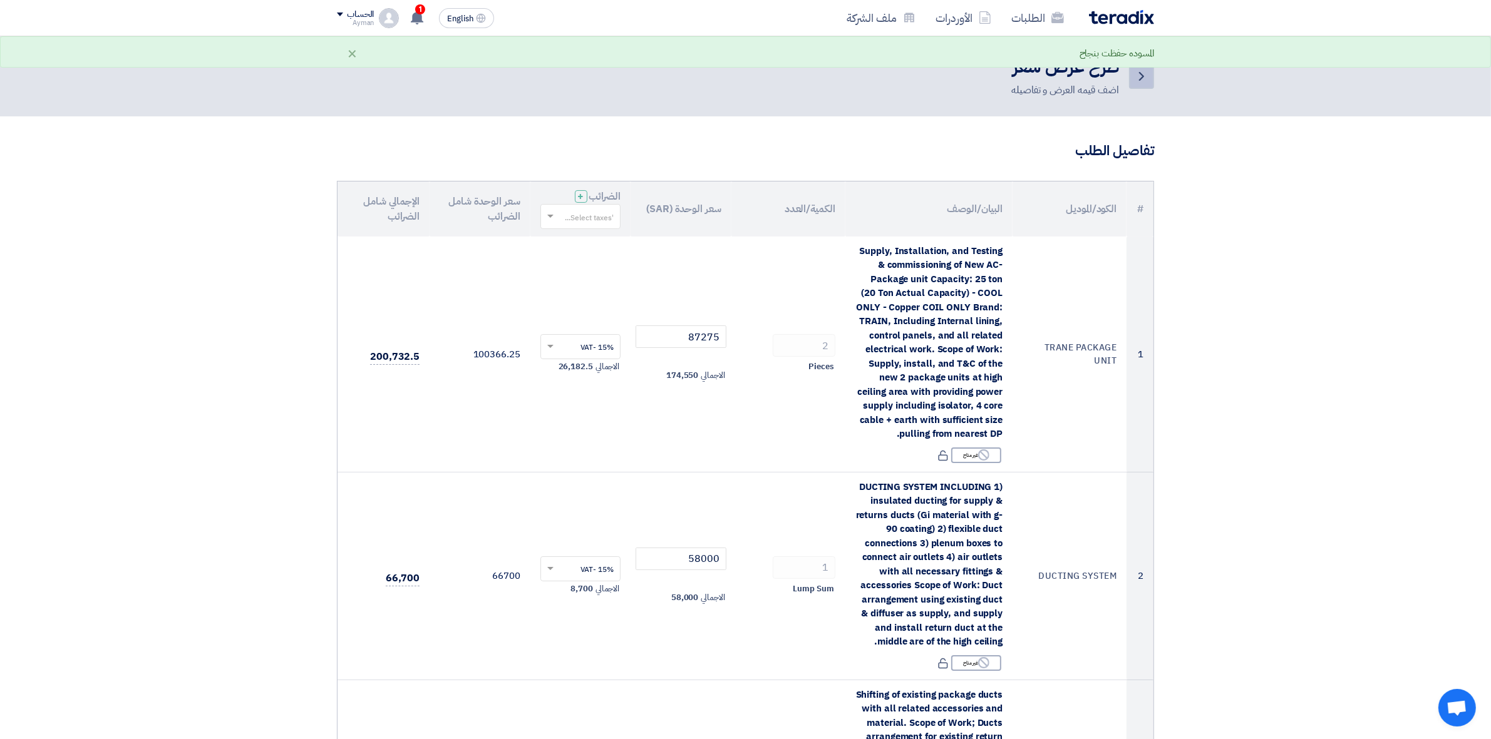
click at [1153, 75] on link "Back" at bounding box center [1141, 76] width 25 height 25
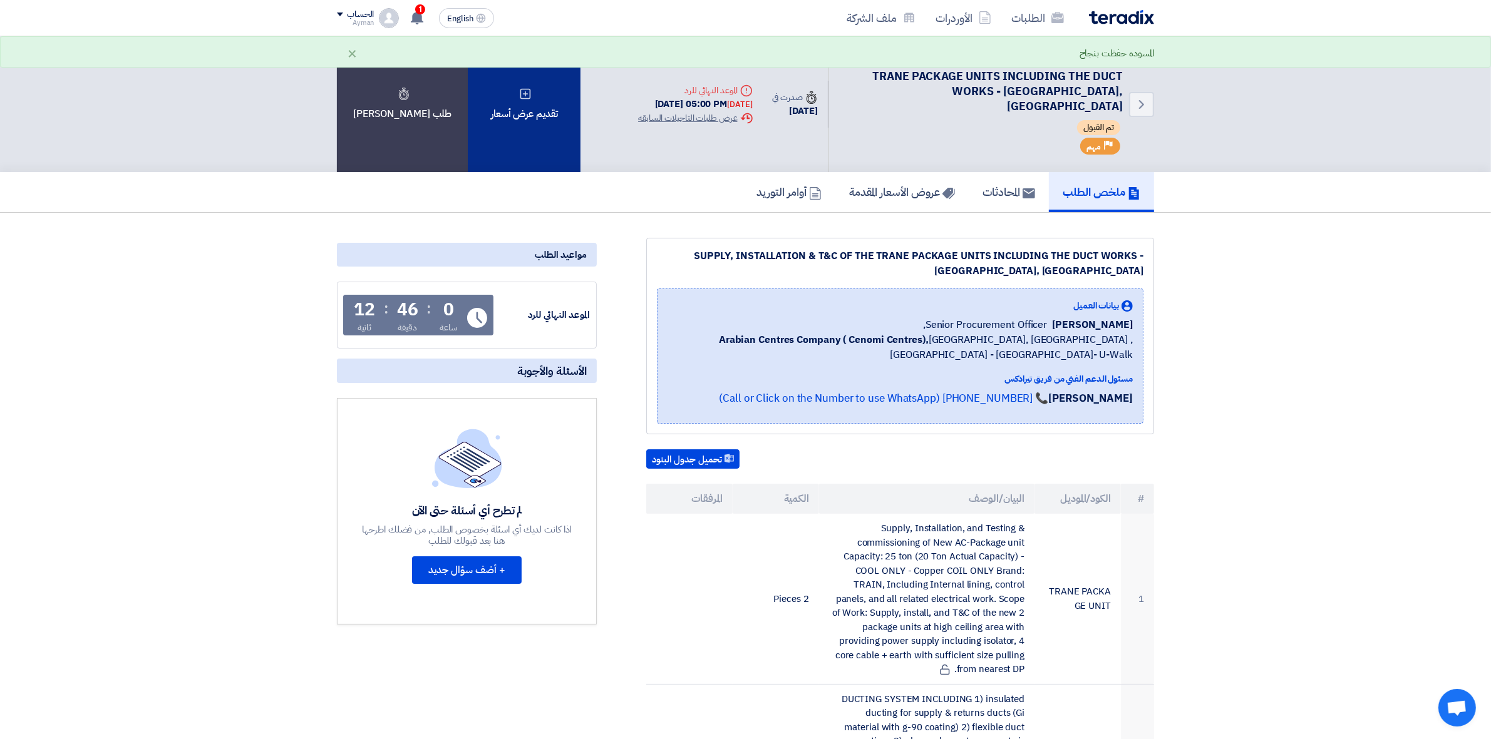
click at [526, 125] on div "تقديم عرض أسعار" at bounding box center [524, 104] width 113 height 136
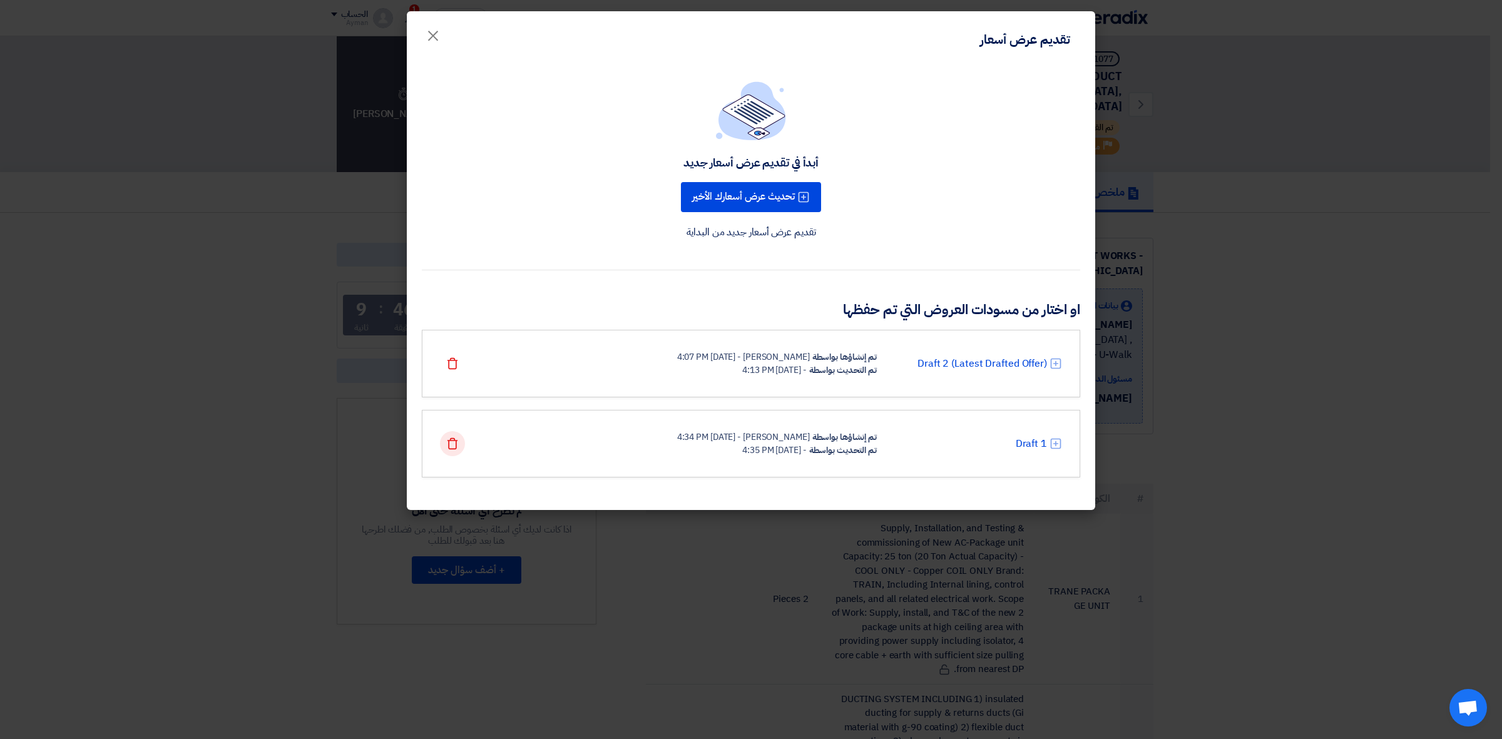
click at [451, 446] on icon "Delete" at bounding box center [452, 444] width 13 height 13
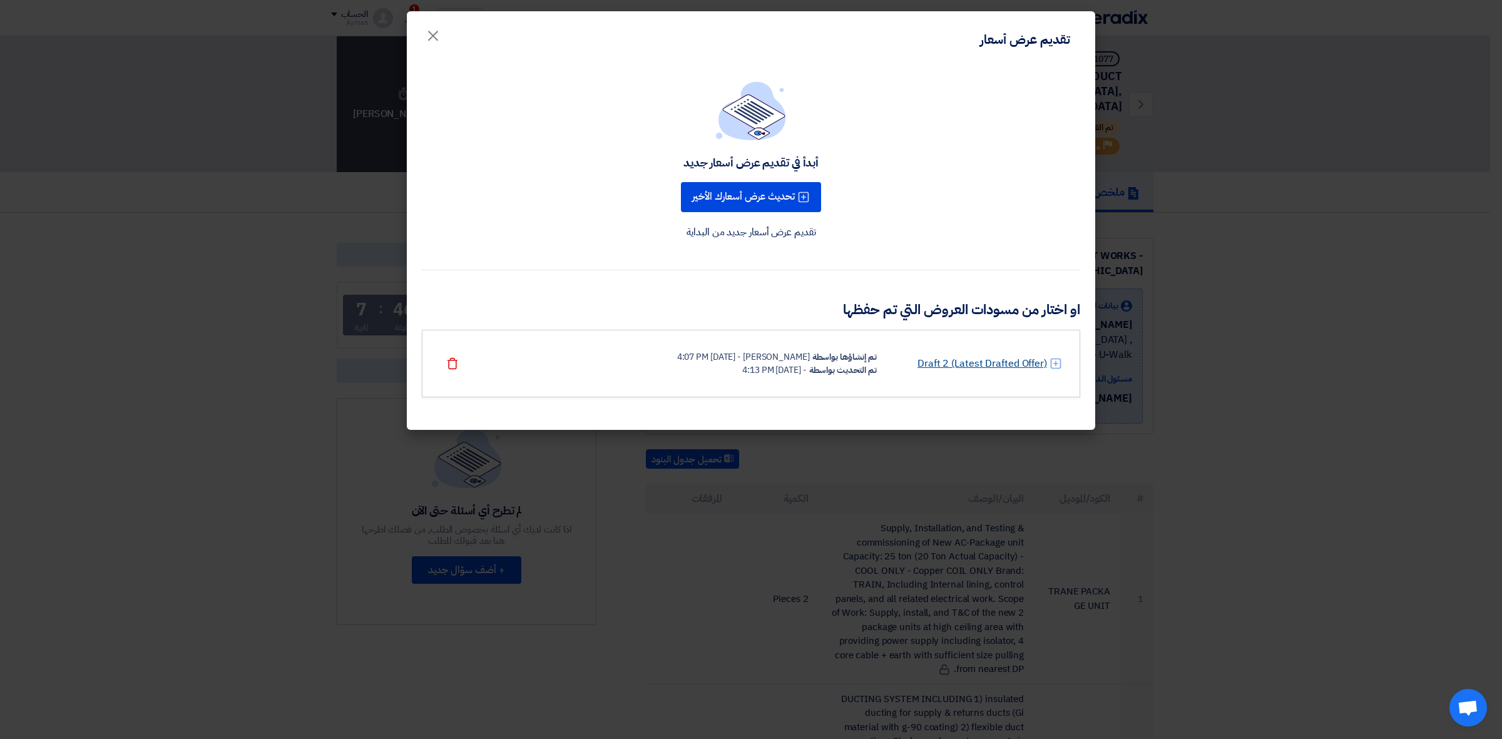
click at [952, 366] on link "Draft 2 (Latest Drafted Offer)" at bounding box center [983, 363] width 130 height 15
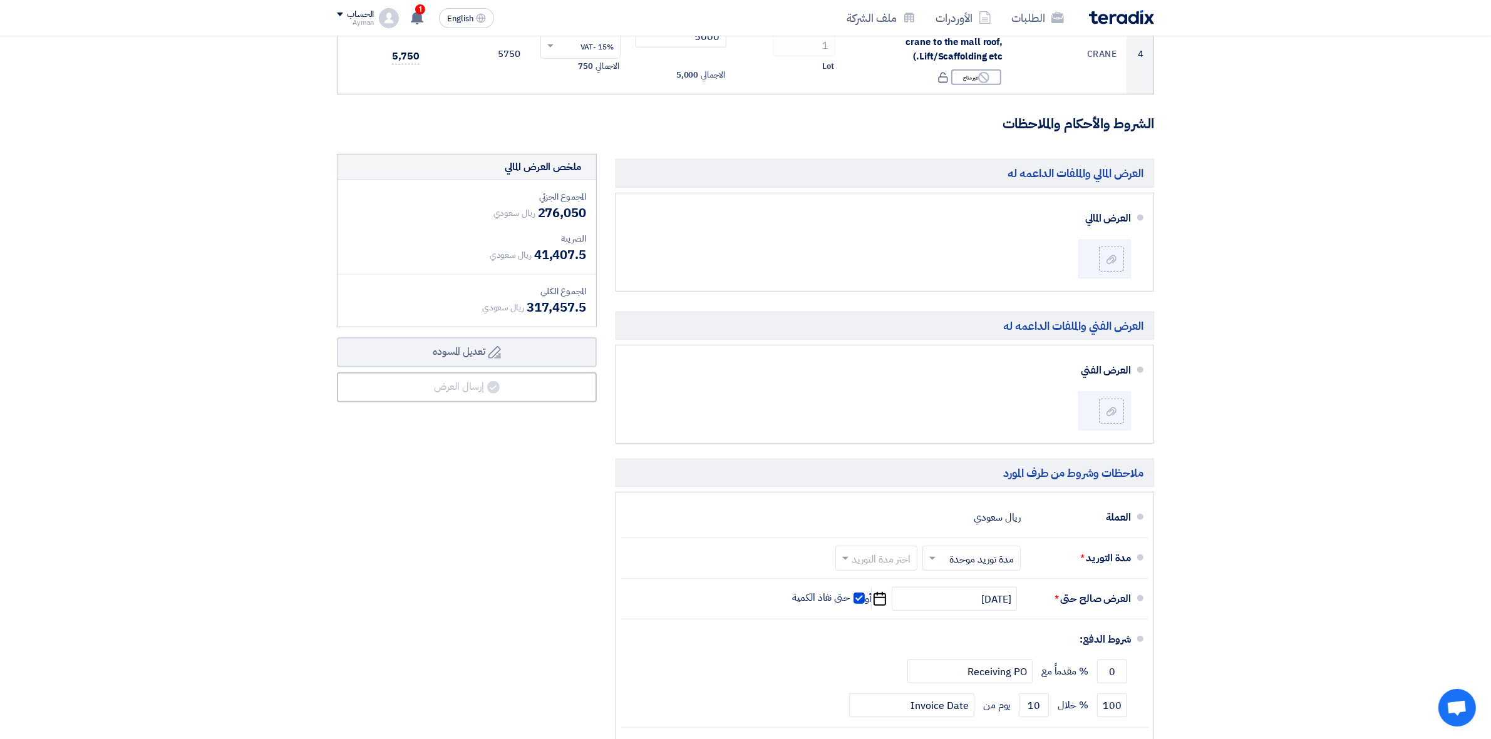
scroll to position [861, 0]
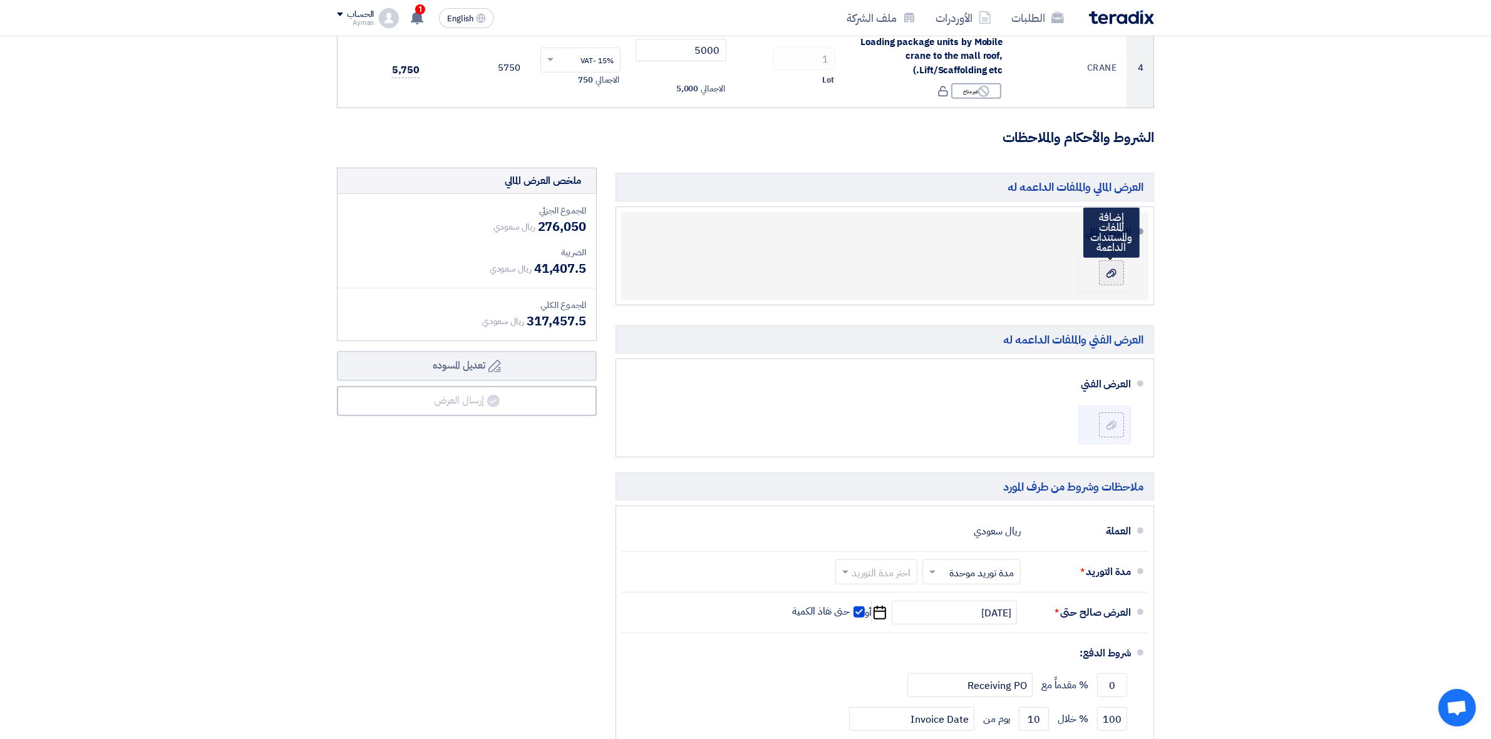
click at [1110, 268] on div at bounding box center [1111, 273] width 15 height 13
click at [0, 0] on input "file" at bounding box center [0, 0] width 0 height 0
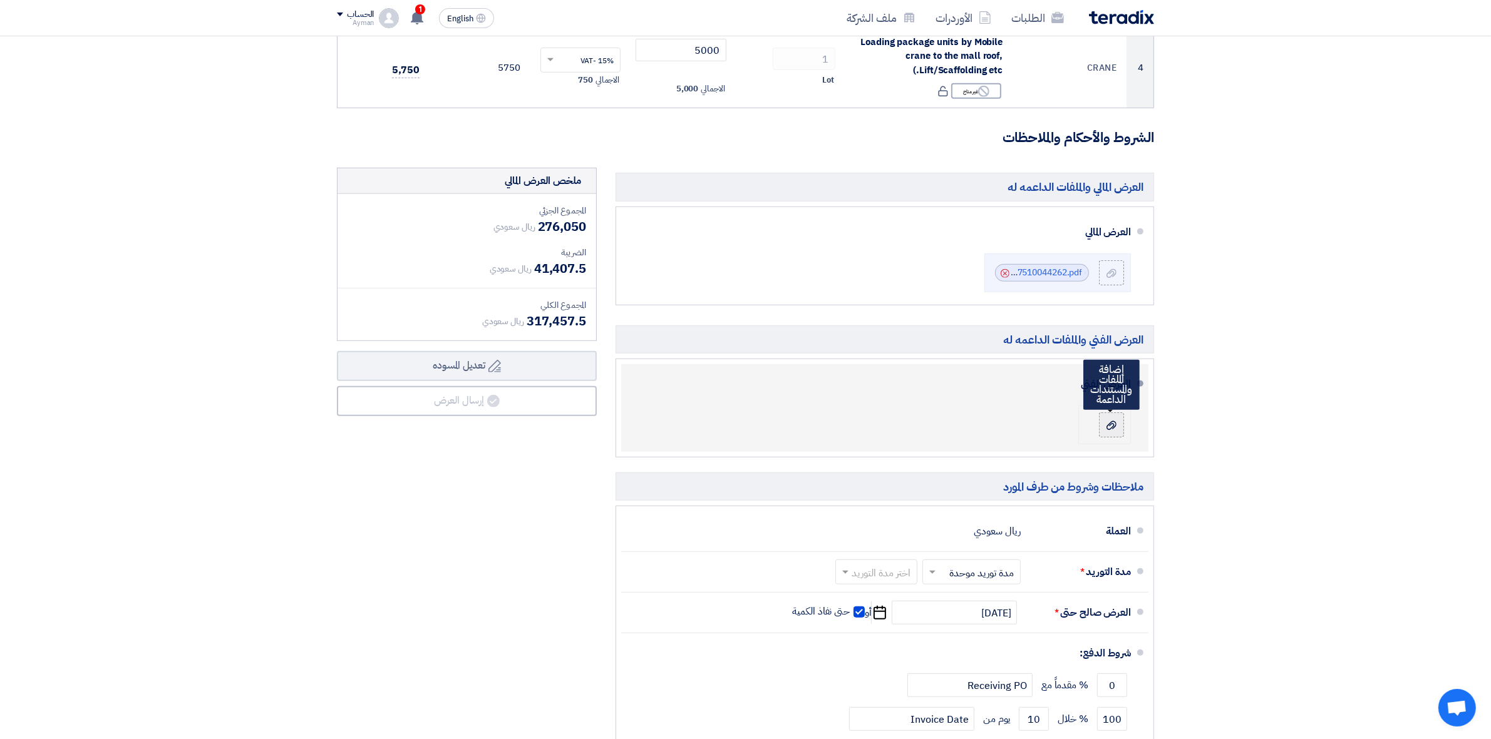
click at [1104, 418] on label at bounding box center [1111, 425] width 25 height 25
click at [0, 0] on input "file" at bounding box center [0, 0] width 0 height 0
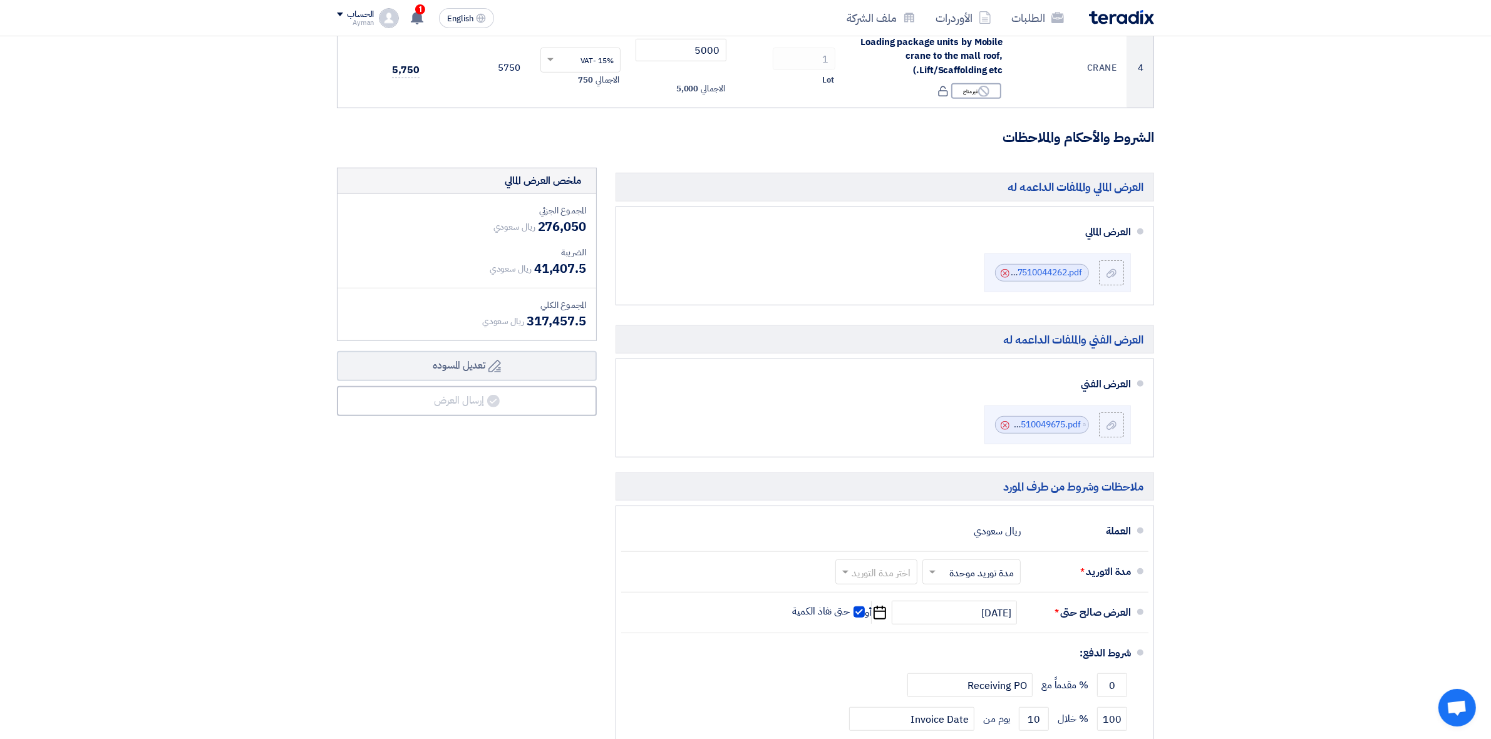
click at [365, 535] on div "ملخص العرض المالي المجموع الجزئي ريال سعودي 276,050 الضريبة" at bounding box center [466, 491] width 279 height 646
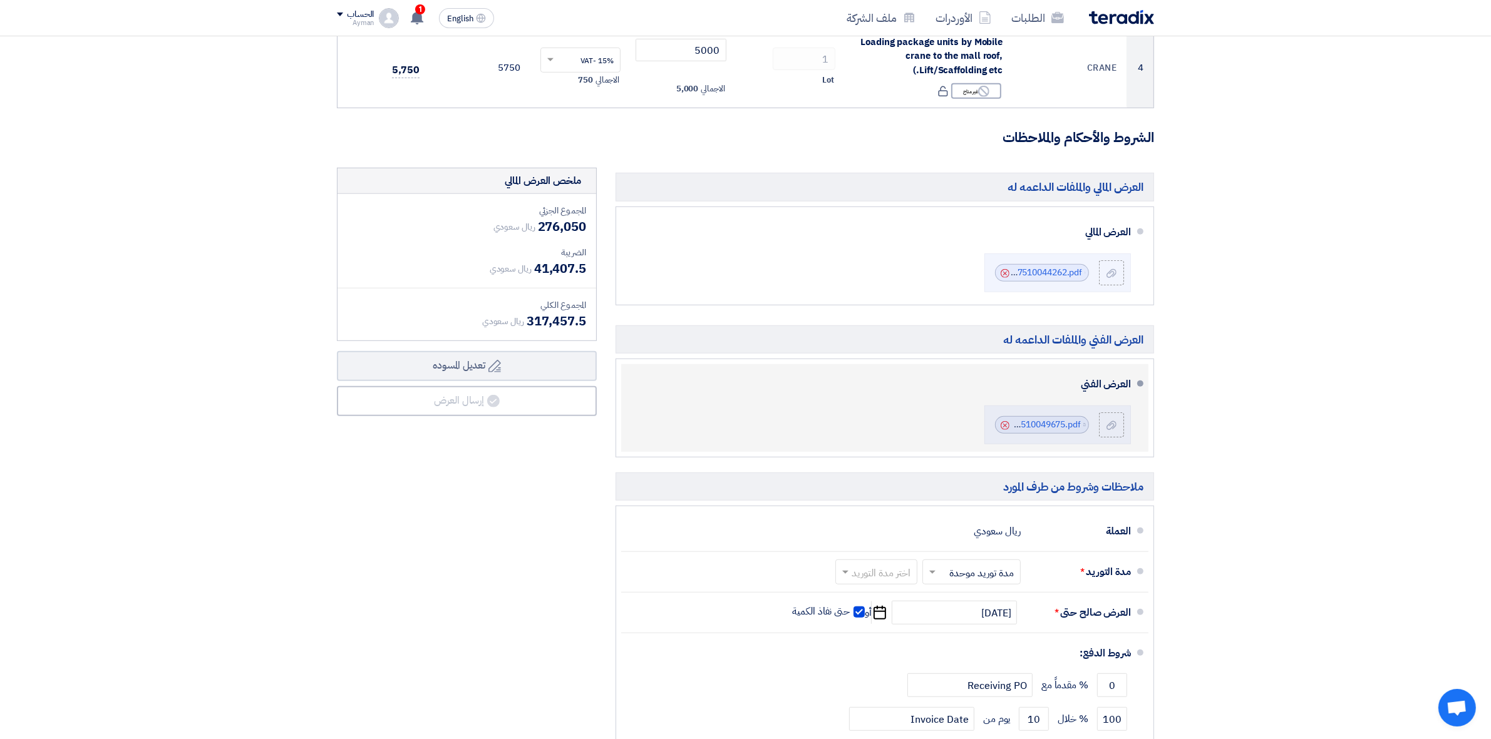
click at [1004, 428] on use at bounding box center [1004, 425] width 9 height 9
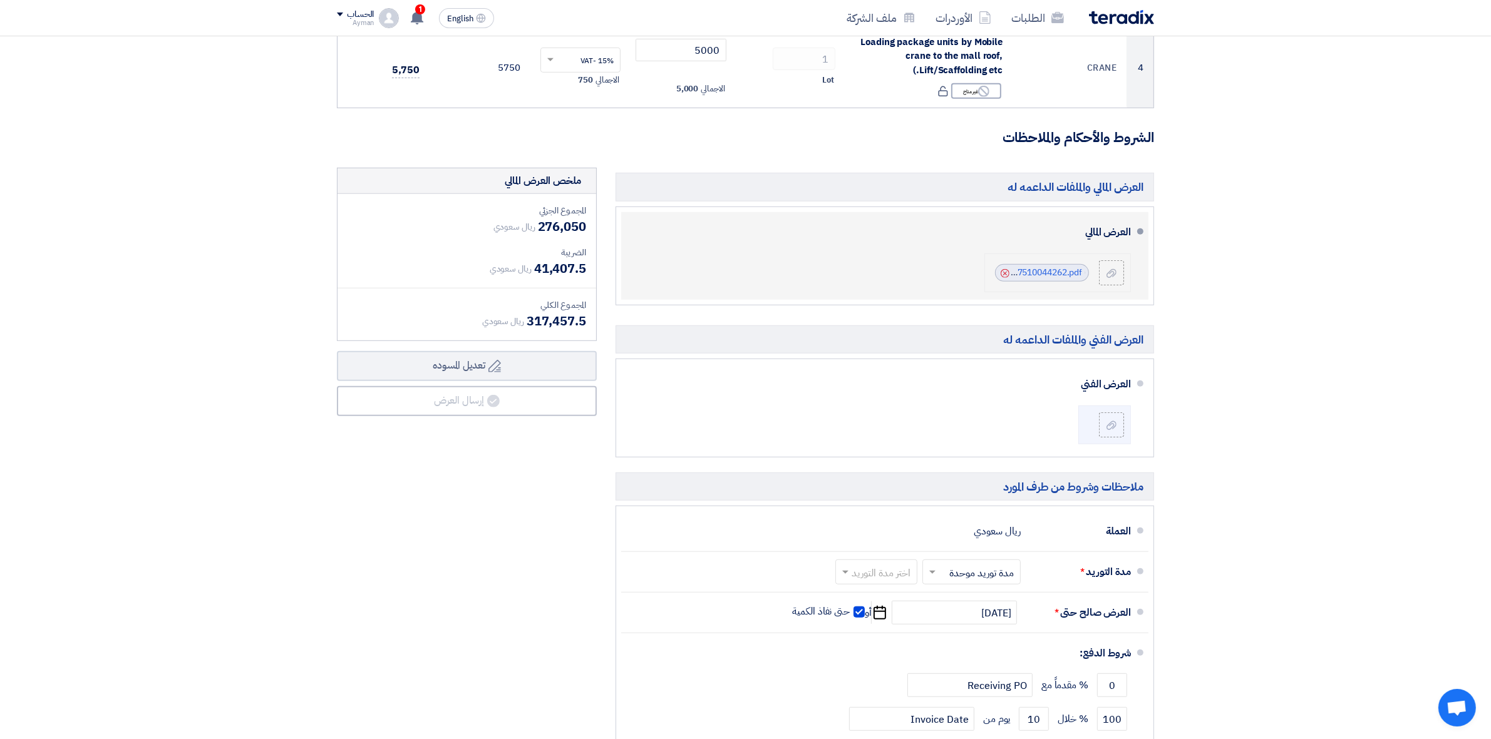
click at [1005, 275] on icon "Cancel" at bounding box center [1004, 273] width 9 height 9
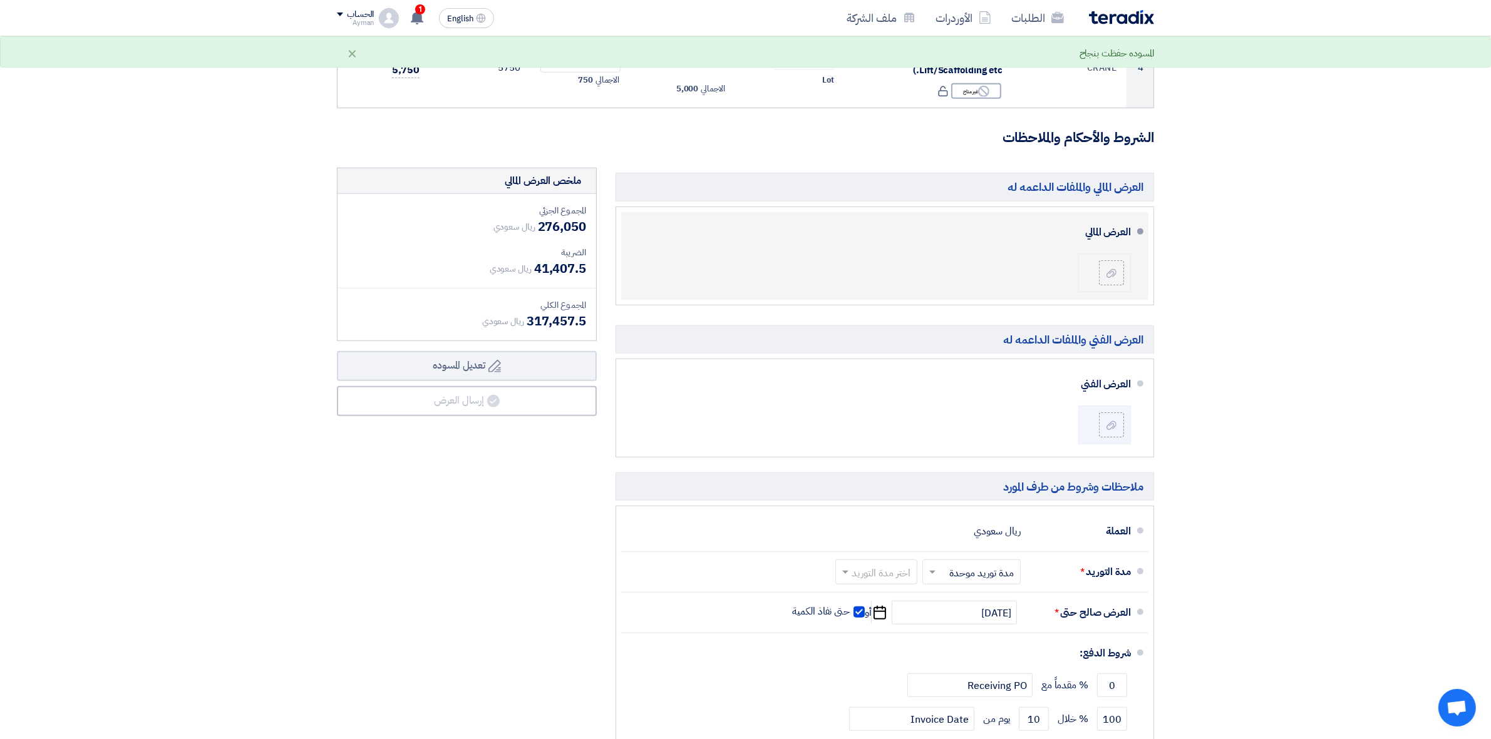
click at [1126, 277] on li at bounding box center [1104, 273] width 53 height 39
click at [1124, 274] on li at bounding box center [1104, 273] width 53 height 39
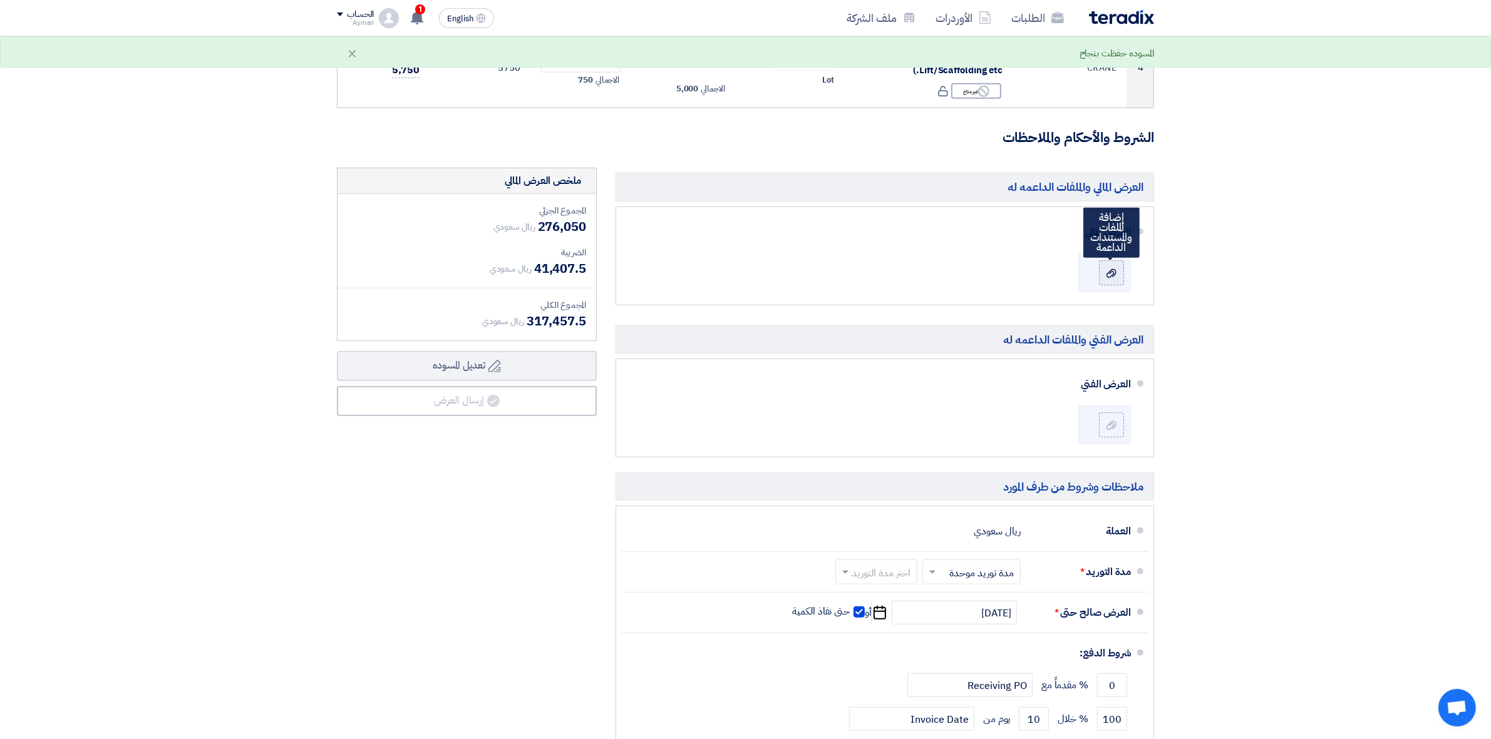
click at [1115, 274] on use at bounding box center [1111, 273] width 10 height 9
click at [0, 0] on input "file" at bounding box center [0, 0] width 0 height 0
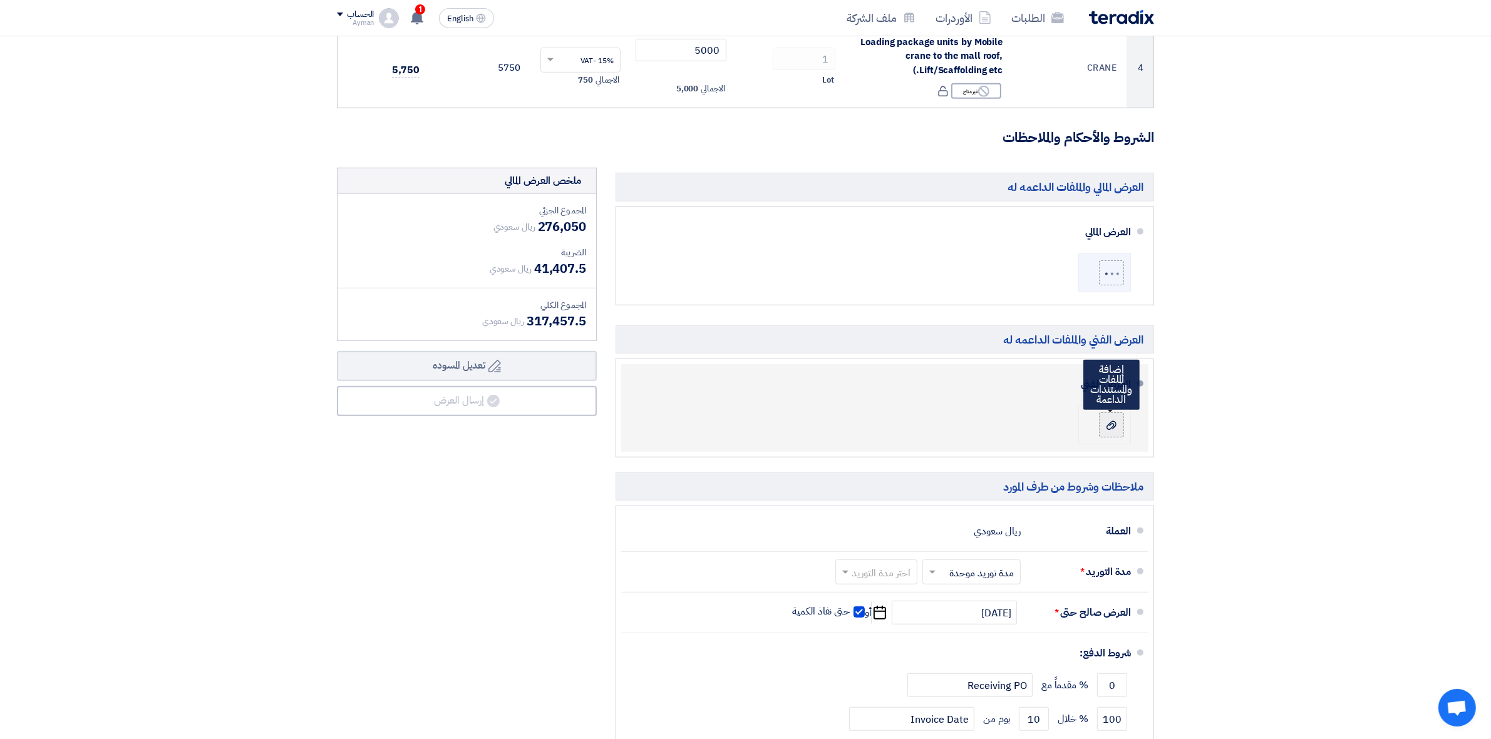
click at [1109, 426] on use at bounding box center [1111, 425] width 10 height 9
click at [0, 0] on input "file" at bounding box center [0, 0] width 0 height 0
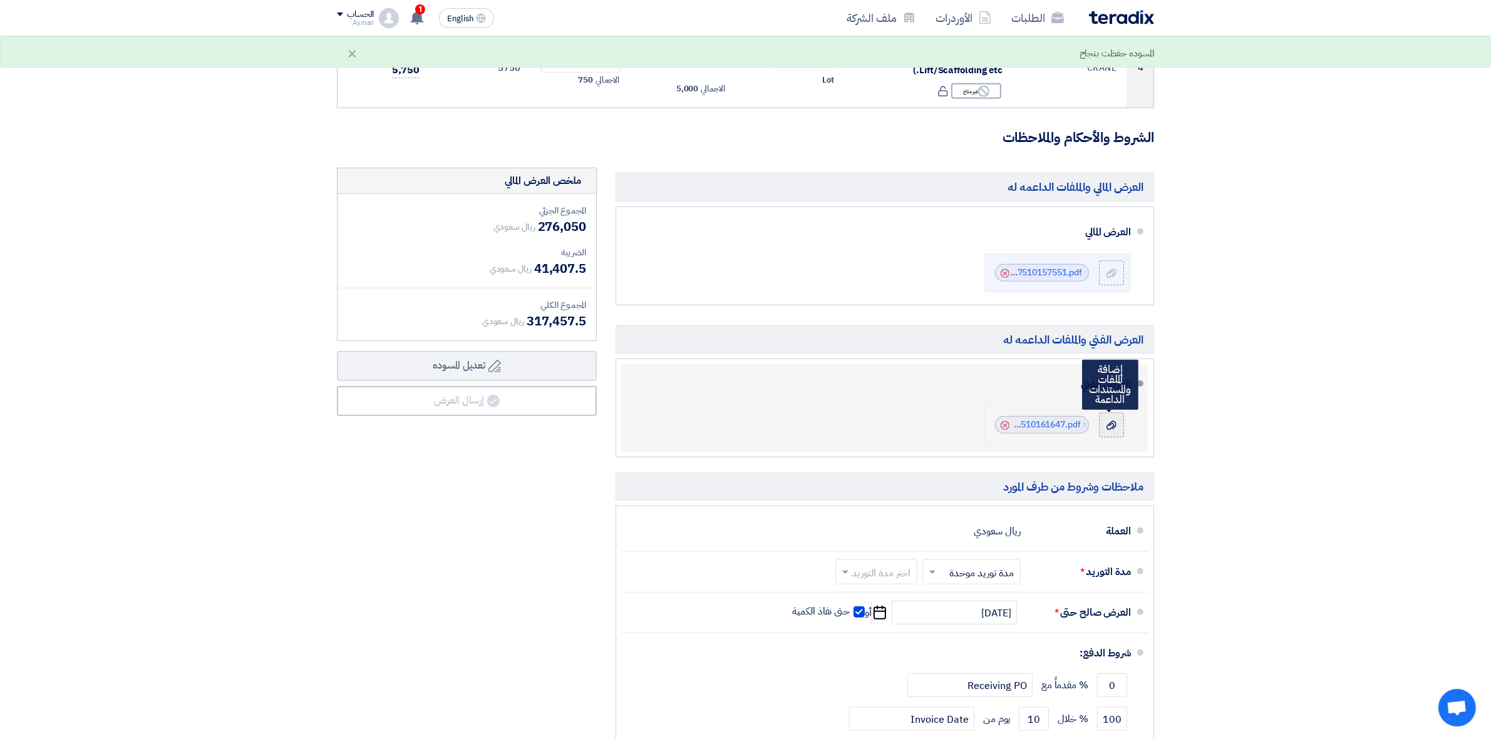
click at [1113, 434] on label at bounding box center [1111, 425] width 25 height 25
click at [0, 0] on input "file" at bounding box center [0, 0] width 0 height 0
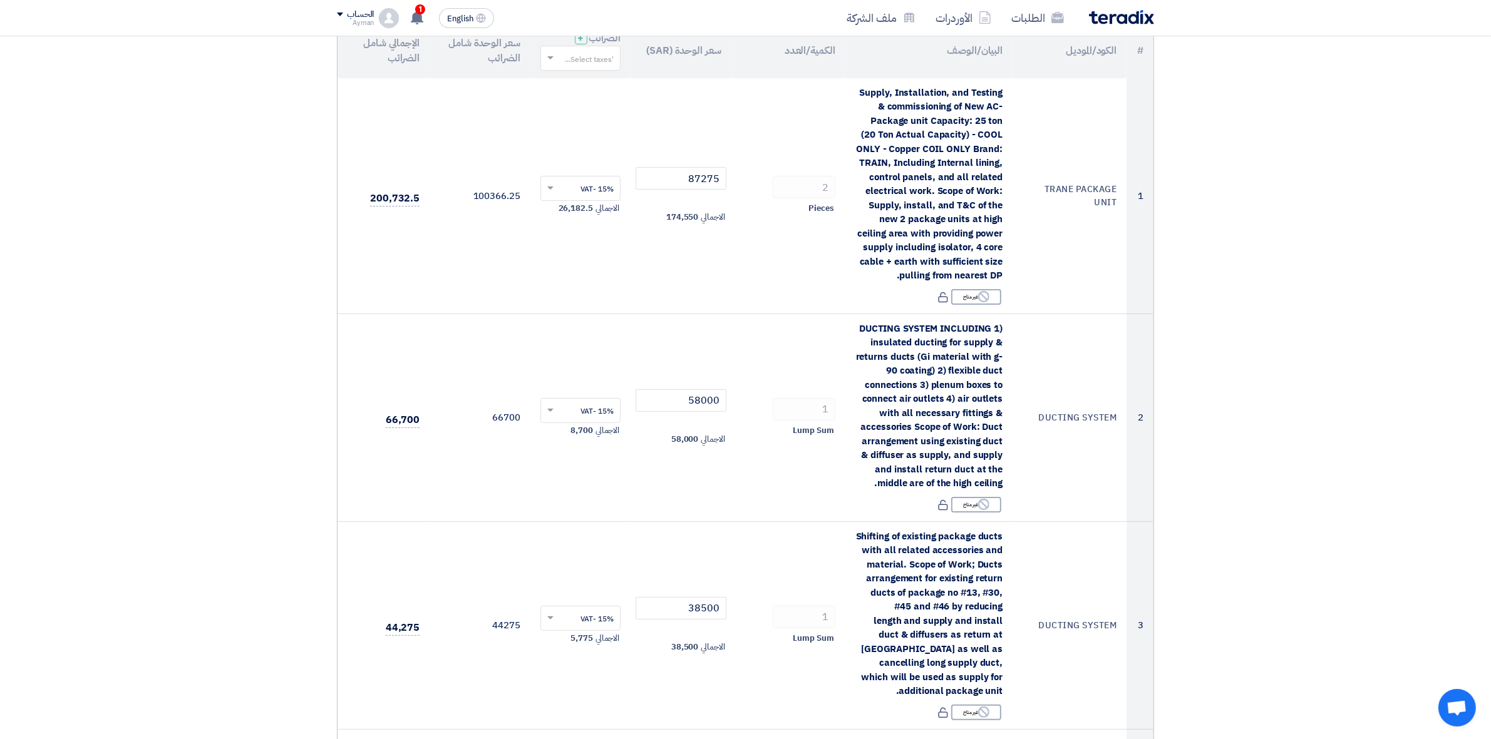
scroll to position [157, 0]
click at [415, 17] on use at bounding box center [417, 18] width 13 height 14
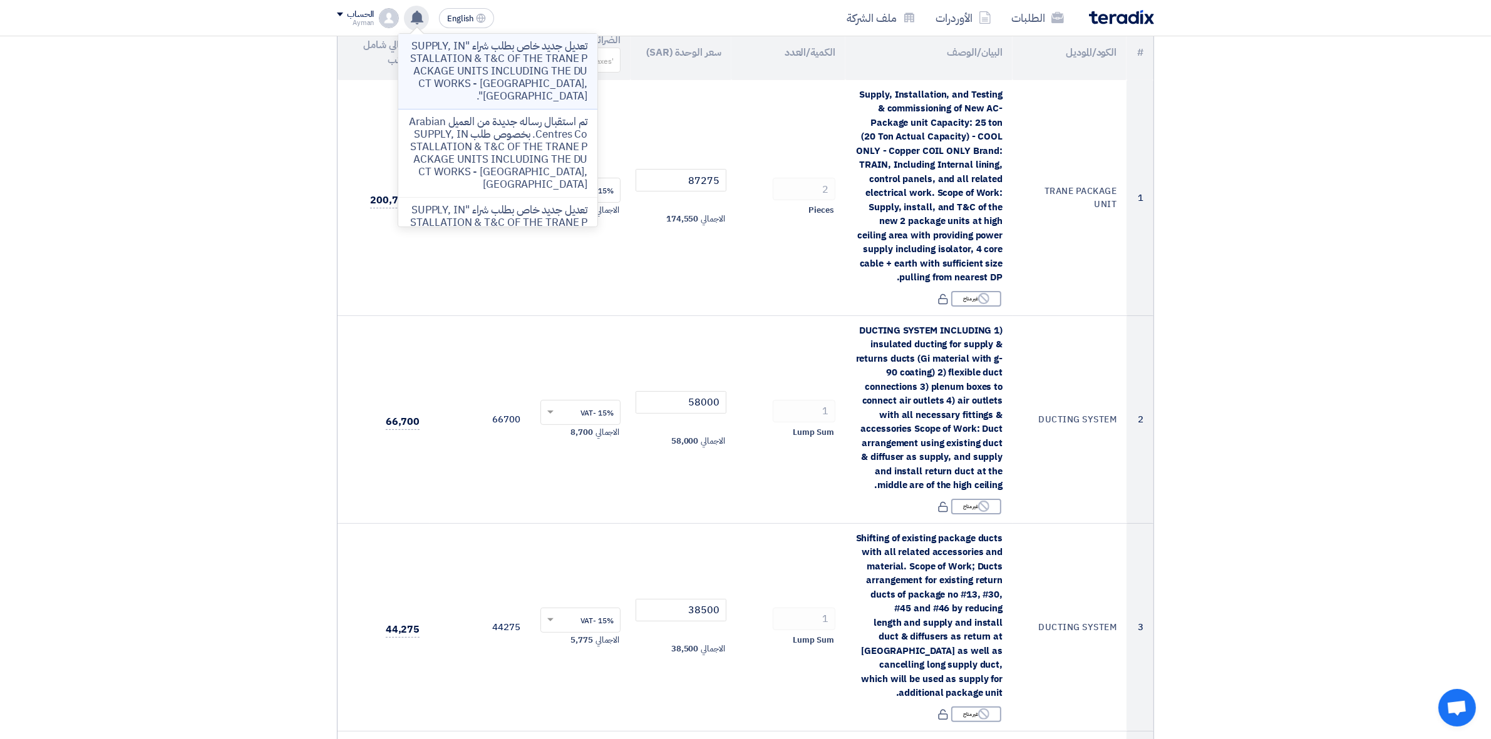
click at [439, 63] on p "تعديل جديد خاص بطلب شراء "SUPPLY, INSTALLATION & T&C OF THE TRANE PACKAGE UNITS…" at bounding box center [497, 71] width 179 height 63
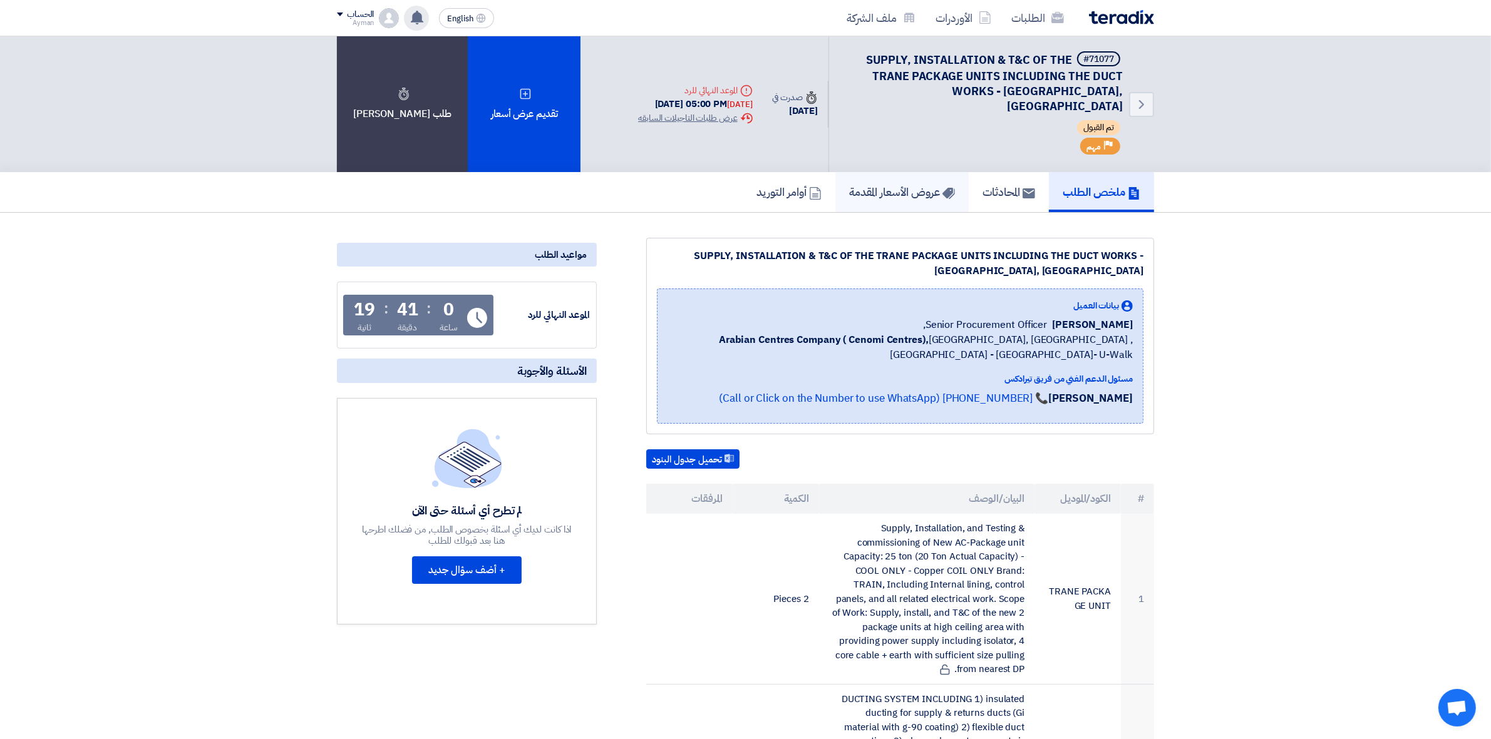
click at [928, 185] on link "عروض الأسعار المقدمة" at bounding box center [901, 192] width 133 height 40
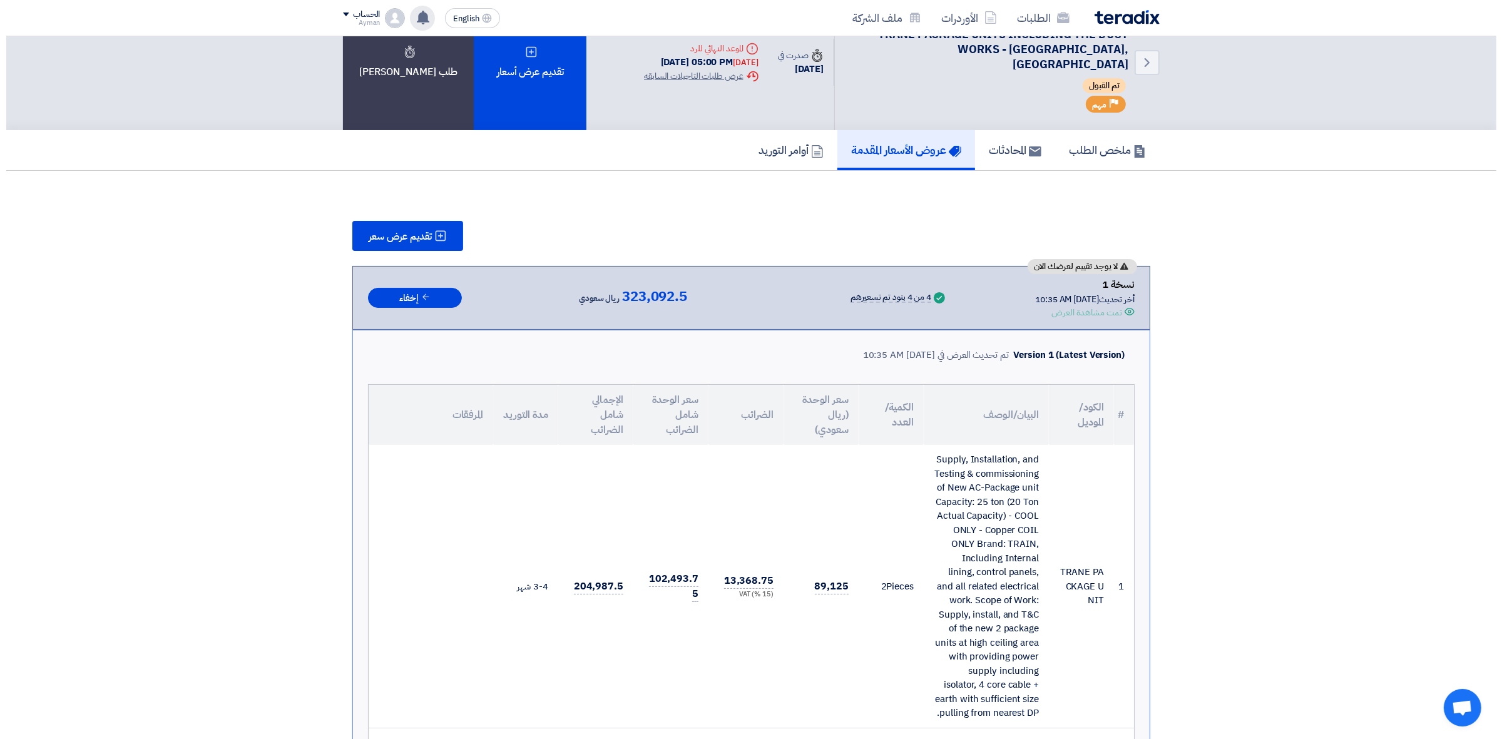
scroll to position [78, 0]
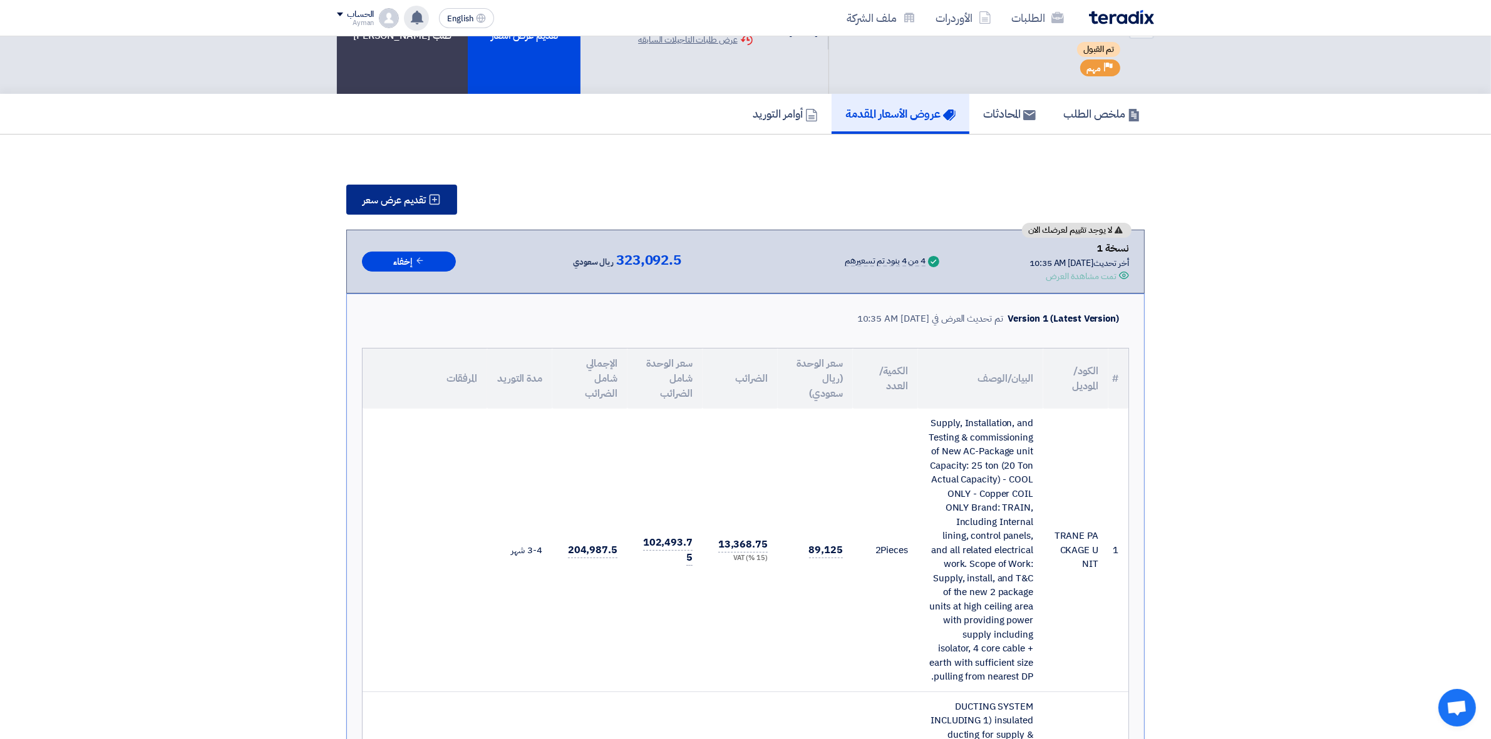
click at [402, 195] on span "تقديم عرض سعر" at bounding box center [393, 200] width 63 height 10
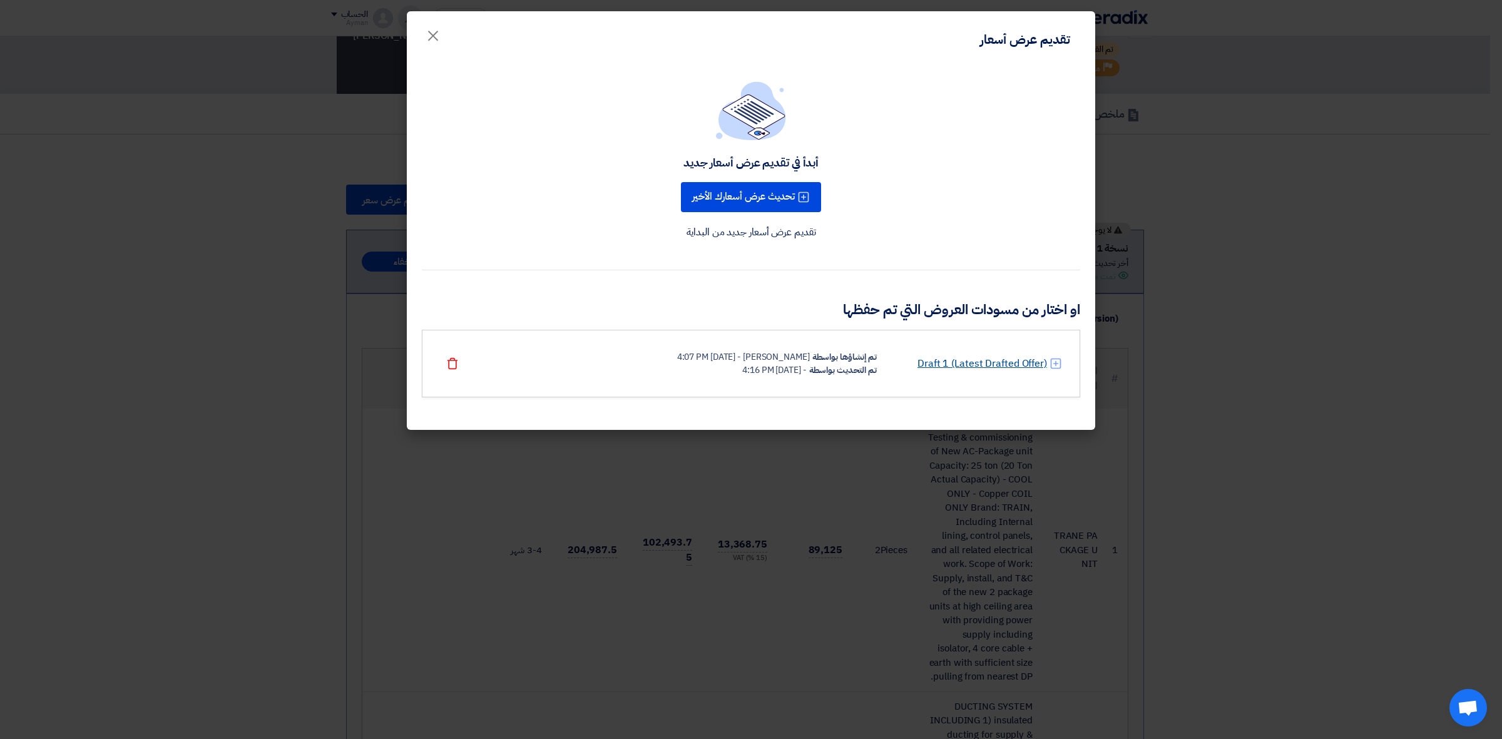
click at [979, 363] on link "Draft 1 (Latest Drafted Offer)" at bounding box center [983, 363] width 130 height 15
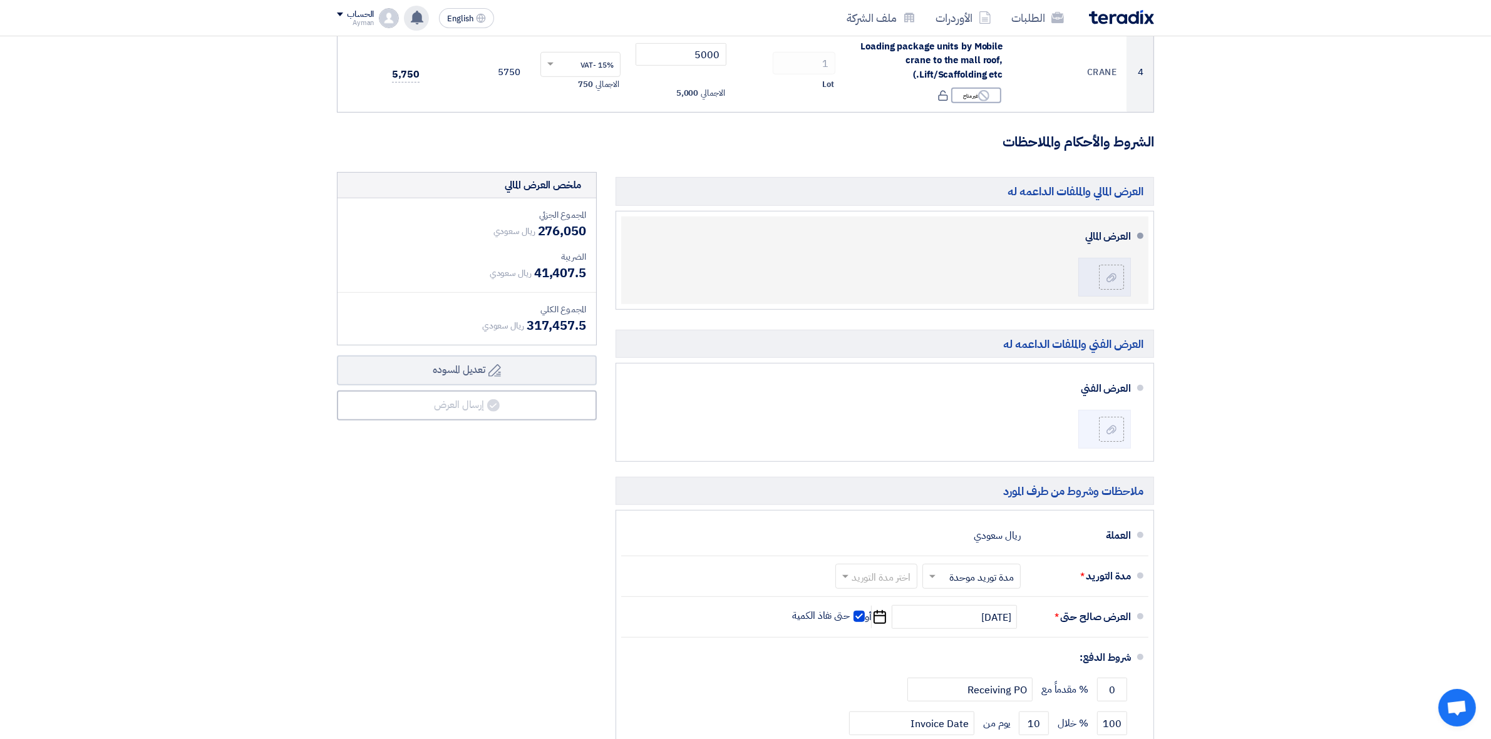
scroll to position [861, 0]
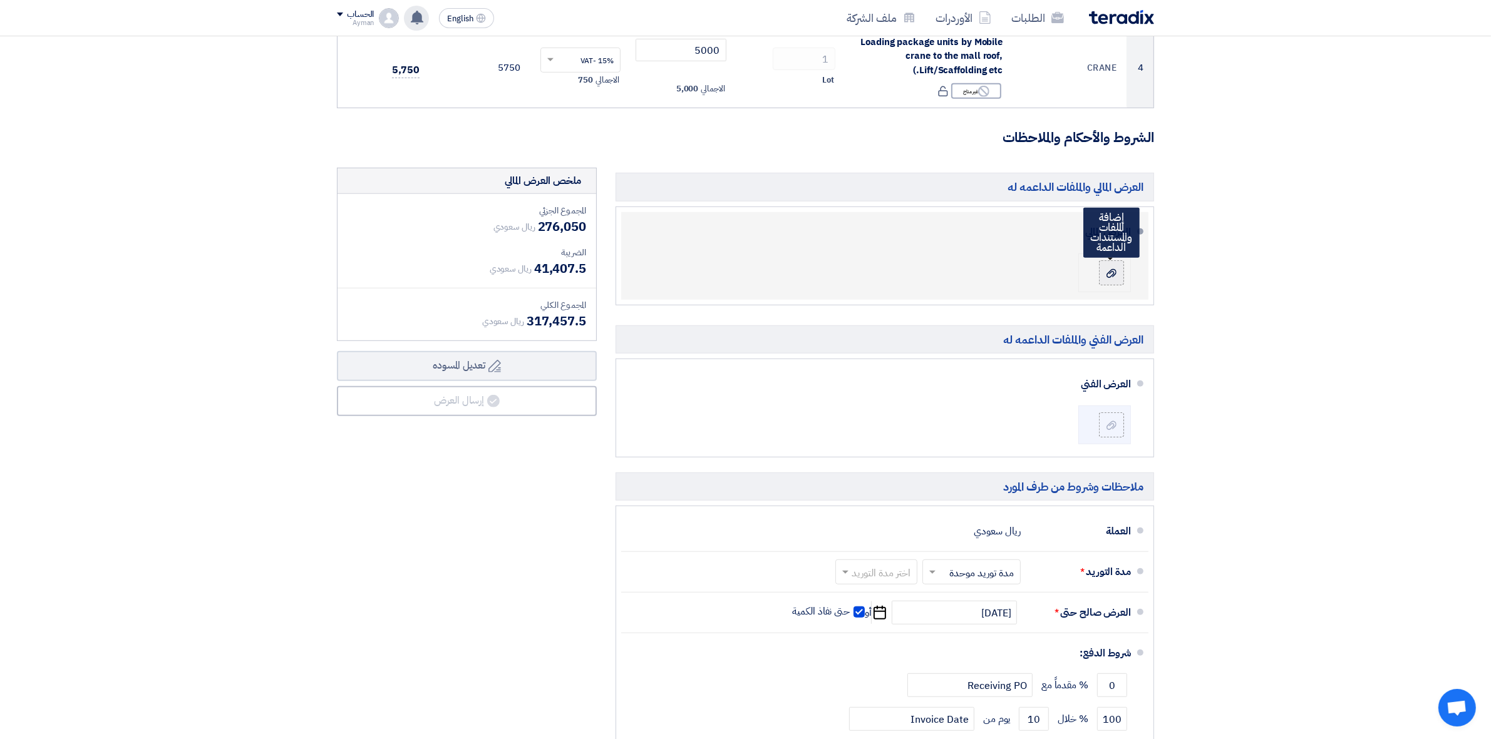
click at [1099, 264] on label at bounding box center [1111, 272] width 25 height 25
click at [0, 0] on input "file" at bounding box center [0, 0] width 0 height 0
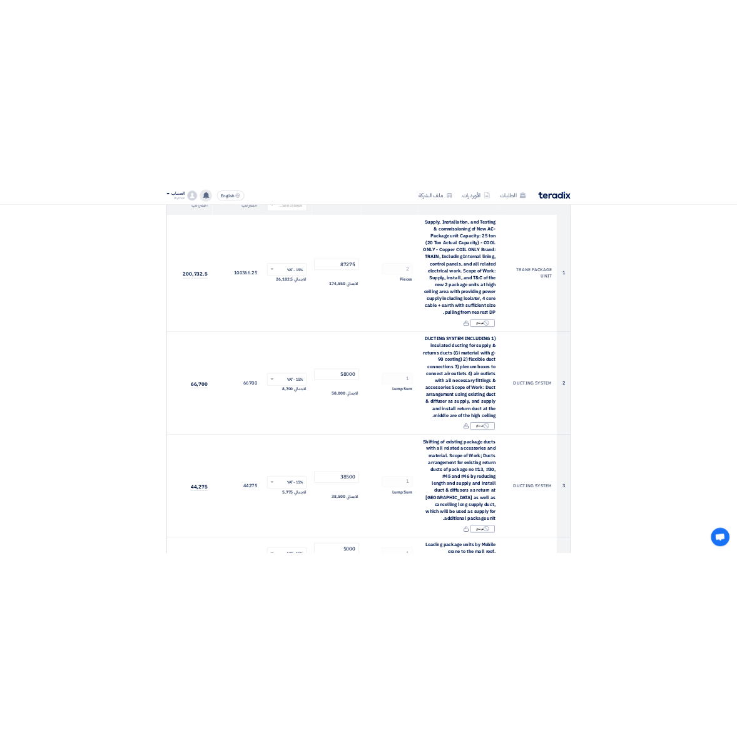
scroll to position [78, 0]
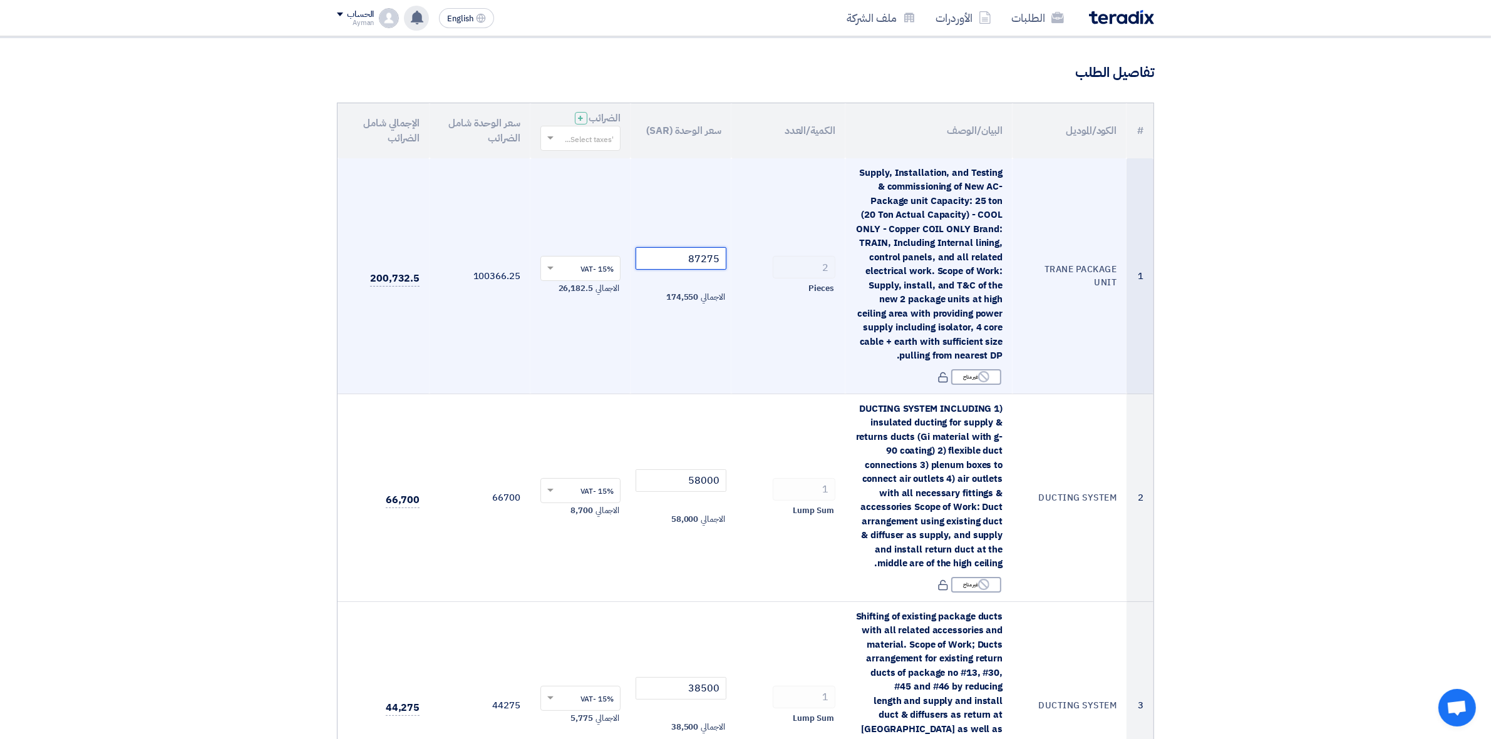
drag, startPoint x: 674, startPoint y: 255, endPoint x: 727, endPoint y: 252, distance: 53.3
click at [727, 252] on td "87275 الاجمالي 174,550" at bounding box center [680, 276] width 101 height 236
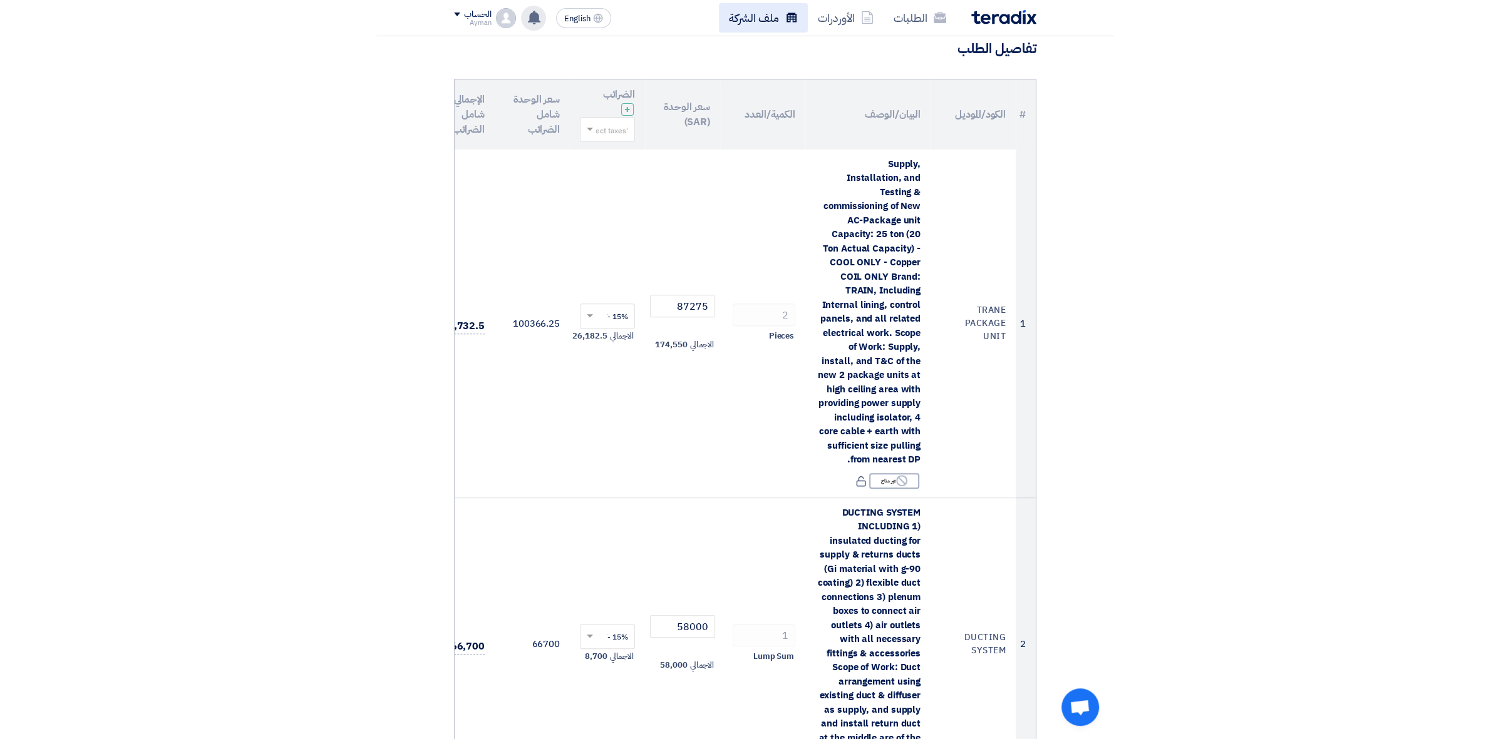
scroll to position [0, 0]
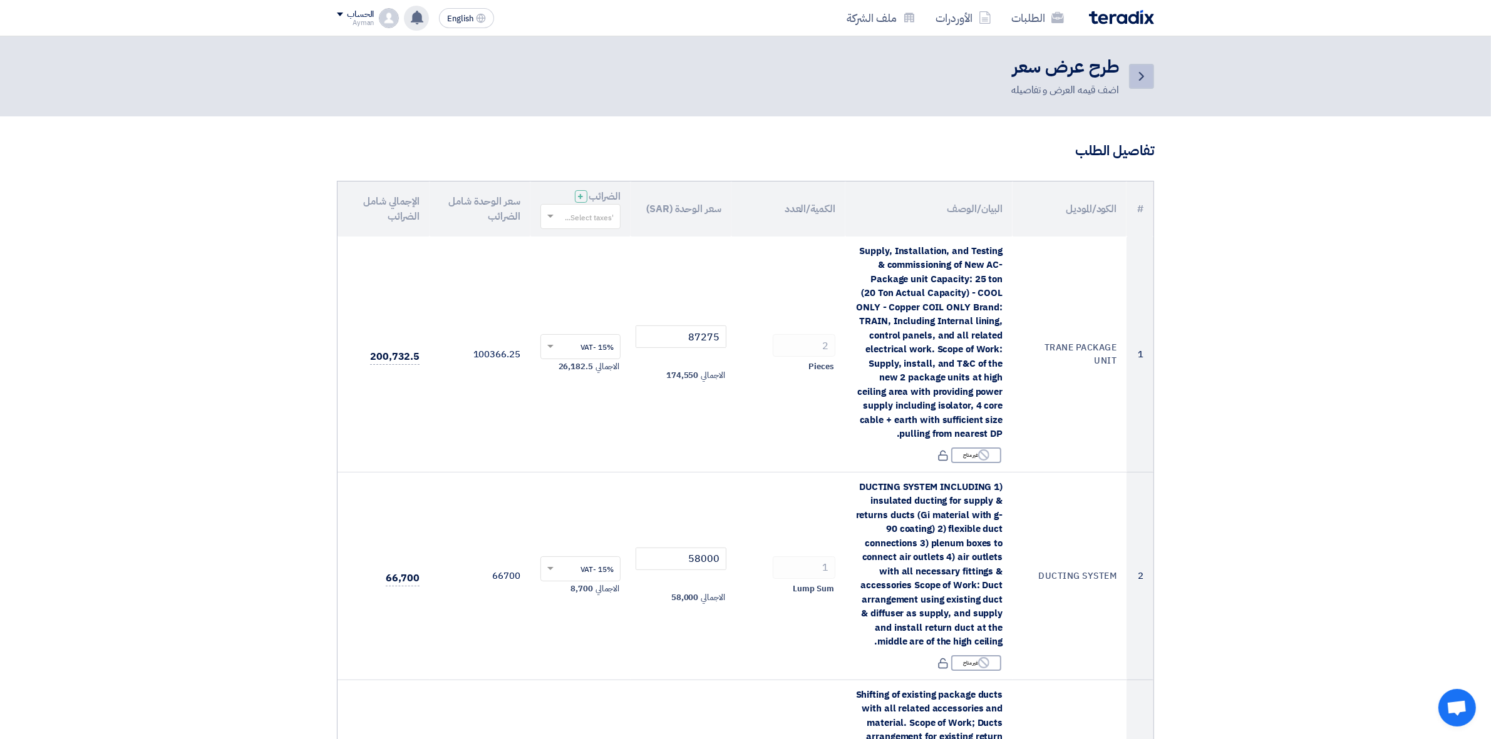
click at [1144, 74] on icon "Back" at bounding box center [1141, 76] width 15 height 15
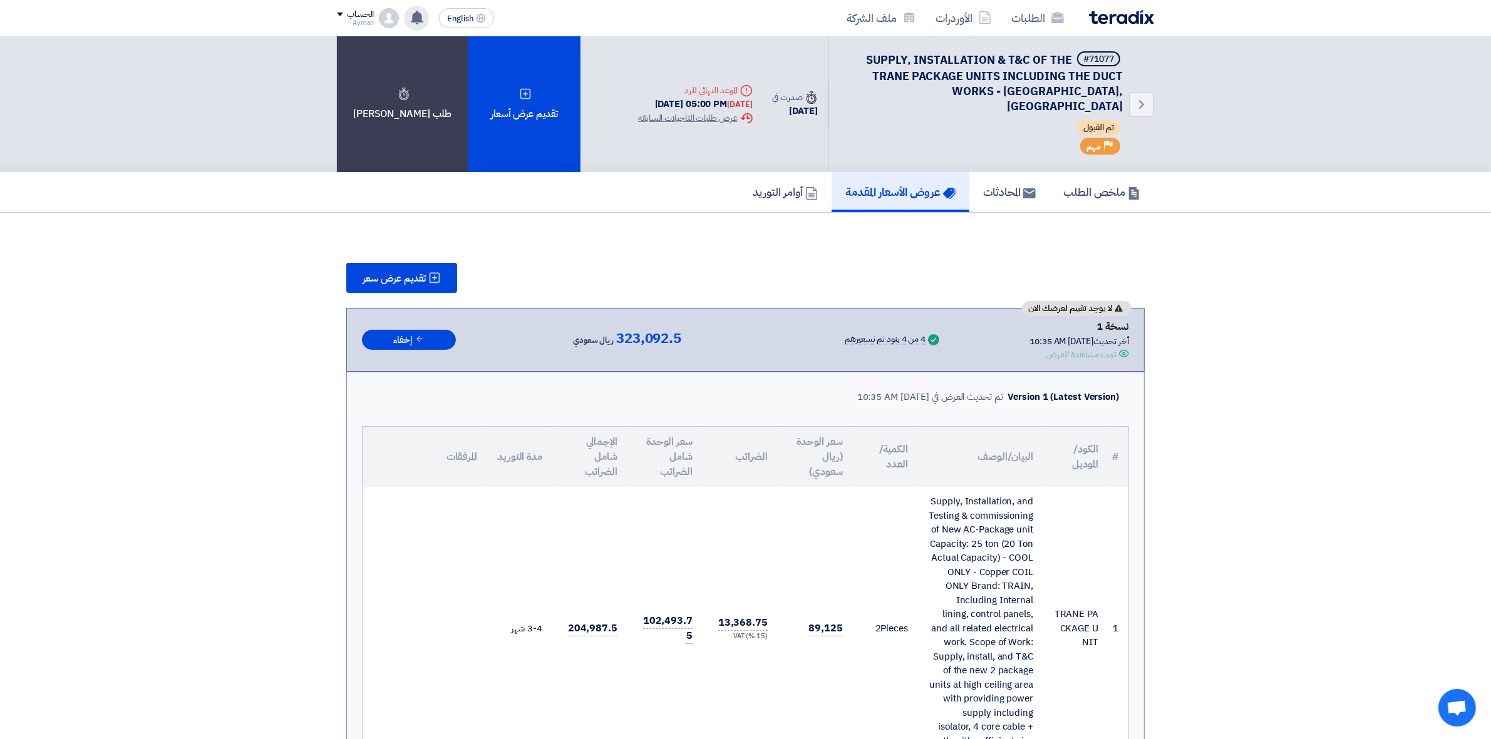
click at [856, 185] on h5 "عروض الأسعار المقدمة" at bounding box center [900, 192] width 110 height 14
click at [805, 187] on icon at bounding box center [811, 193] width 13 height 13
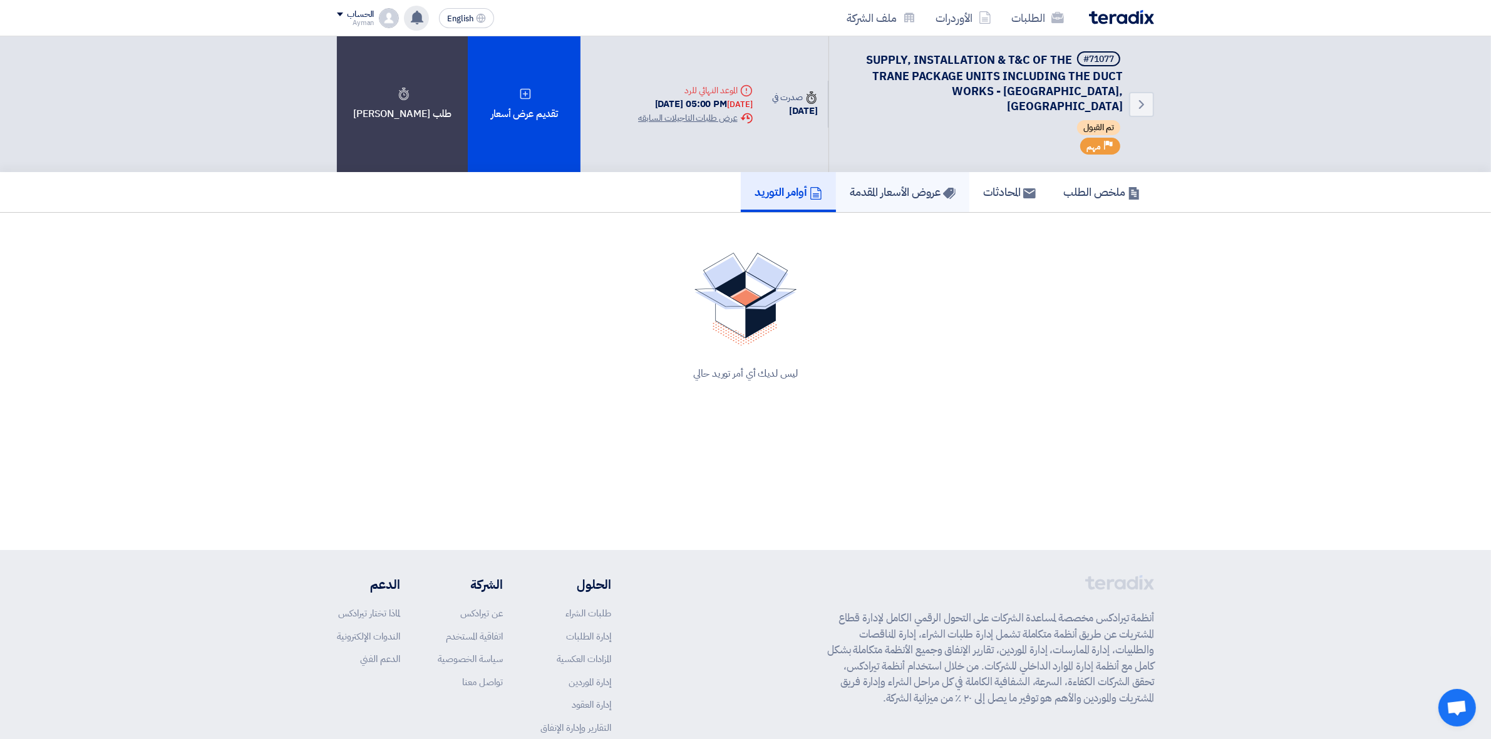
click at [871, 185] on h5 "عروض الأسعار المقدمة" at bounding box center [903, 192] width 106 height 14
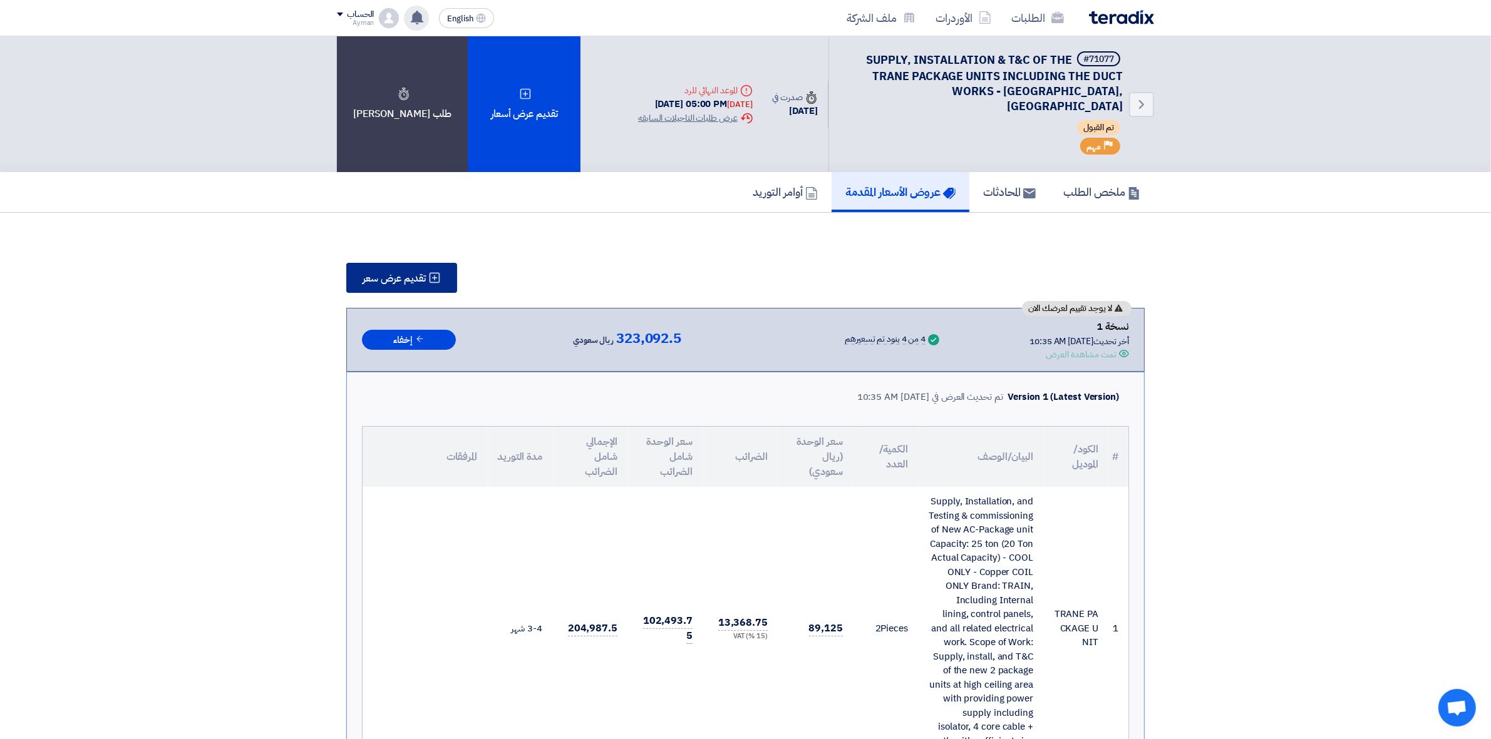
click at [384, 267] on button "تقديم عرض سعر" at bounding box center [401, 278] width 111 height 30
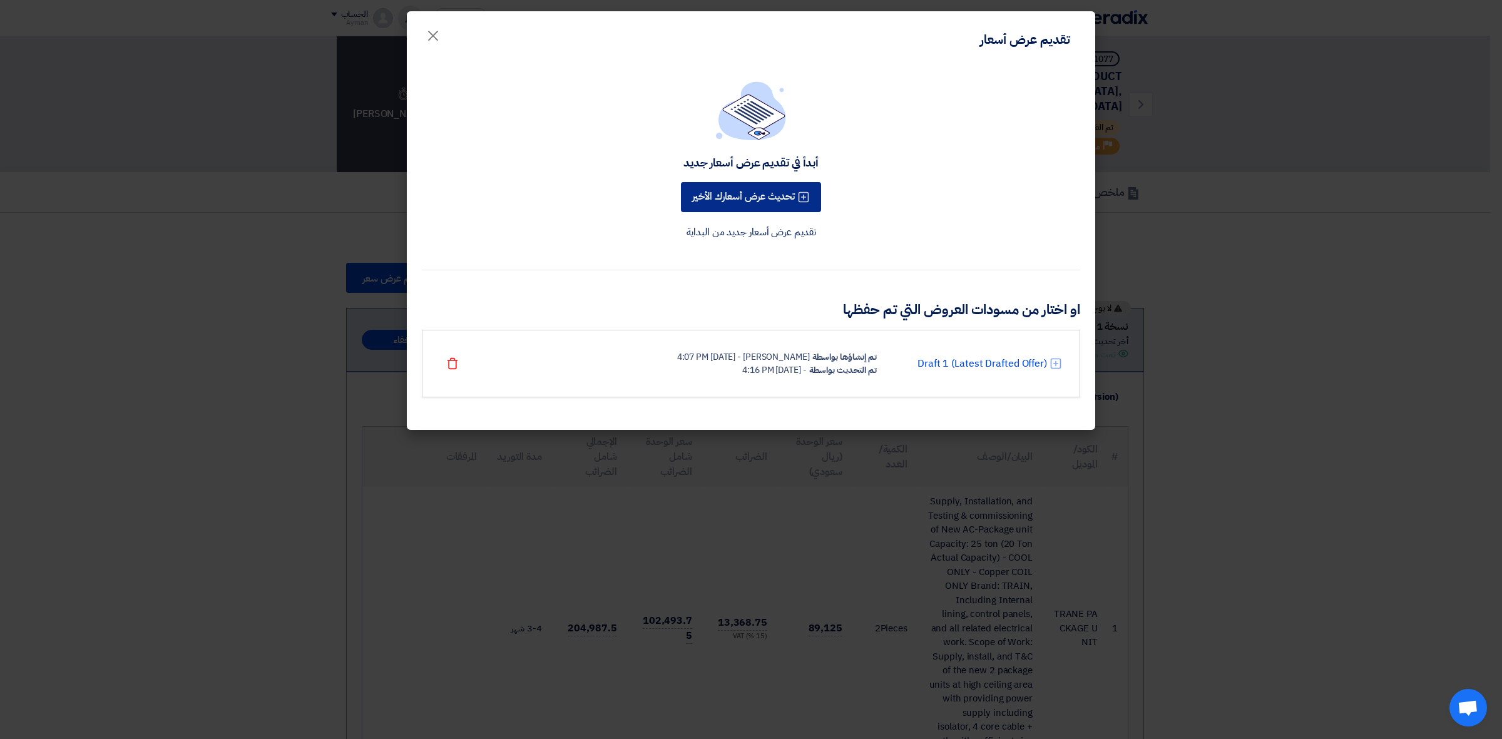
click at [734, 191] on button "تحديث عرض أسعارك الأخير" at bounding box center [751, 197] width 140 height 30
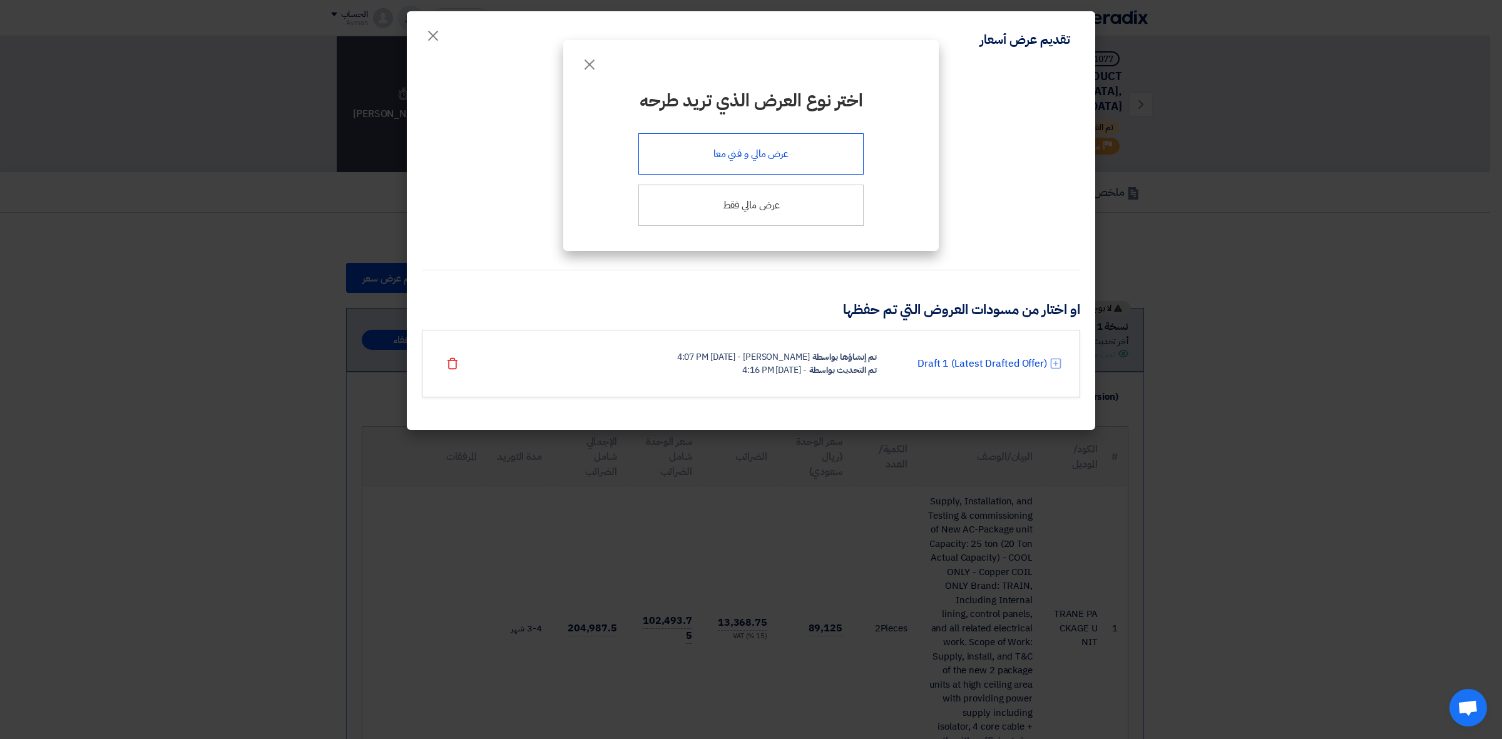
click at [781, 167] on div "عرض مالي و فني معا" at bounding box center [751, 153] width 225 height 41
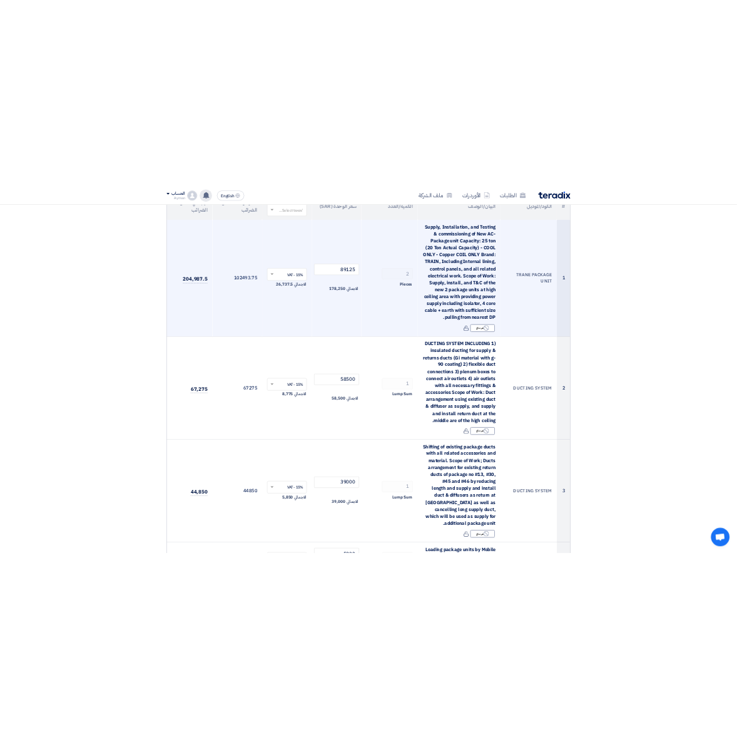
scroll to position [157, 0]
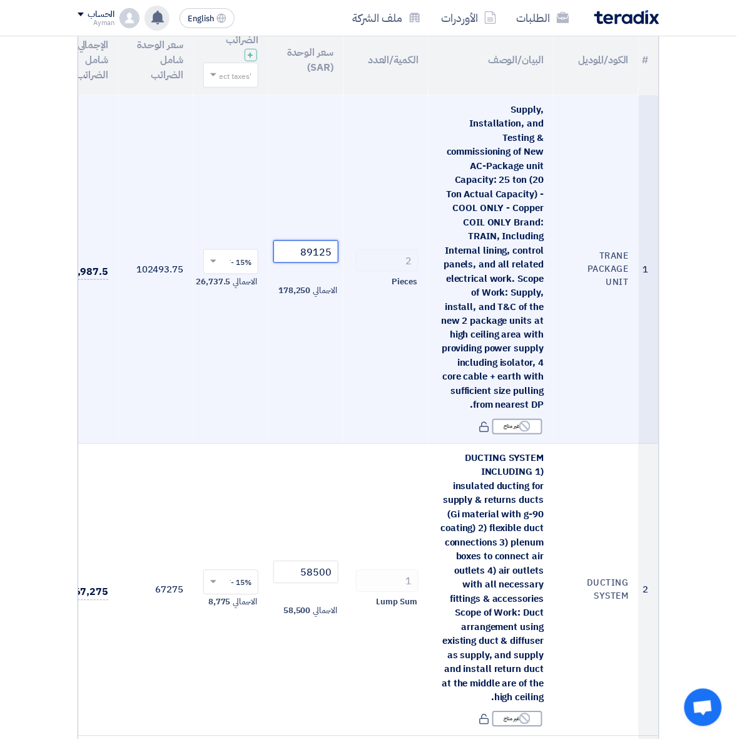
drag, startPoint x: 293, startPoint y: 246, endPoint x: 383, endPoint y: 247, distance: 89.5
click at [383, 247] on tr "1 TRANE PACKAGE UNIT Supply, Installation, and Testing & commissioning of New A…" at bounding box center [354, 269] width 610 height 349
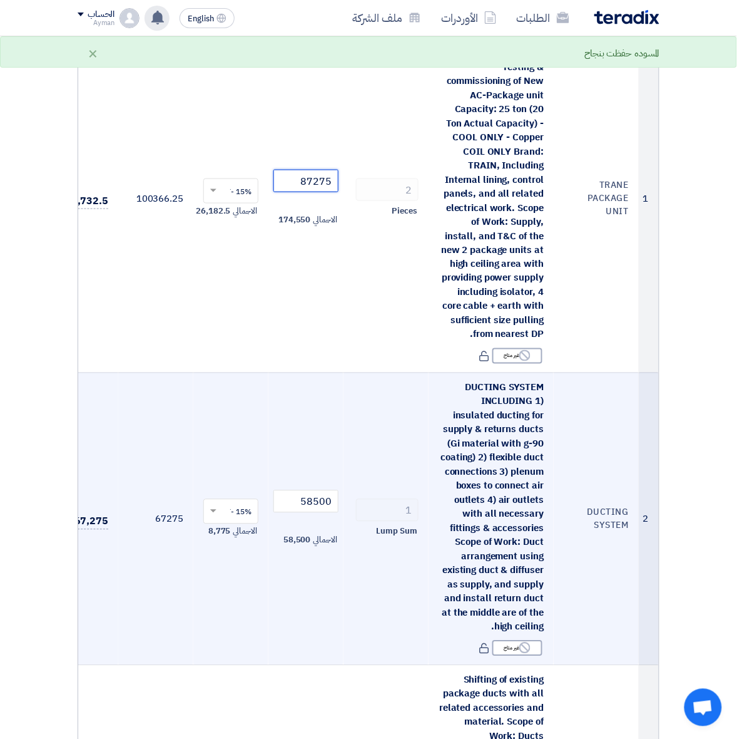
scroll to position [313, 0]
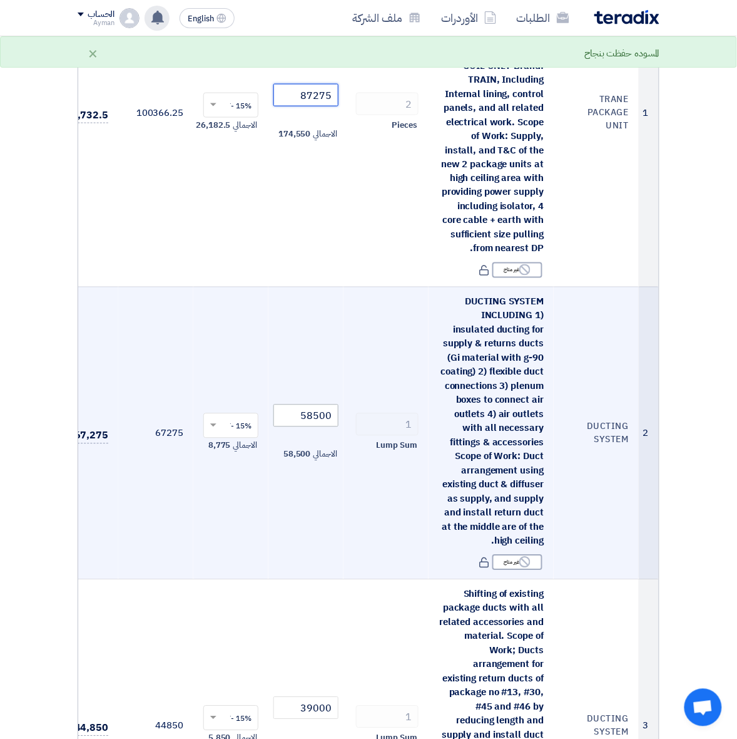
type input "87275"
drag, startPoint x: 312, startPoint y: 413, endPoint x: 429, endPoint y: 404, distance: 118.1
click at [429, 404] on tr "2 DUCTING SYSTEM DUCTING SYSTEM INCLUDING 1) insulated ducting for supply & ret…" at bounding box center [354, 433] width 610 height 292
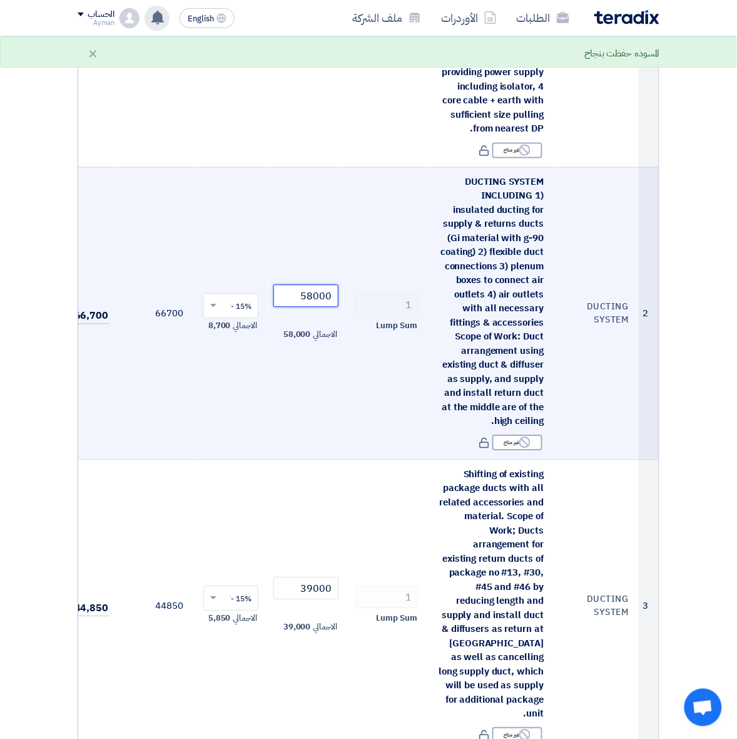
scroll to position [470, 0]
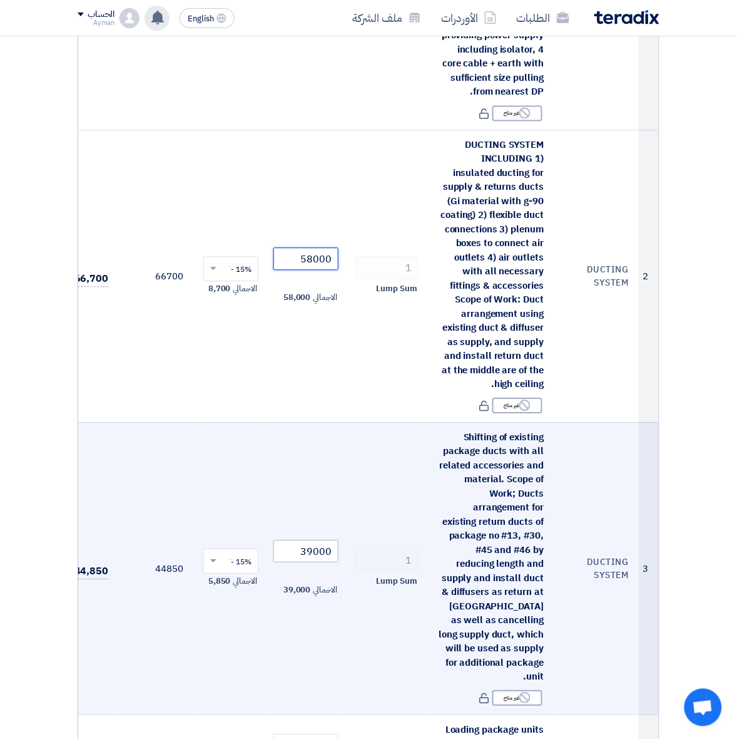
type input "58000"
drag, startPoint x: 308, startPoint y: 542, endPoint x: 398, endPoint y: 540, distance: 90.2
click at [398, 540] on tr "3 DUCTING SYSTEM Shifting of existing package ducts with all related accessorie…" at bounding box center [354, 569] width 610 height 292
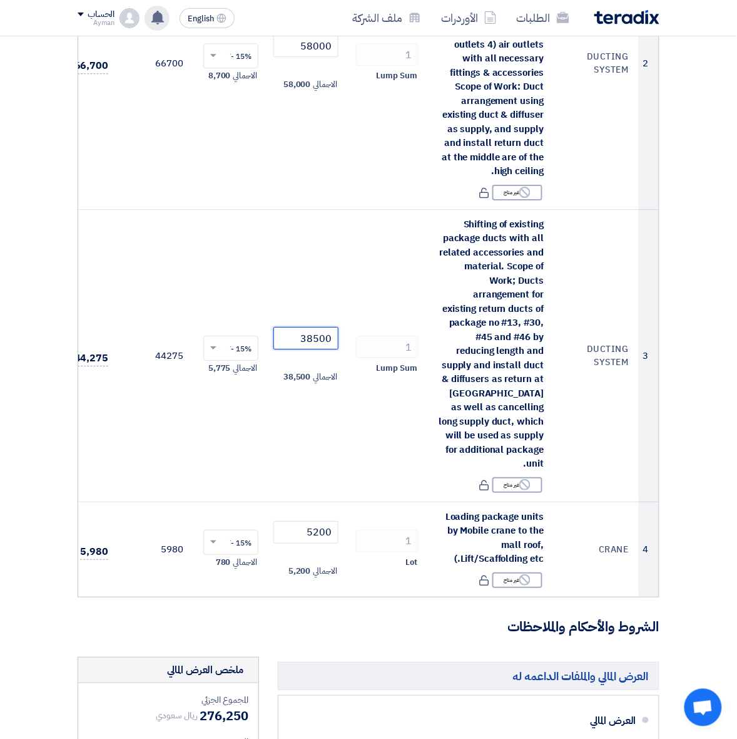
scroll to position [704, 0]
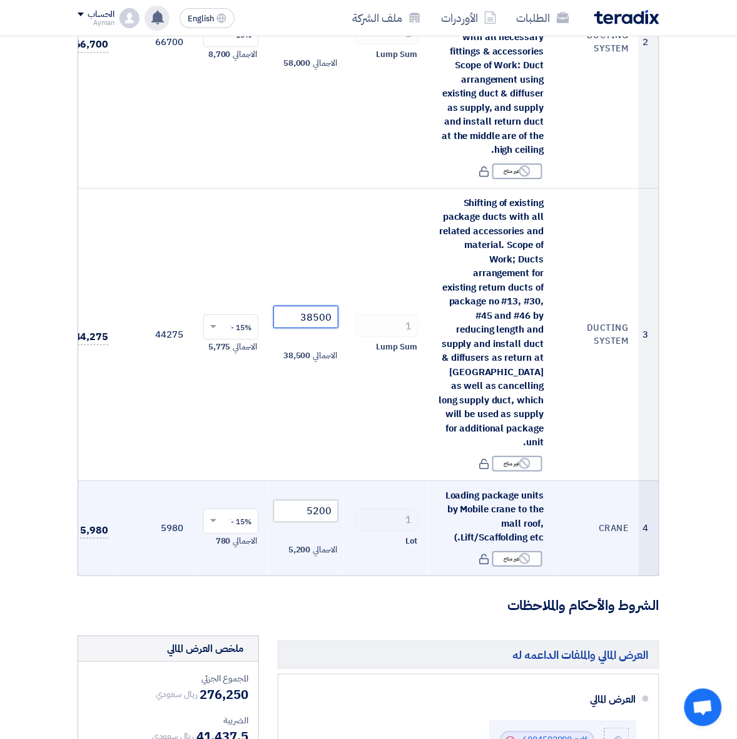
type input "38500"
drag, startPoint x: 304, startPoint y: 491, endPoint x: 406, endPoint y: 491, distance: 101.4
click at [406, 491] on tr "4 CRANE Loading package units by Mobile crane to the mall roof, Lift/Scaffoldin…" at bounding box center [354, 527] width 610 height 95
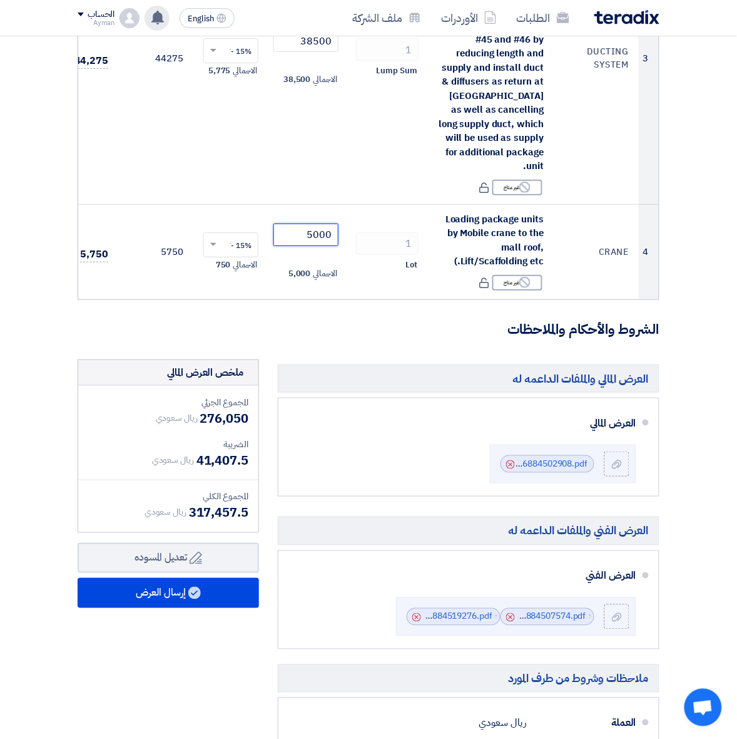
scroll to position [1017, 0]
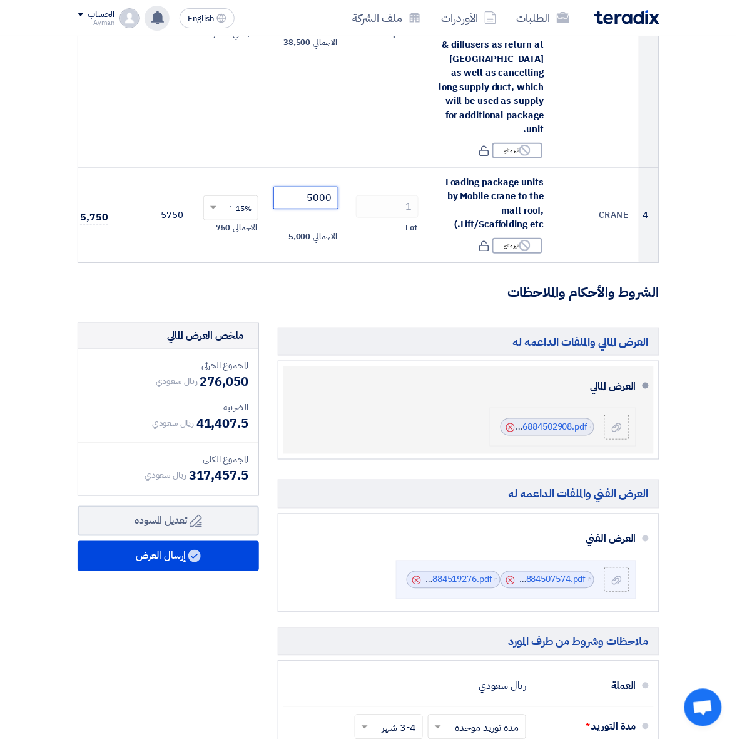
type input "5000"
click at [508, 426] on icon "Cancel" at bounding box center [510, 427] width 9 height 9
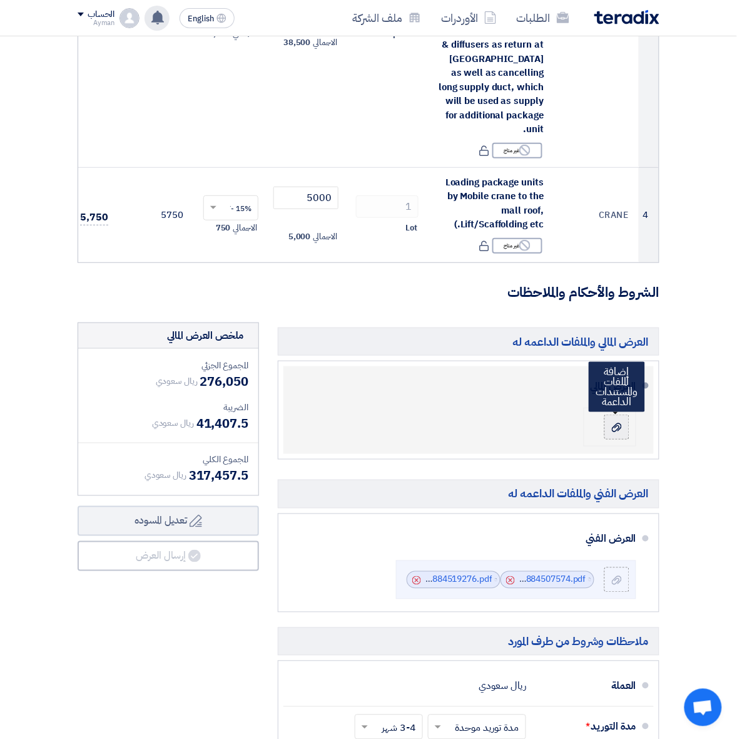
click at [620, 431] on icon at bounding box center [617, 428] width 10 height 10
click at [0, 0] on input "file" at bounding box center [0, 0] width 0 height 0
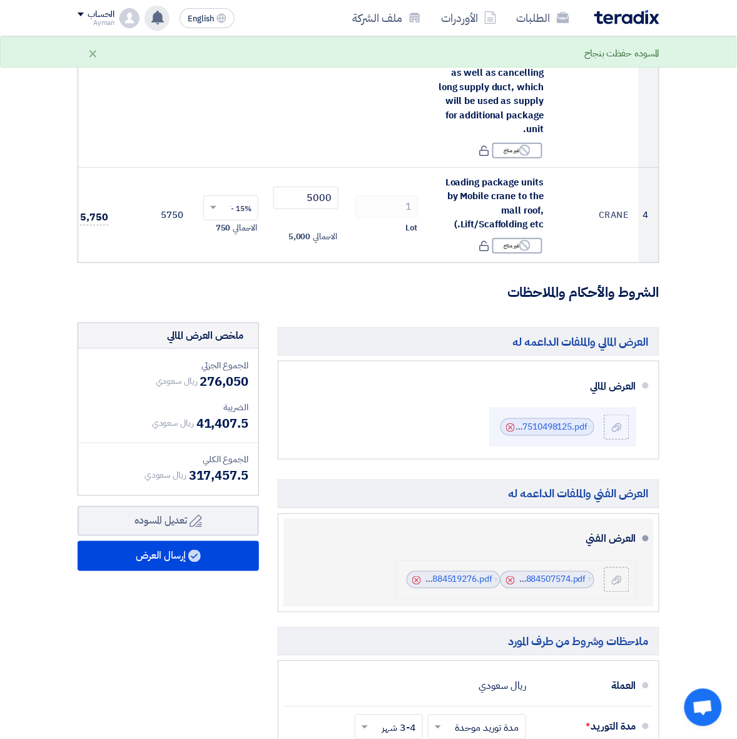
click at [502, 577] on div "File TECHNICAL_PROPOSAL_HAIFA_MALL_1756884507574.pdf Cancel" at bounding box center [548, 580] width 94 height 18
click at [507, 577] on icon "Cancel" at bounding box center [510, 580] width 9 height 9
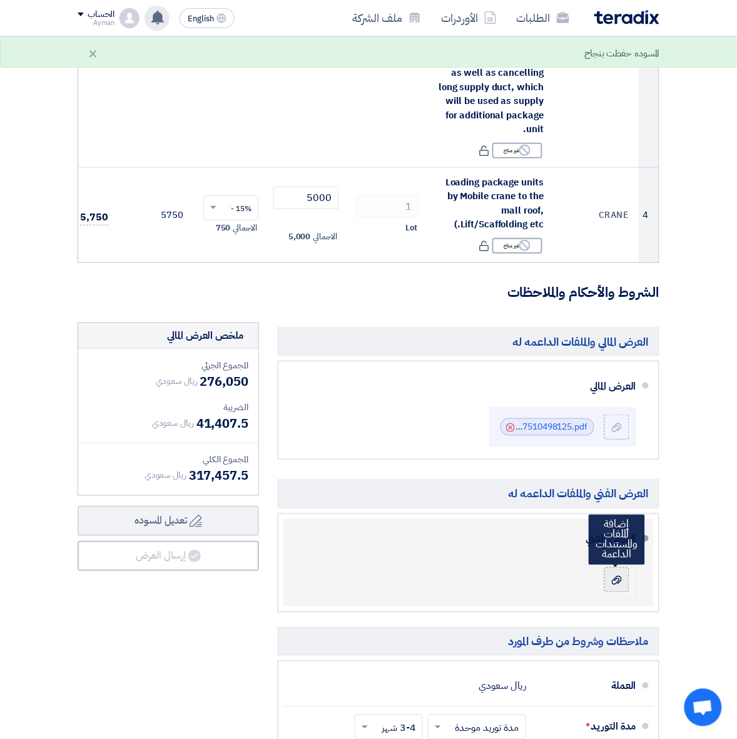
click at [610, 579] on div at bounding box center [617, 579] width 15 height 13
click at [0, 0] on input "file" at bounding box center [0, 0] width 0 height 0
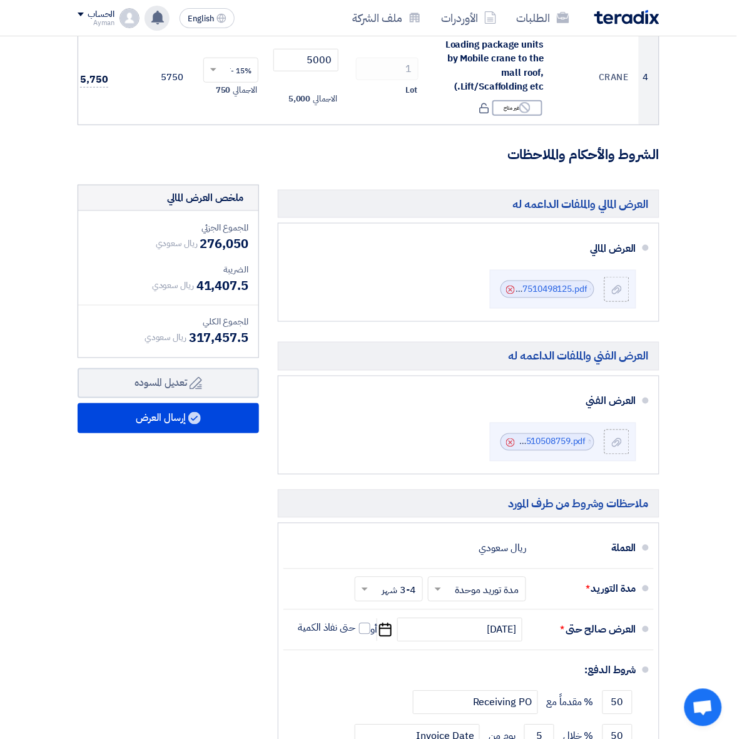
scroll to position [1174, 0]
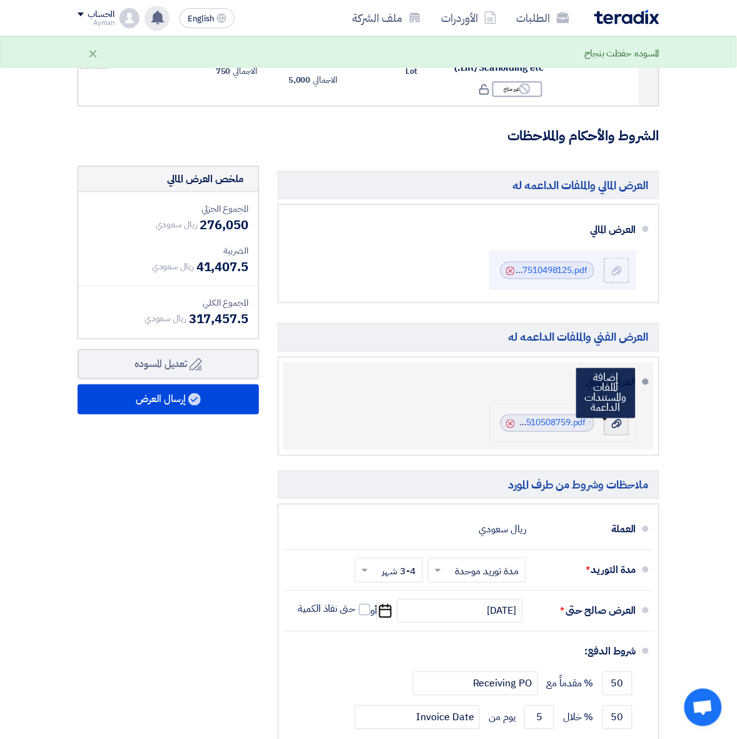
click at [617, 433] on label at bounding box center [617, 423] width 25 height 25
click at [0, 0] on input "file" at bounding box center [0, 0] width 0 height 0
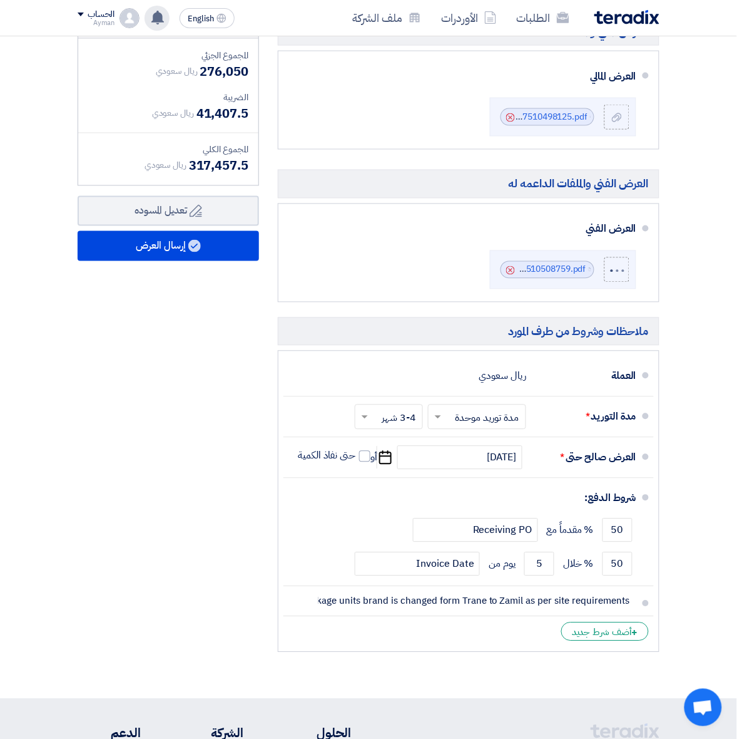
scroll to position [1330, 0]
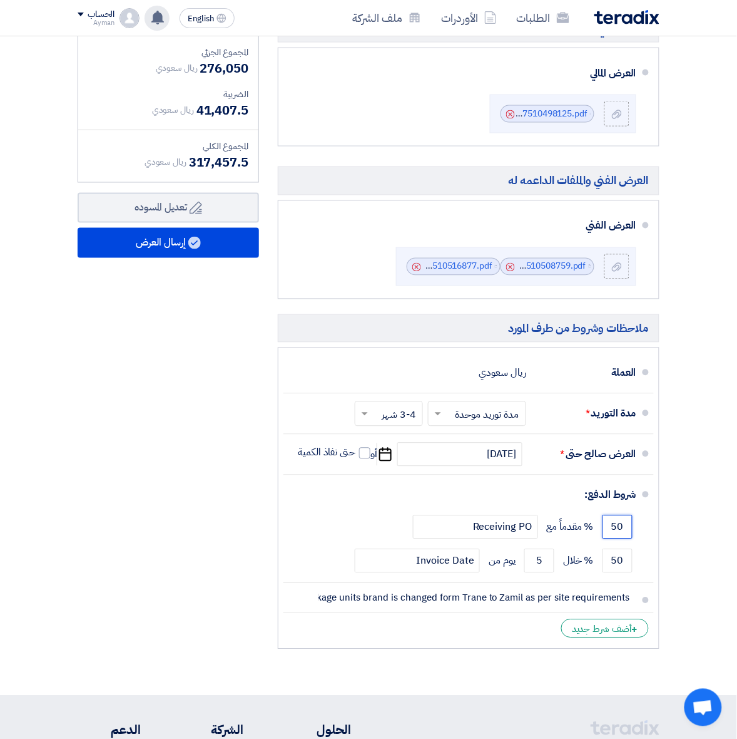
drag, startPoint x: 609, startPoint y: 527, endPoint x: 677, endPoint y: 524, distance: 68.3
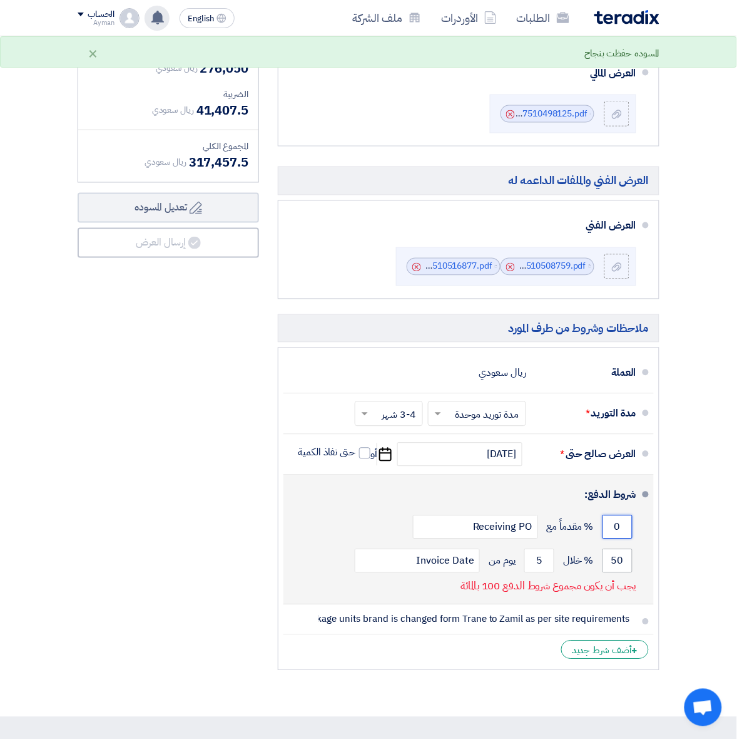
type input "0"
drag, startPoint x: 605, startPoint y: 556, endPoint x: 654, endPoint y: 554, distance: 48.9
click at [654, 554] on li "شروط الدفع: 0 % مقدماً مع Receiving PO 50 % خلال 5 Invoice Date" at bounding box center [469, 540] width 371 height 130
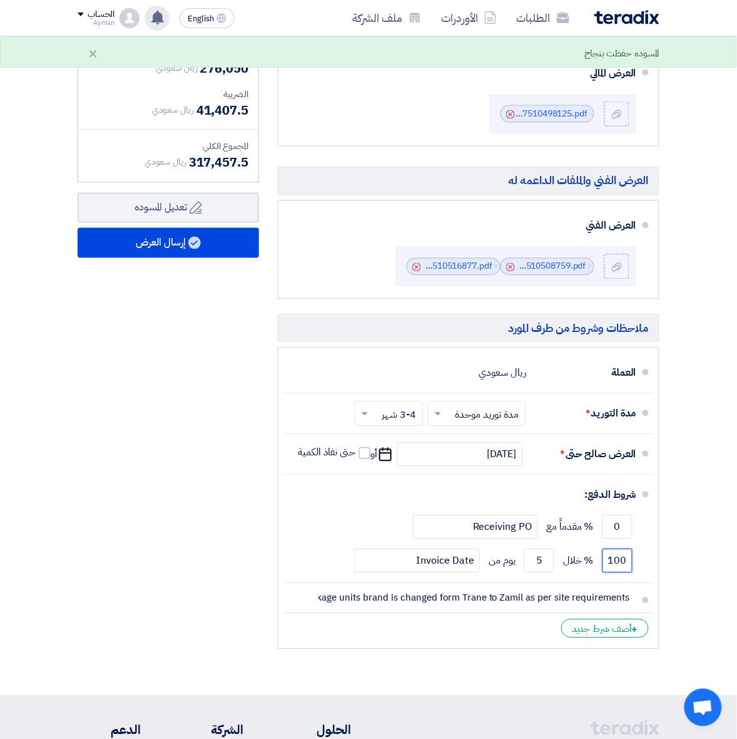
type input "100"
click at [90, 555] on div "ملخص العرض المالي المجموع الجزئي ريال سعودي 276,050 الضريبة" at bounding box center [168, 332] width 200 height 646
click at [392, 418] on input "text" at bounding box center [387, 415] width 62 height 18
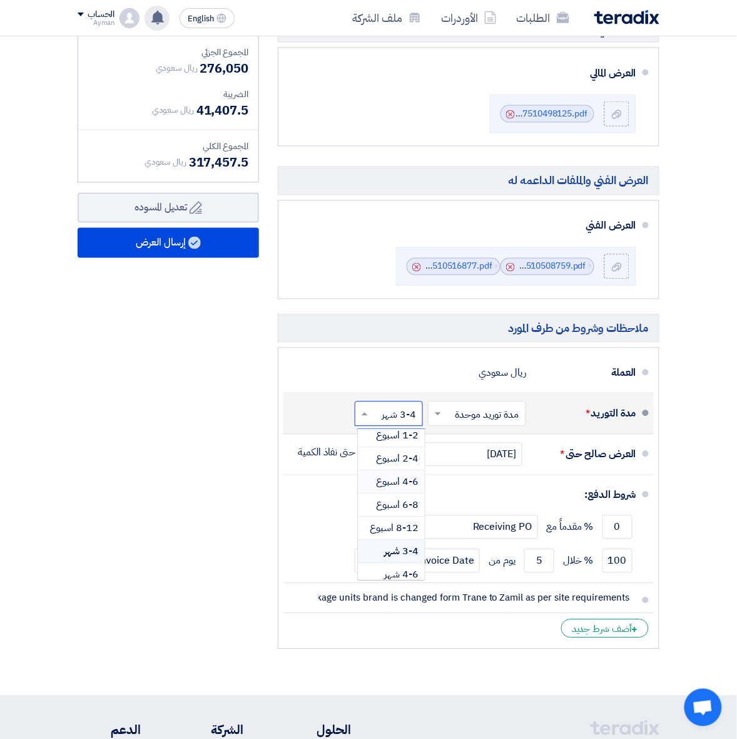
scroll to position [78, 0]
click at [416, 529] on span "3-4 شهر" at bounding box center [401, 524] width 34 height 15
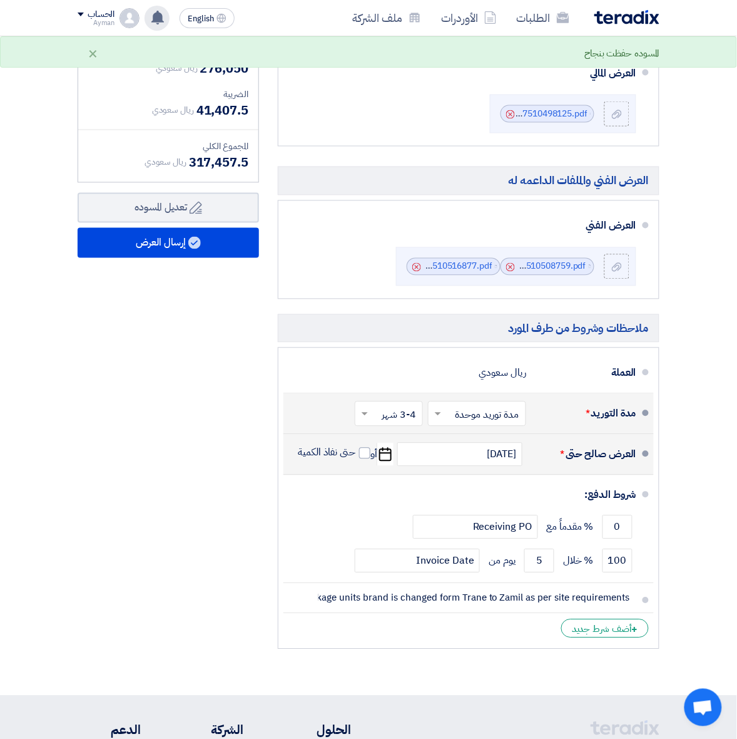
click at [386, 458] on icon "Pick a date" at bounding box center [385, 454] width 17 height 23
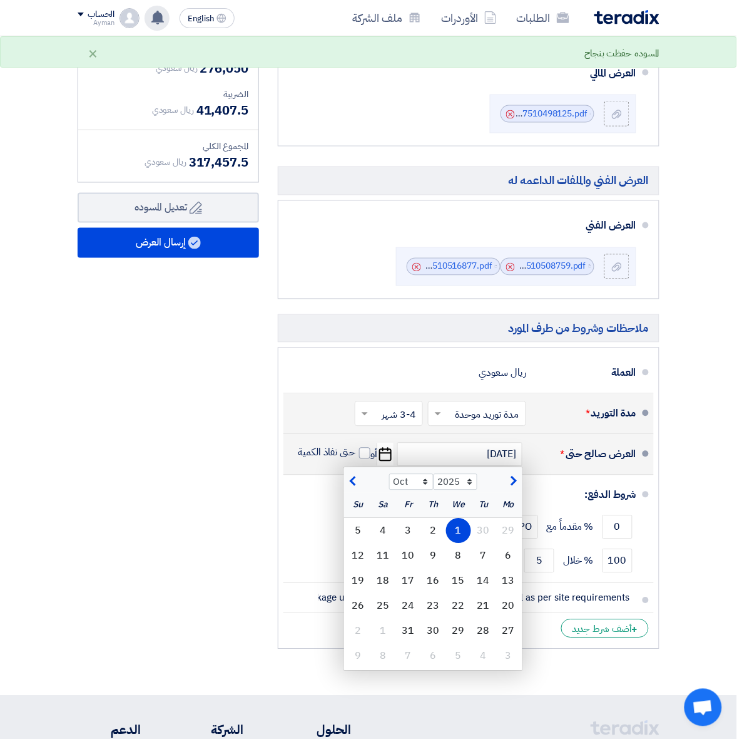
click at [511, 477] on span "button" at bounding box center [512, 482] width 7 height 14
select select "11"
click at [501, 573] on div "10" at bounding box center [508, 580] width 25 height 25
type input "11/10/2025"
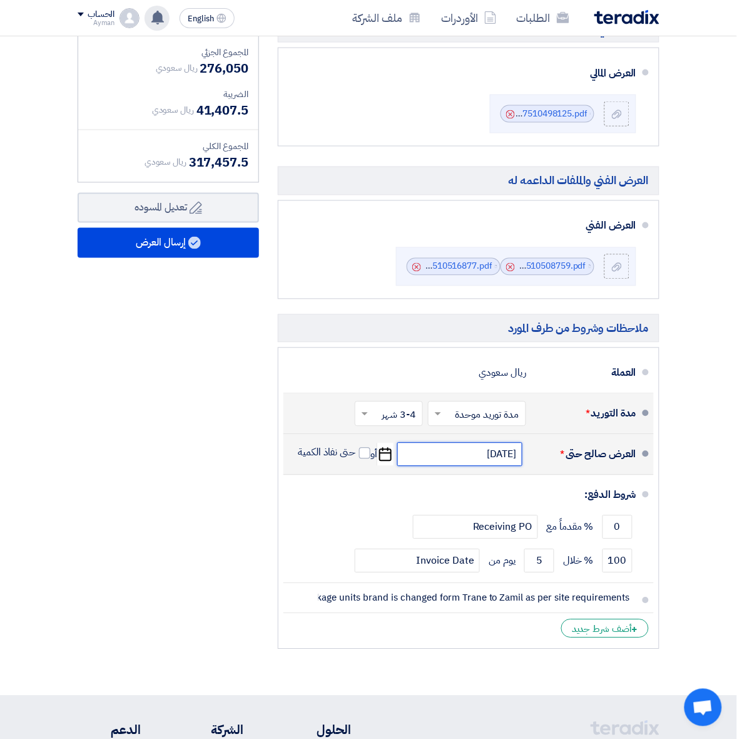
click at [440, 465] on input "11/10/2025" at bounding box center [460, 455] width 125 height 24
select select "11"
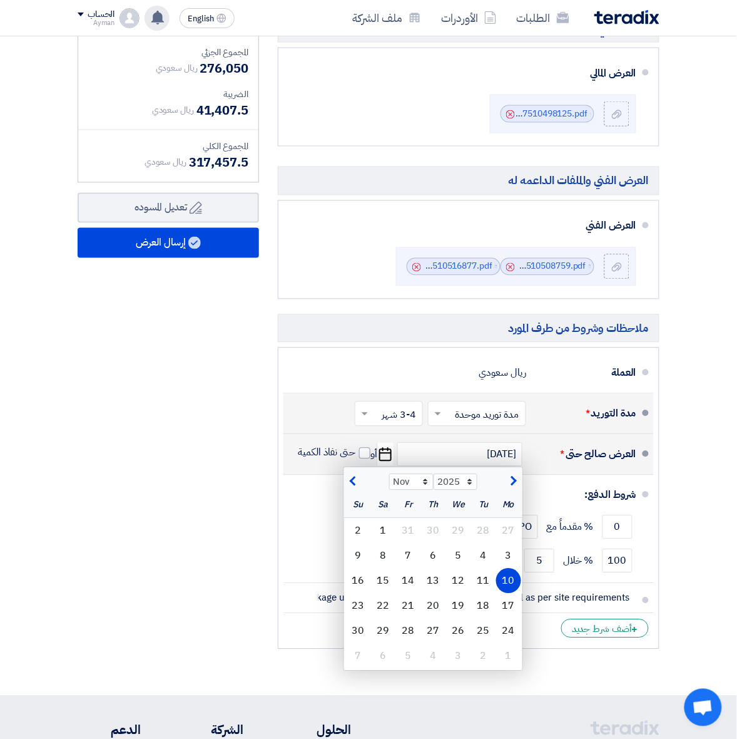
click at [501, 577] on div "10" at bounding box center [508, 580] width 25 height 25
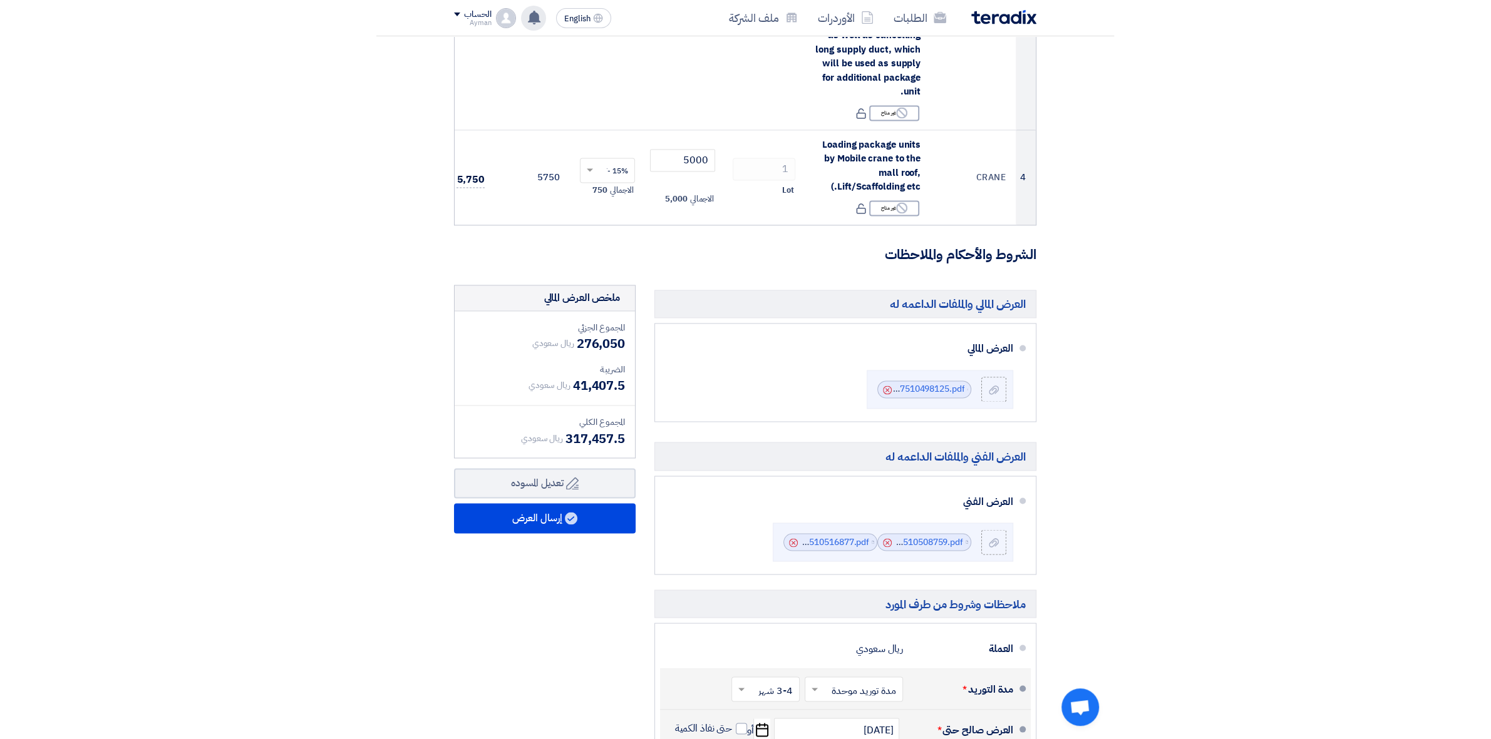
scroll to position [1017, 0]
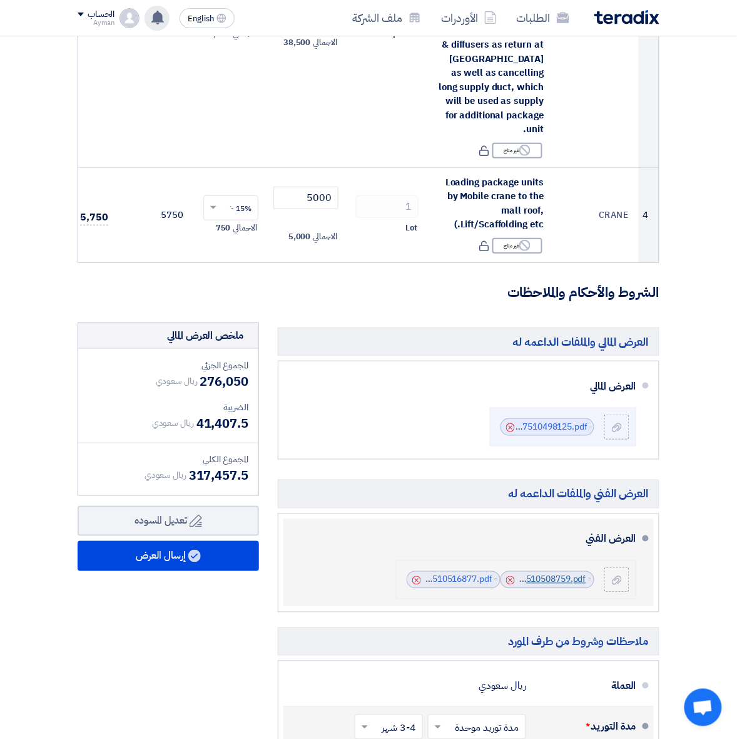
click at [548, 582] on link "TECHNICAL_PROPOSAL_HAIFA_MALL_1757510508759.pdf" at bounding box center [467, 579] width 237 height 13
click at [457, 582] on link "ZRT_ROOFTOP_PACKAGE_UNIT__CATLOG_1757510516877.pdf" at bounding box center [366, 579] width 252 height 13
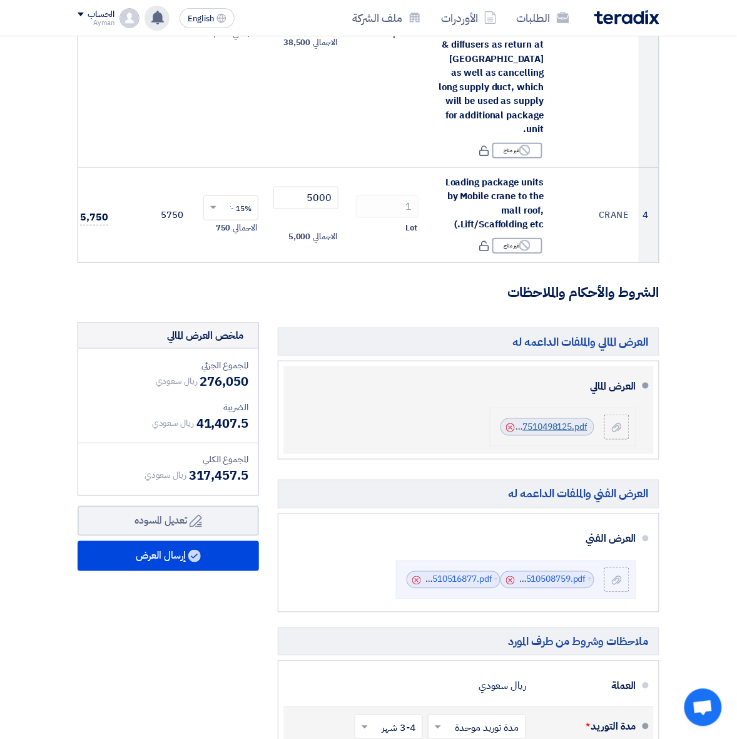
click at [557, 426] on link "QUOTATION__SUPPLY_INSTALLATION__TC_OF_ZAMIL_PACKAGE_UNITS_INCLUDING_THE_DUCT_WO…" at bounding box center [275, 426] width 626 height 13
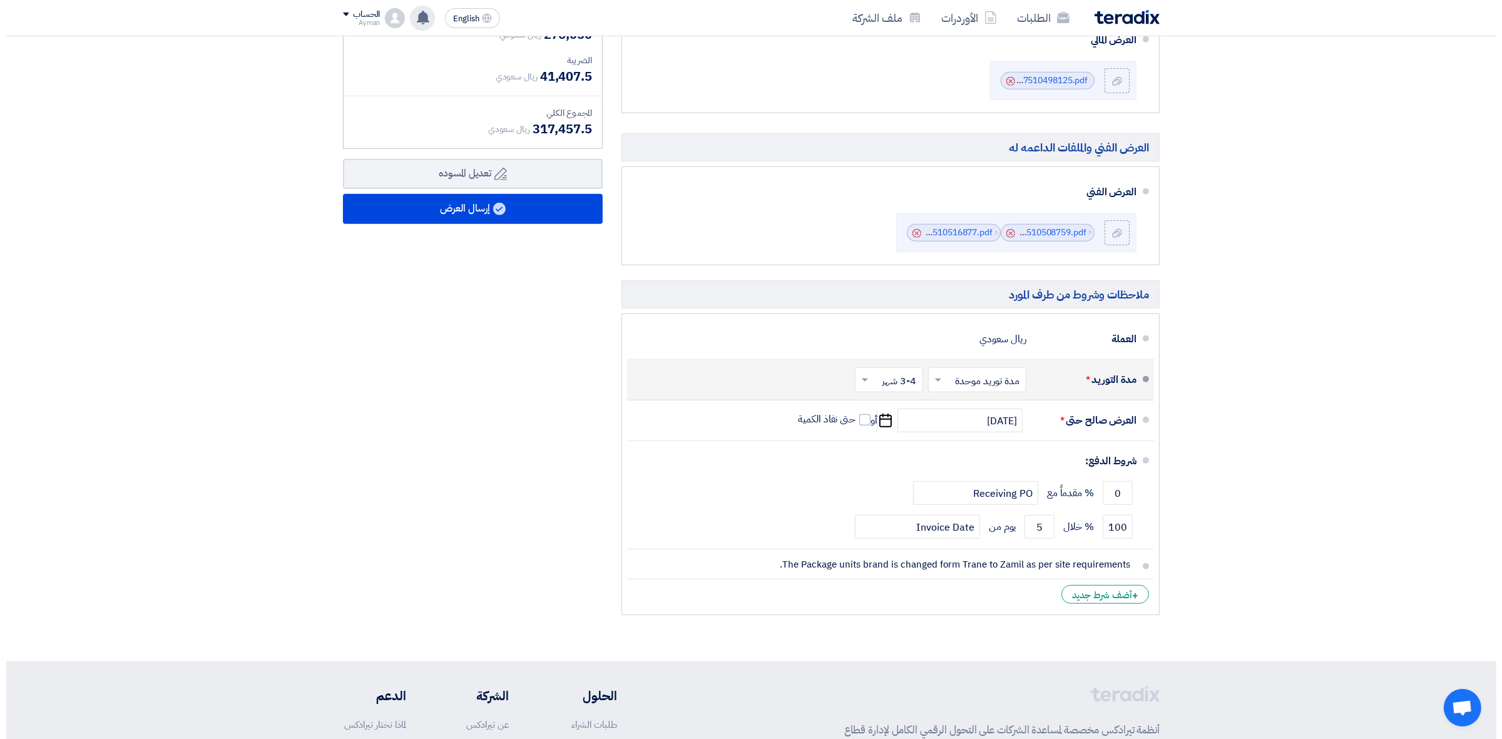
scroll to position [1031, 0]
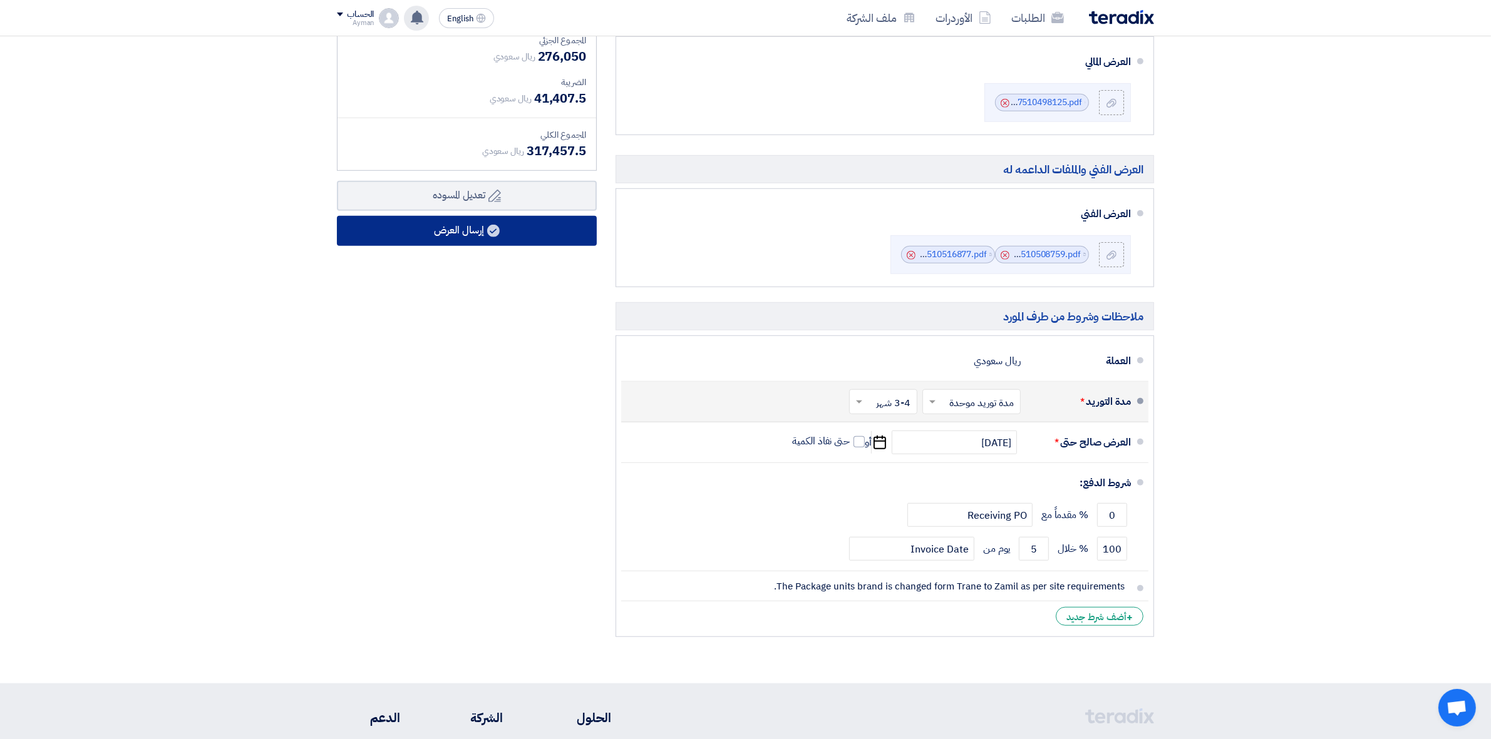
click at [479, 240] on button "إرسال العرض" at bounding box center [467, 231] width 260 height 30
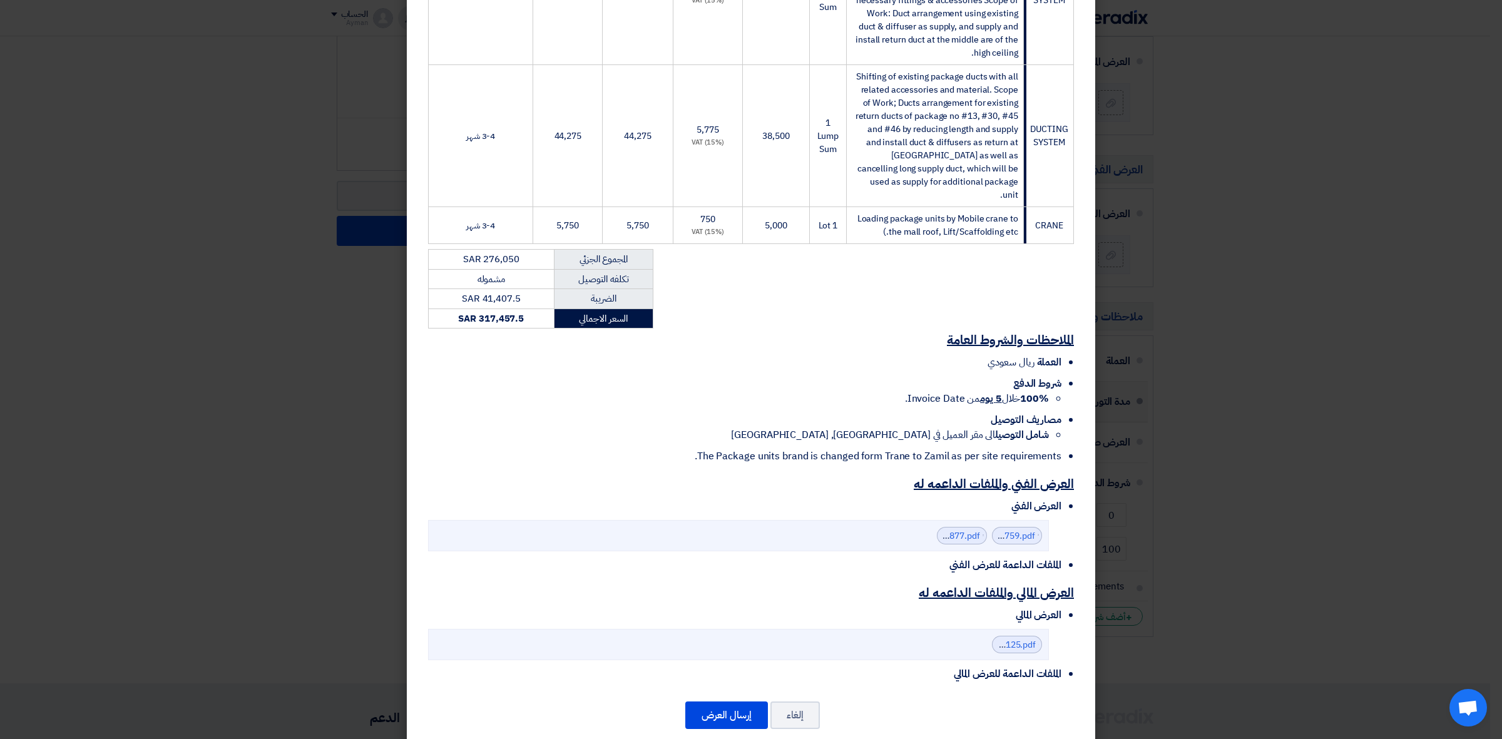
scroll to position [506, 0]
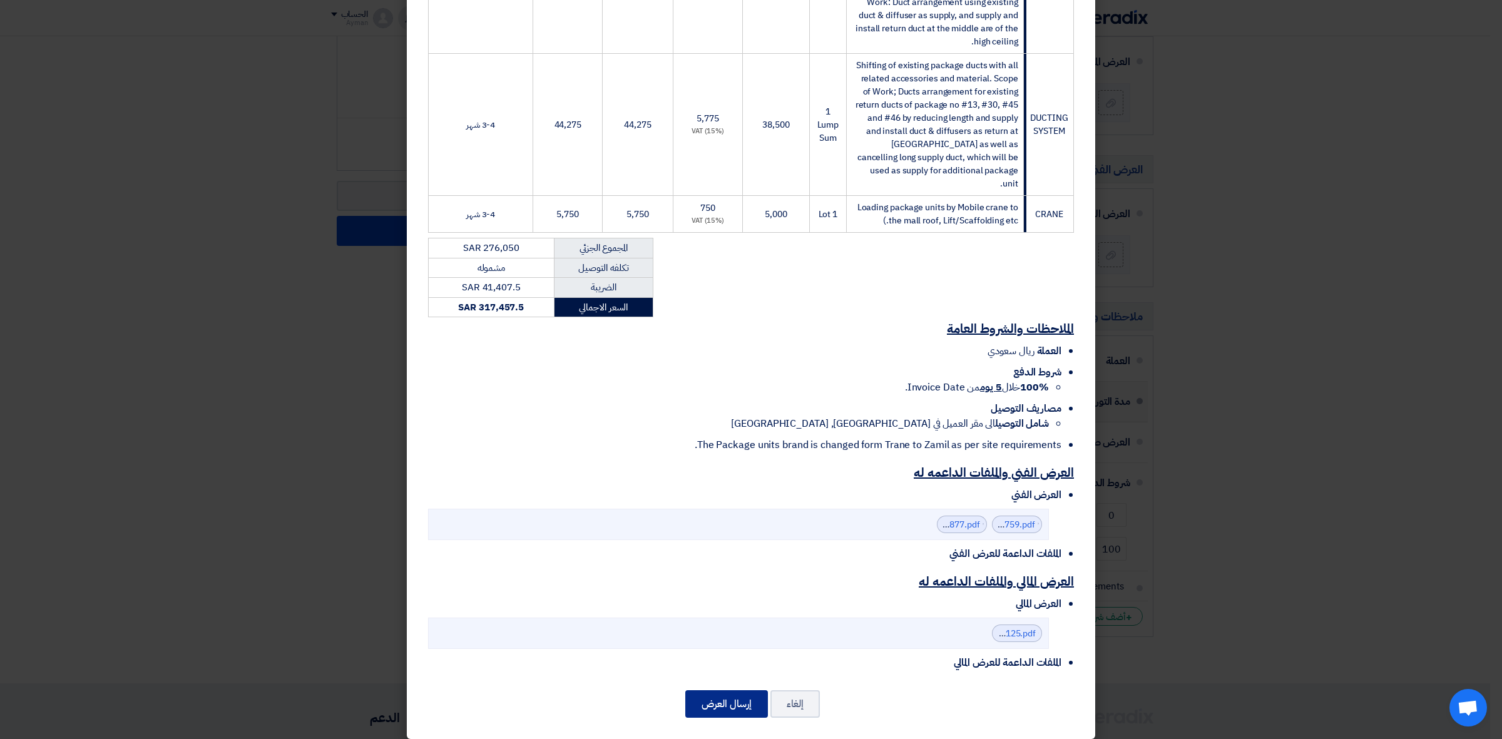
click at [742, 692] on button "إرسال العرض" at bounding box center [727, 705] width 83 height 28
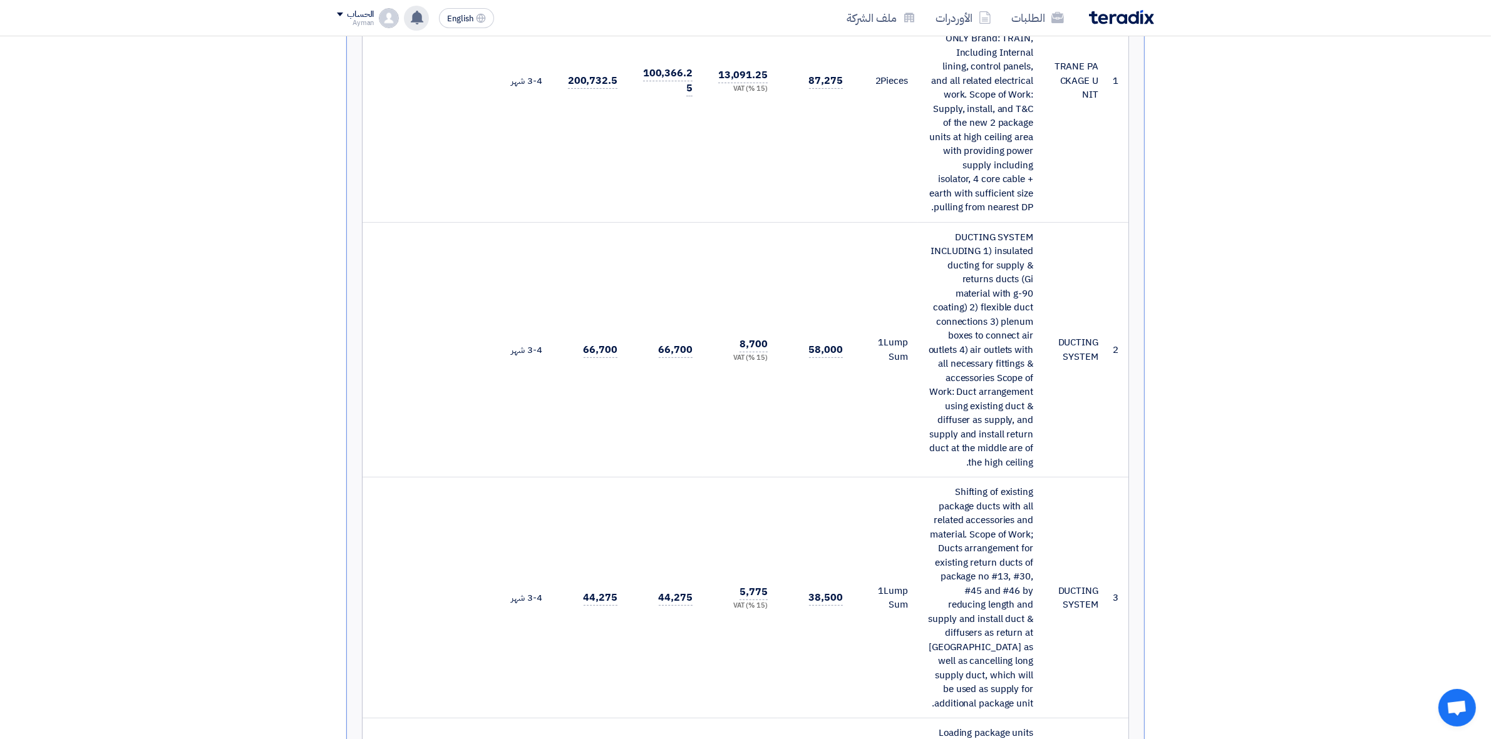
scroll to position [1096, 0]
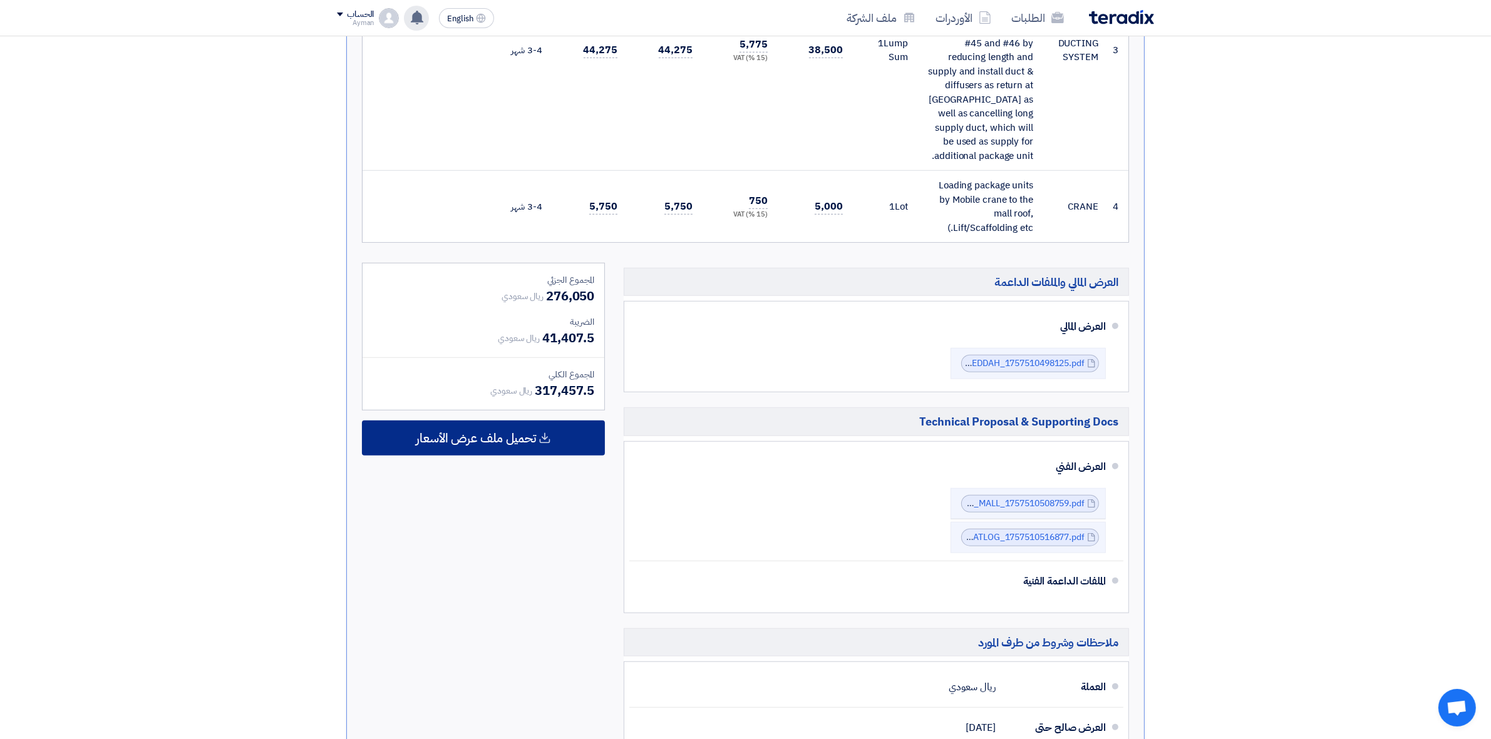
click at [538, 427] on div "تحميل ملف عرض الأسعار" at bounding box center [483, 438] width 243 height 35
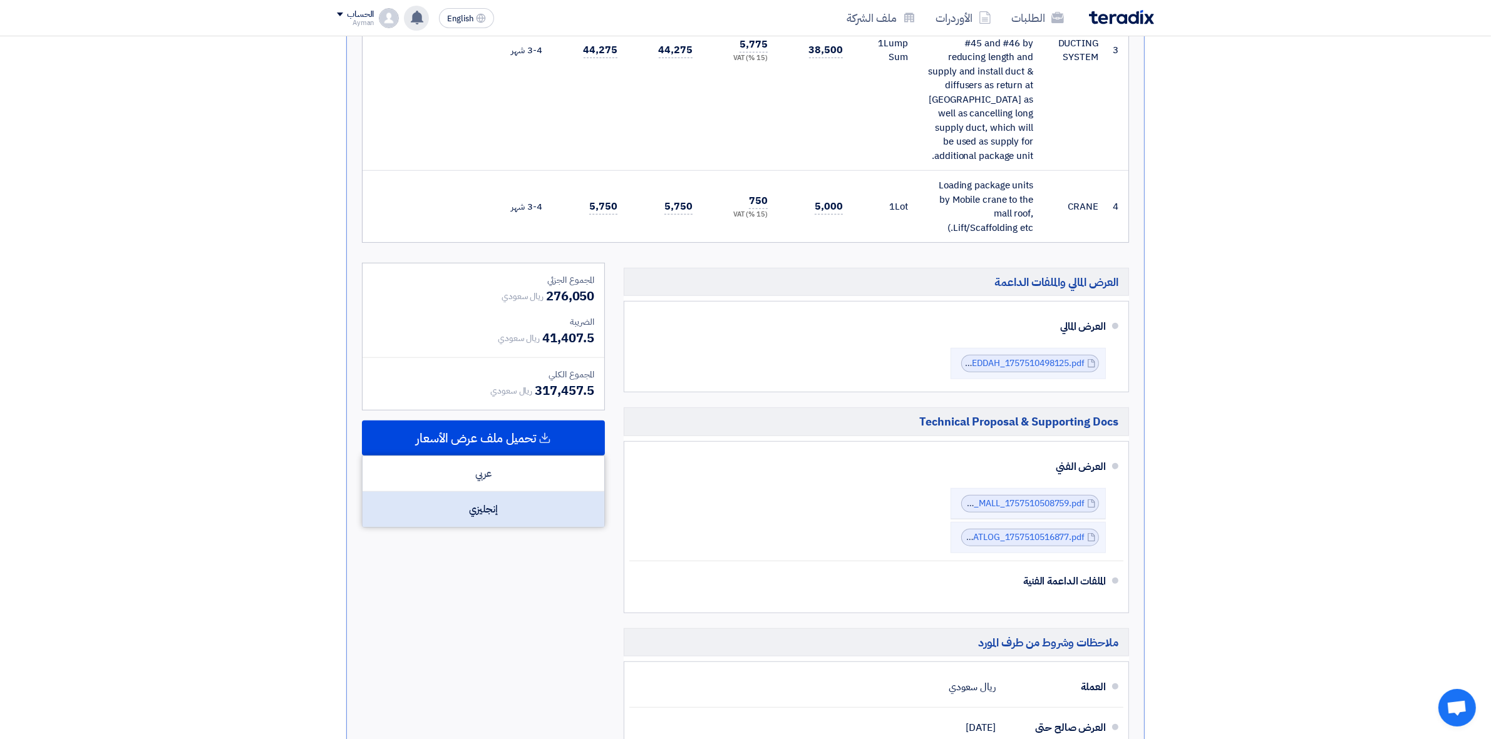
click at [531, 492] on div "إنجليزي" at bounding box center [483, 509] width 242 height 35
